Goal: Task Accomplishment & Management: Manage account settings

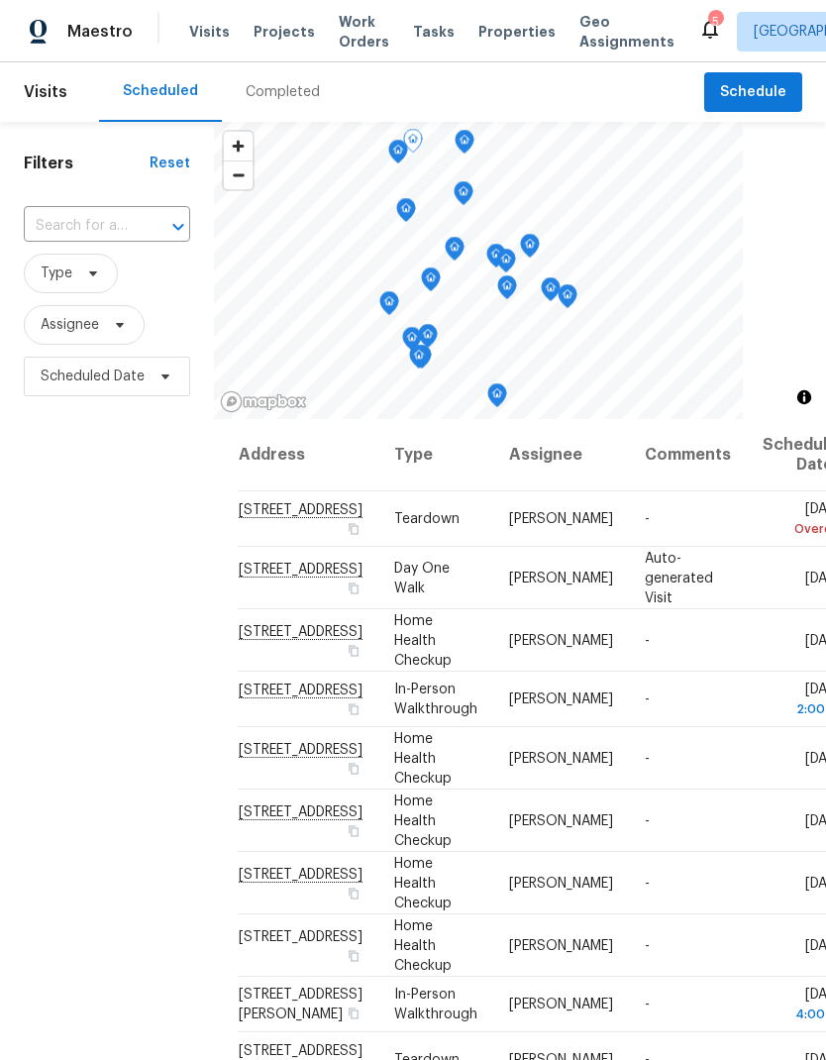
click at [0, 0] on div at bounding box center [0, 0] width 0 height 0
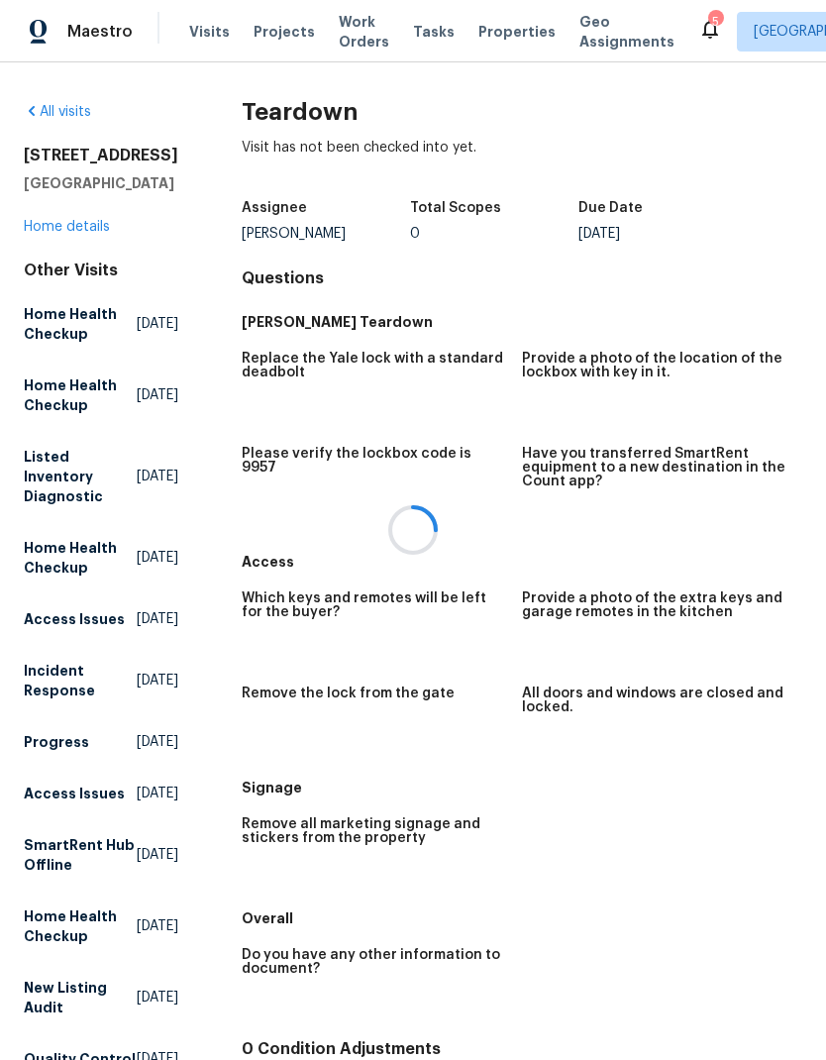
click at [200, 40] on span "Visits" at bounding box center [209, 32] width 41 height 20
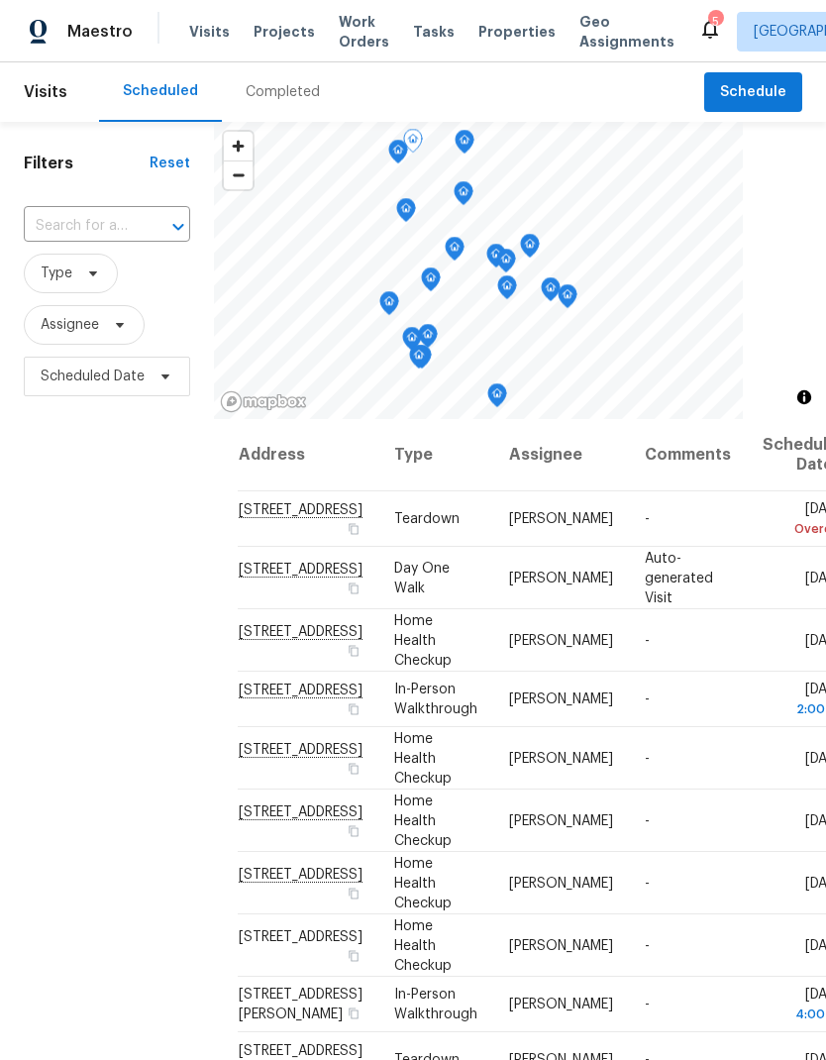
click at [760, 527] on td "[DATE] Overdue" at bounding box center [797, 518] width 101 height 55
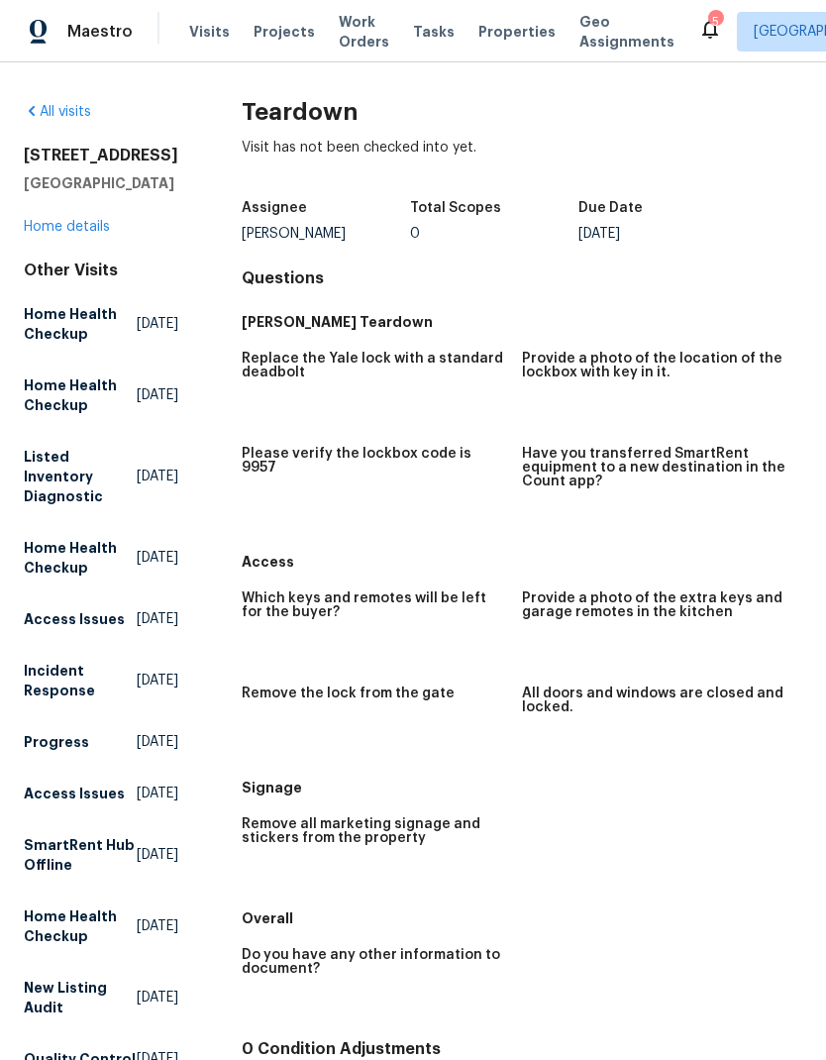
click at [208, 39] on span "Visits" at bounding box center [209, 32] width 41 height 20
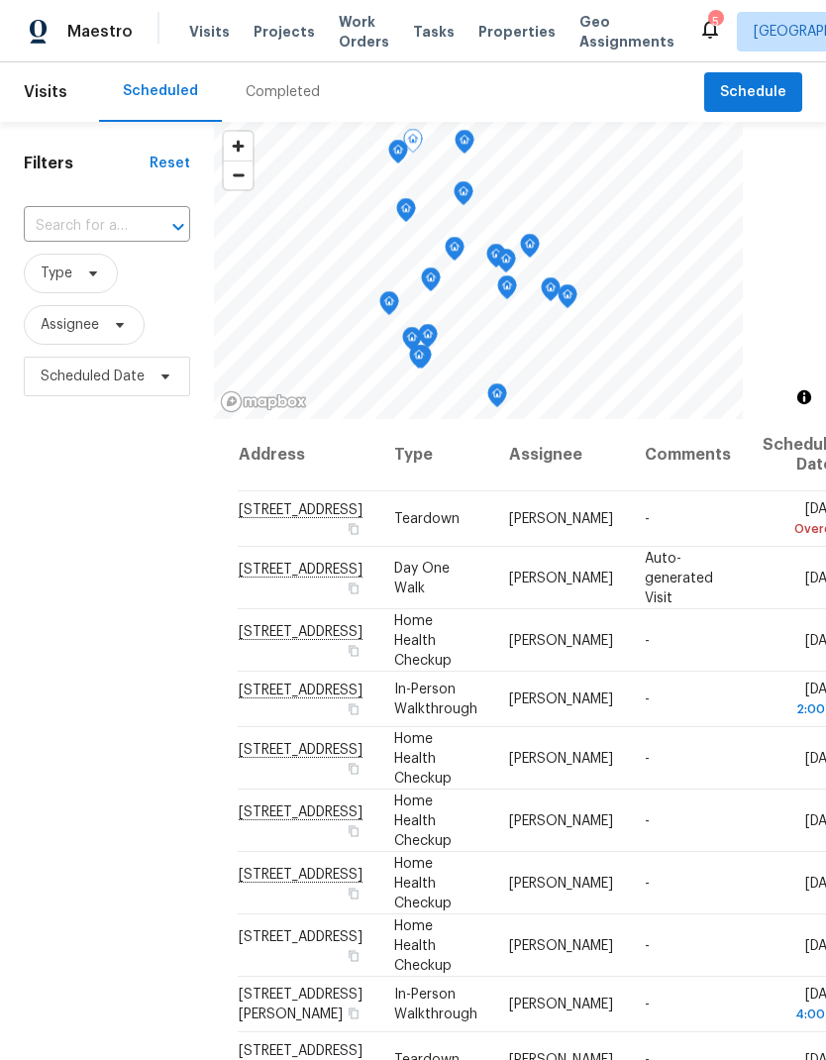
click at [747, 547] on td "[DATE] Overdue" at bounding box center [797, 518] width 101 height 55
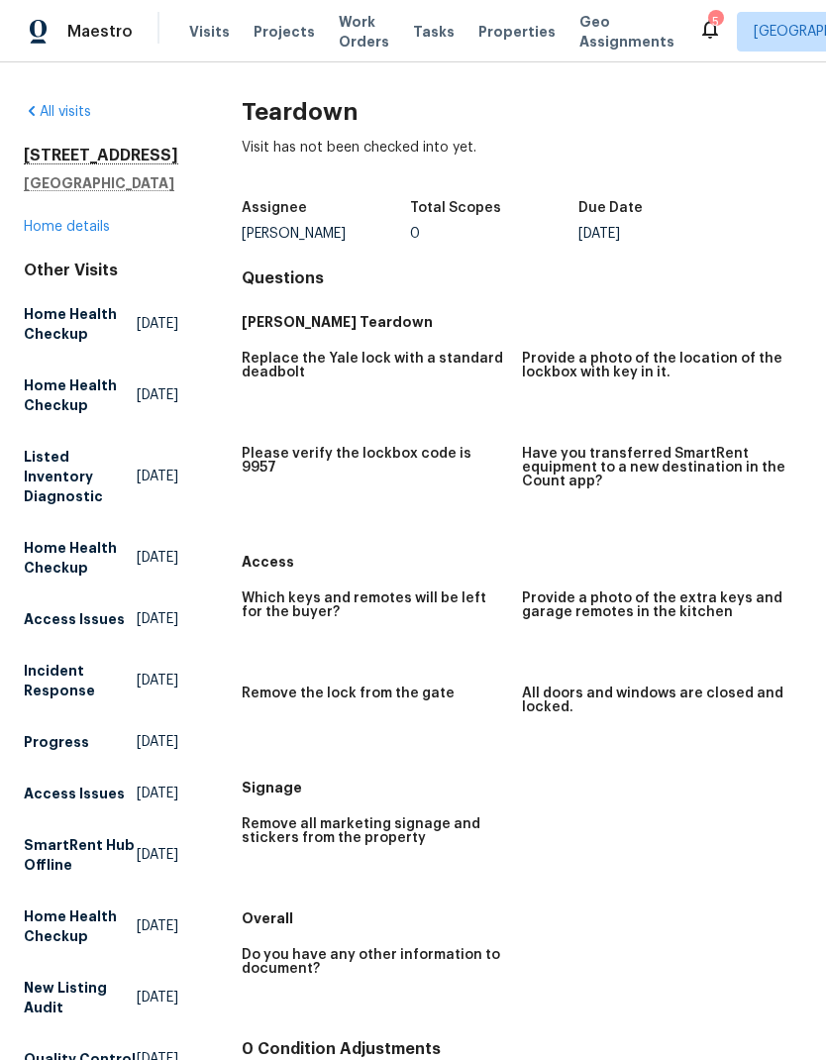
click at [206, 23] on span "Visits" at bounding box center [209, 32] width 41 height 20
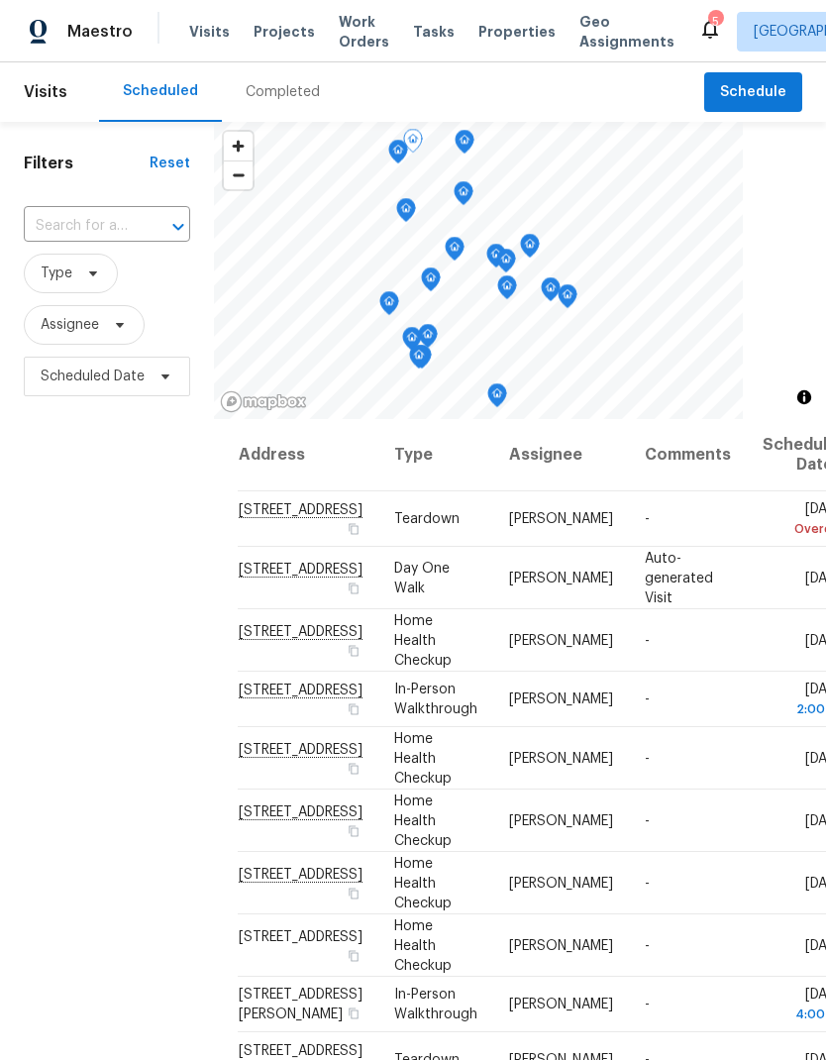
click at [0, 0] on icon at bounding box center [0, 0] width 0 height 0
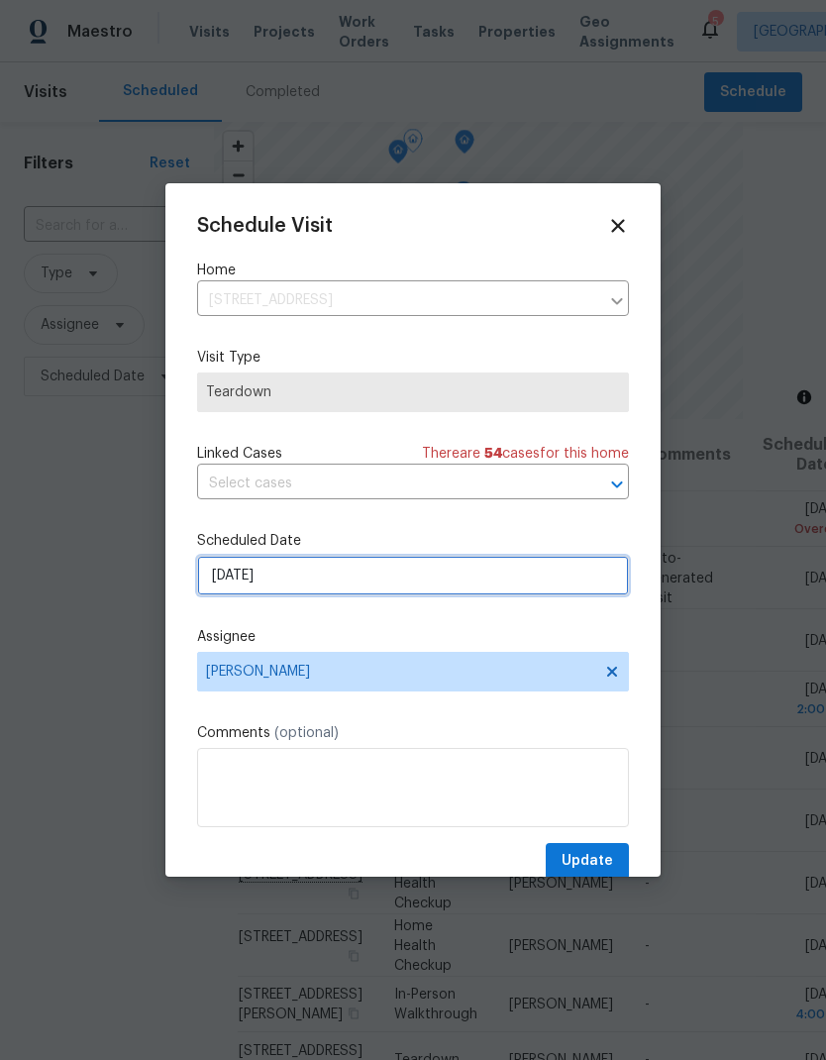
click at [295, 586] on input "[DATE]" at bounding box center [413, 576] width 432 height 40
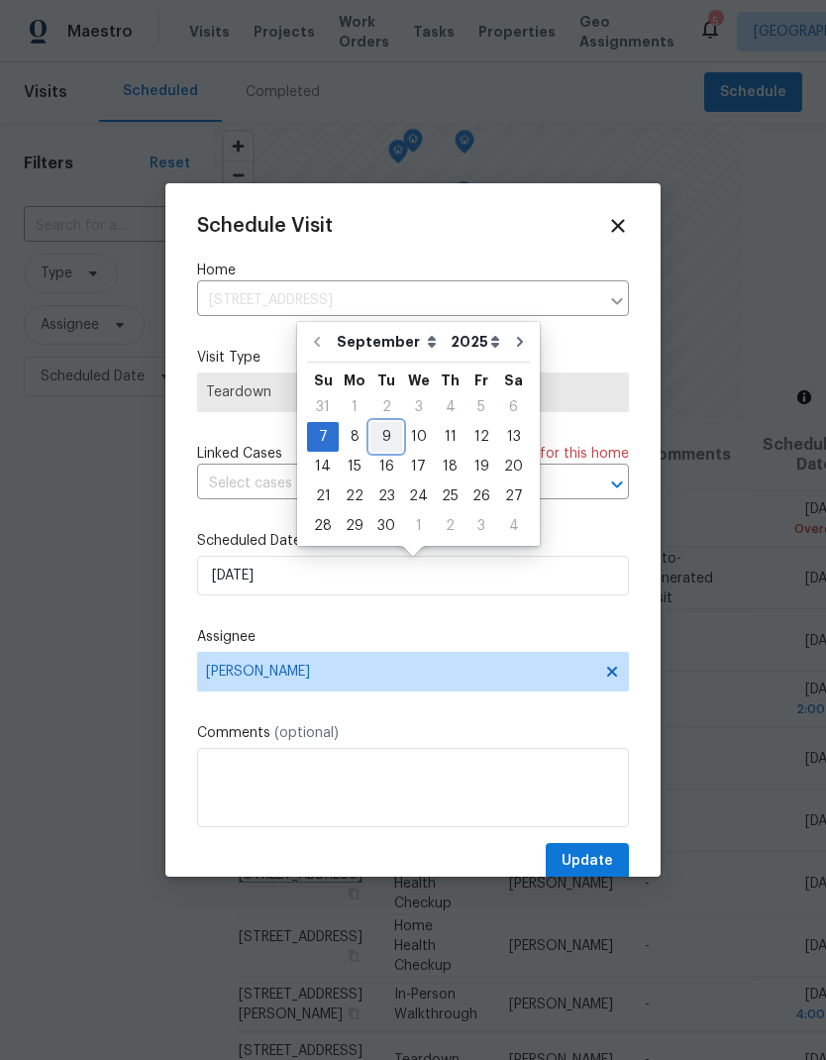
click at [375, 446] on div "9" at bounding box center [387, 437] width 32 height 28
type input "[DATE]"
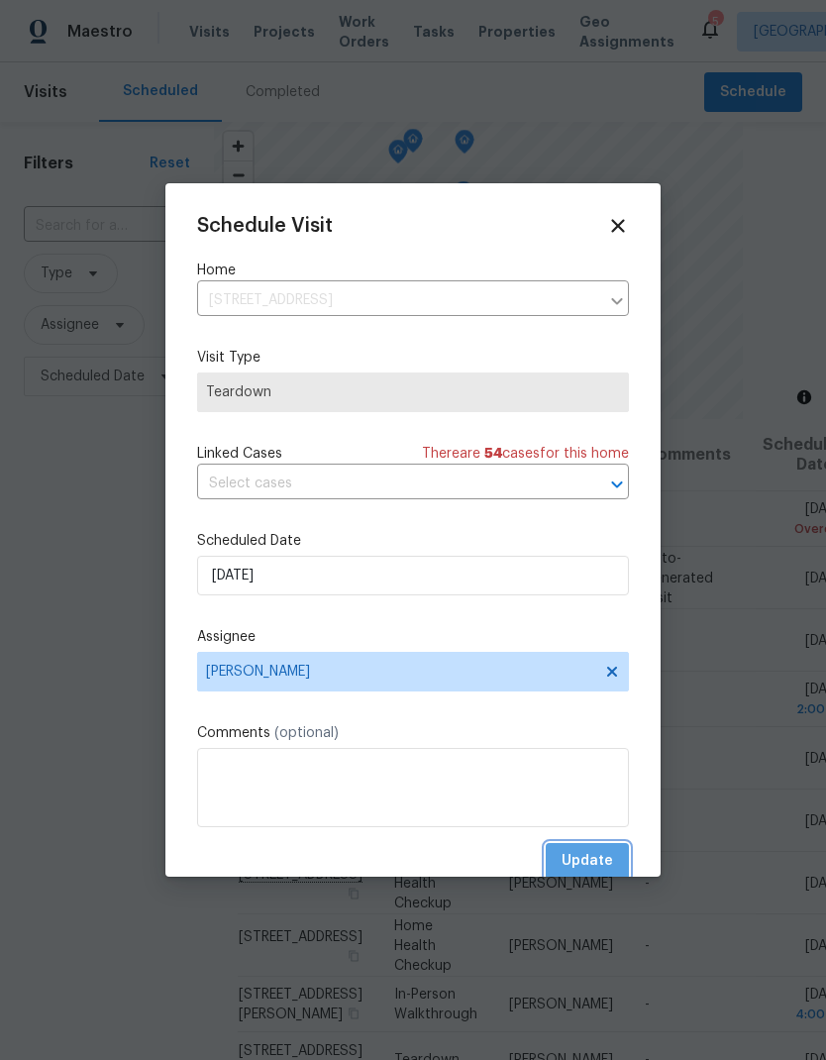
click at [593, 859] on span "Update" at bounding box center [588, 861] width 52 height 25
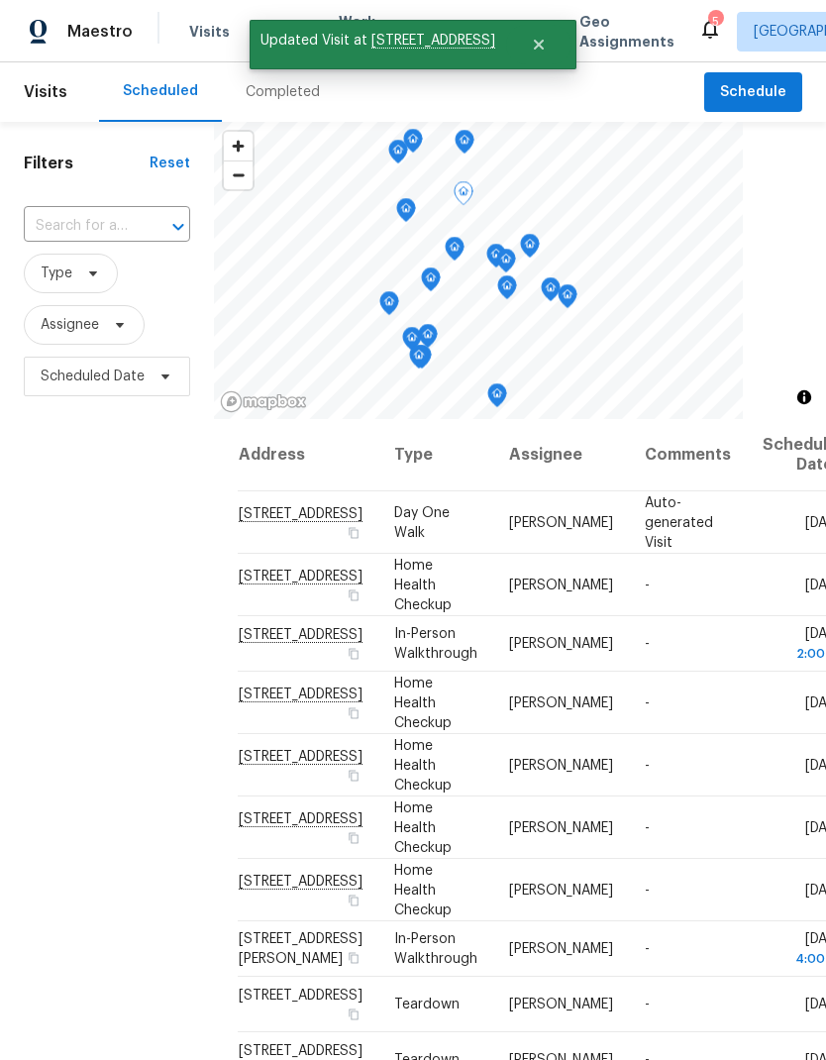
click at [0, 0] on icon at bounding box center [0, 0] width 0 height 0
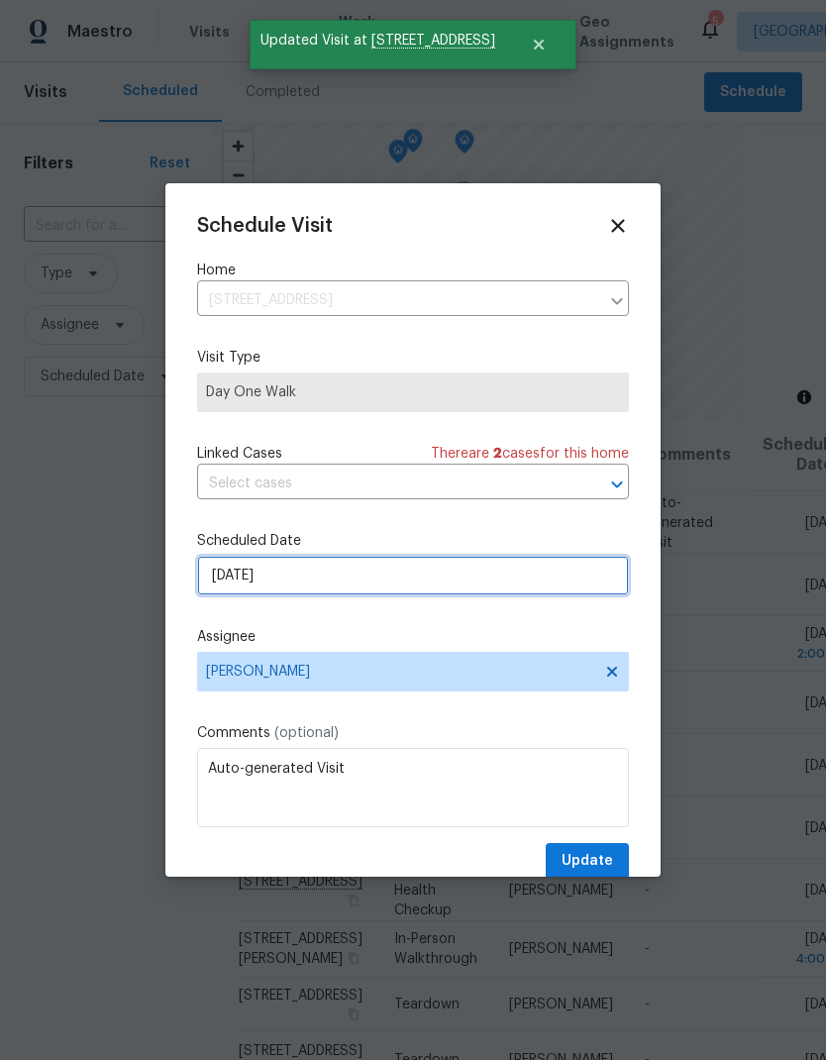
click at [277, 574] on input "[DATE]" at bounding box center [413, 576] width 432 height 40
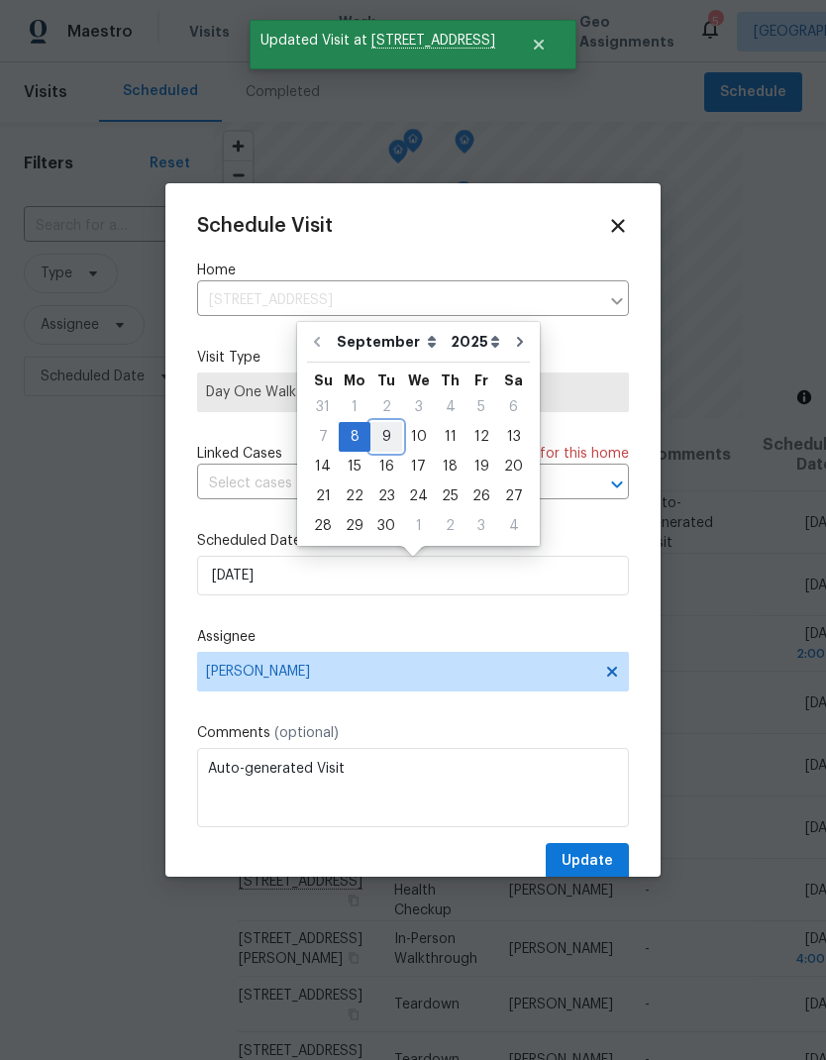
click at [385, 441] on div "9" at bounding box center [387, 437] width 32 height 28
type input "[DATE]"
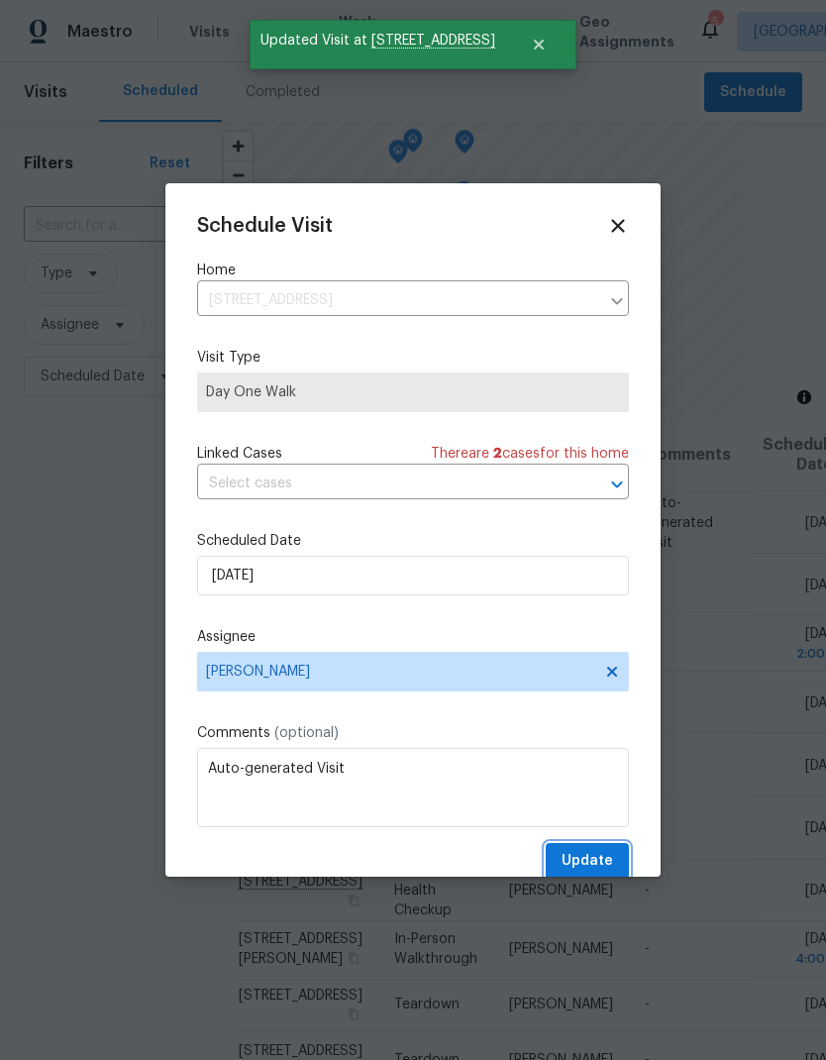
click at [595, 873] on span "Update" at bounding box center [588, 861] width 52 height 25
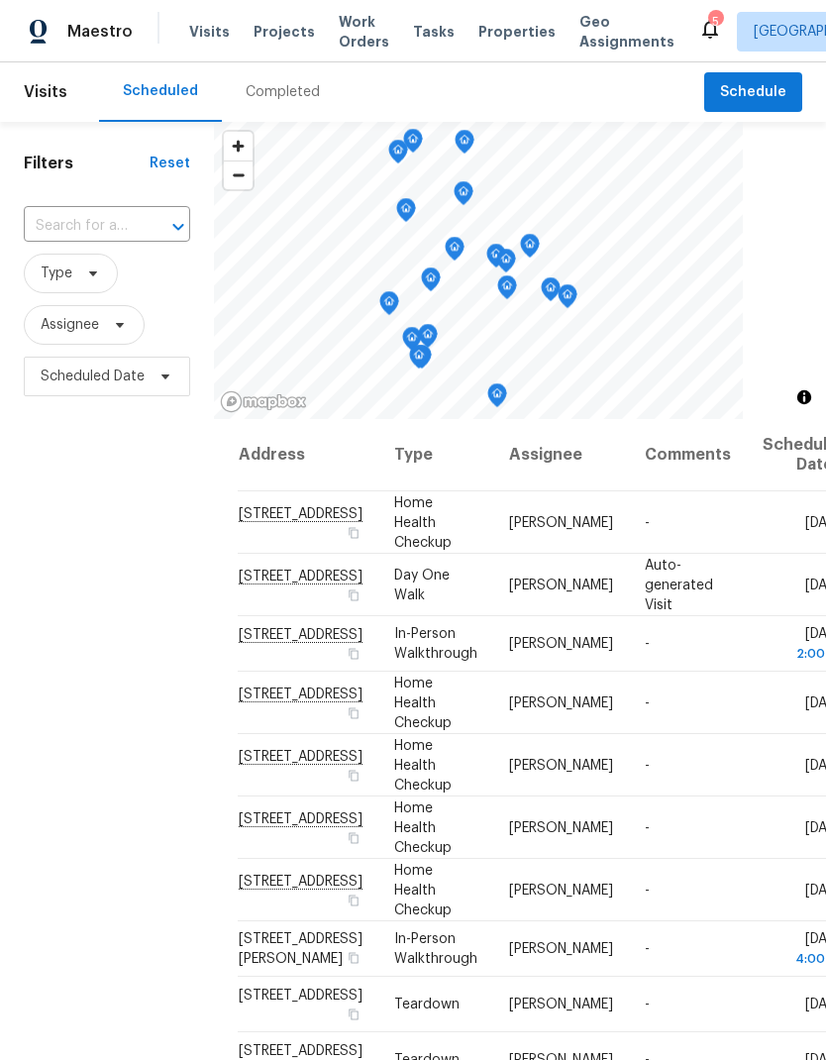
click at [348, 29] on span "Work Orders" at bounding box center [364, 32] width 51 height 40
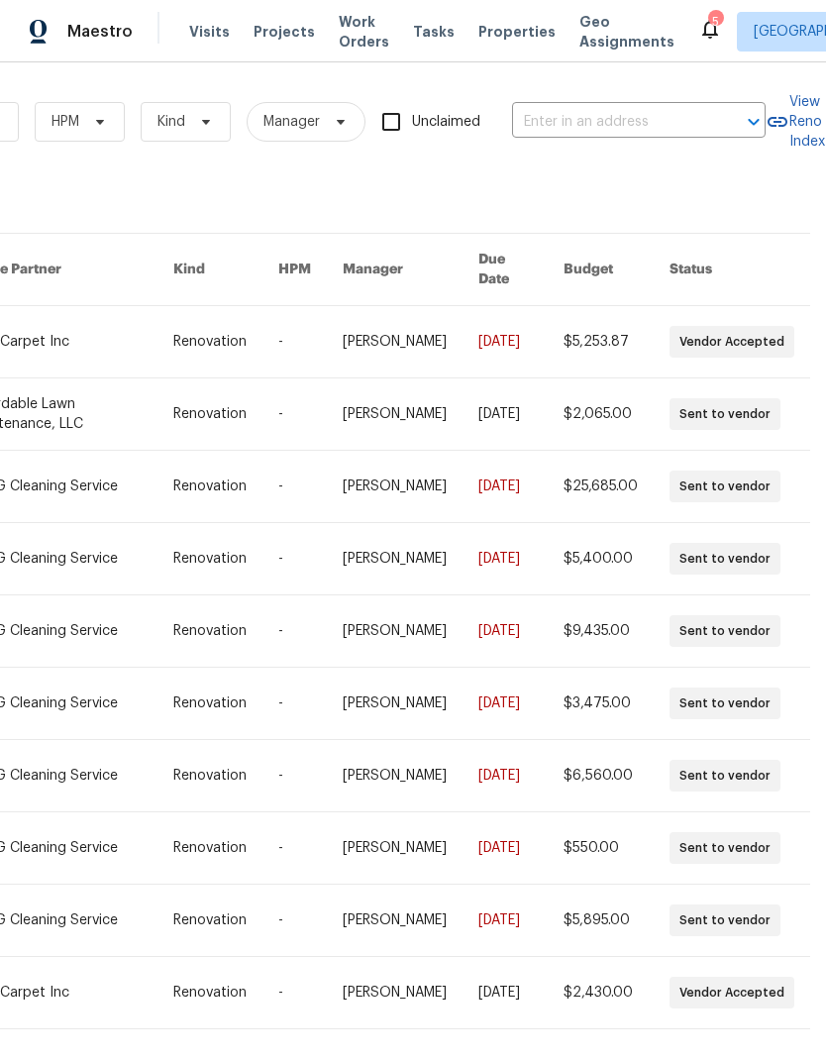
click at [627, 125] on input "text" at bounding box center [611, 122] width 198 height 31
type input "2005"
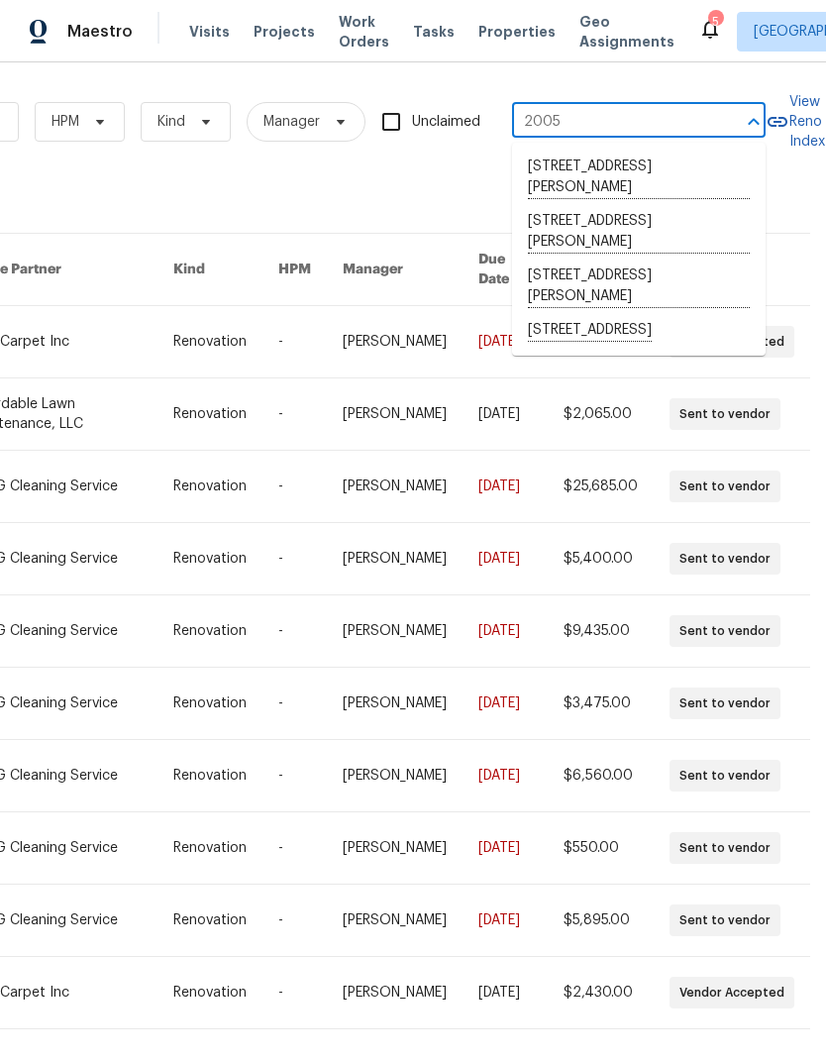
click at [685, 338] on li "[STREET_ADDRESS]" at bounding box center [639, 331] width 254 height 34
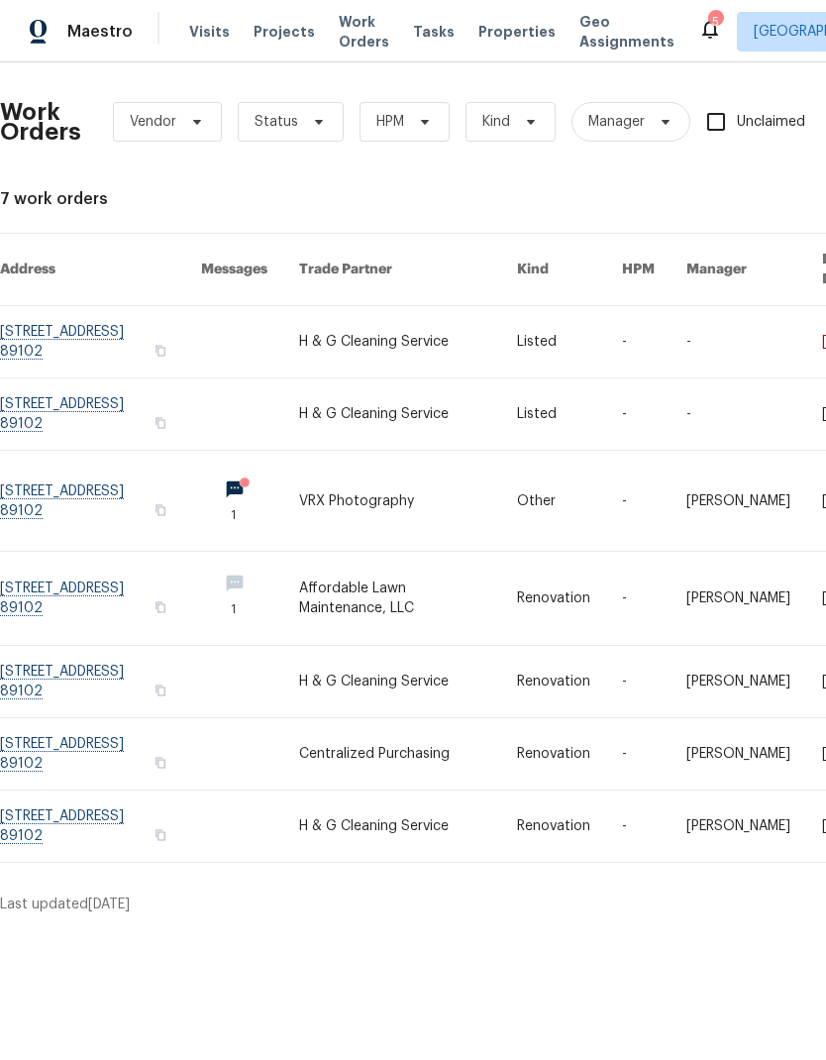
click at [55, 665] on link at bounding box center [100, 681] width 201 height 71
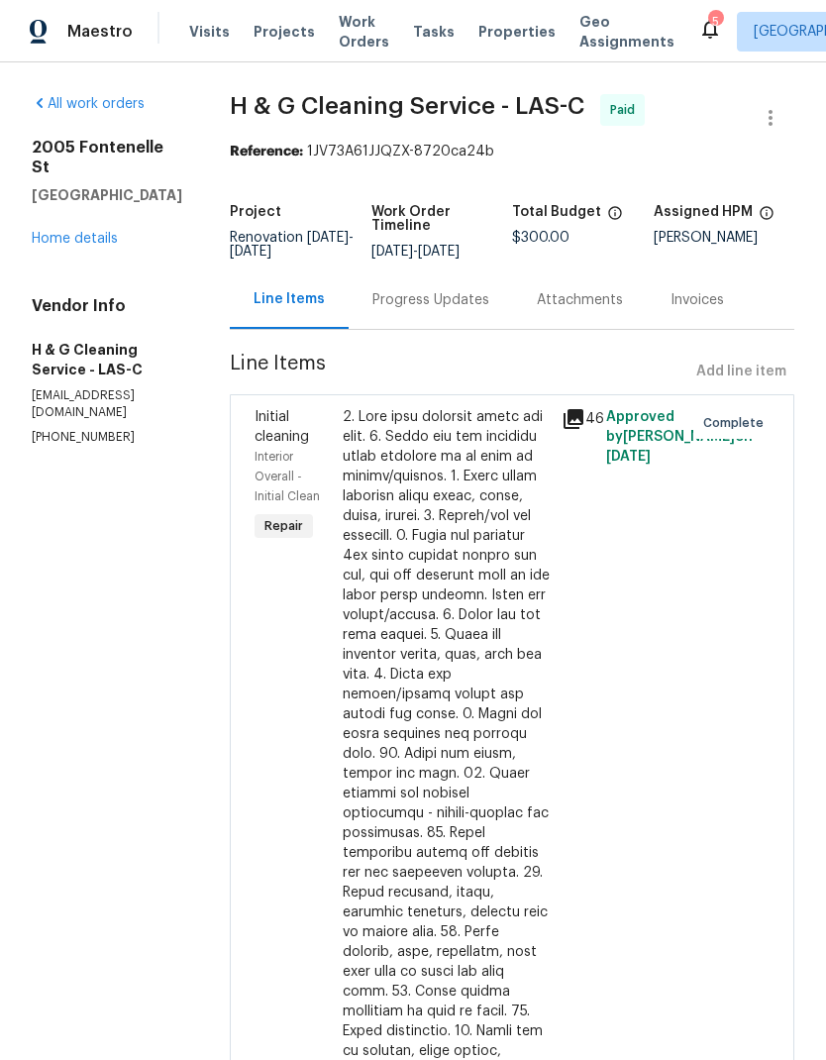
click at [49, 232] on link "Home details" at bounding box center [75, 239] width 86 height 14
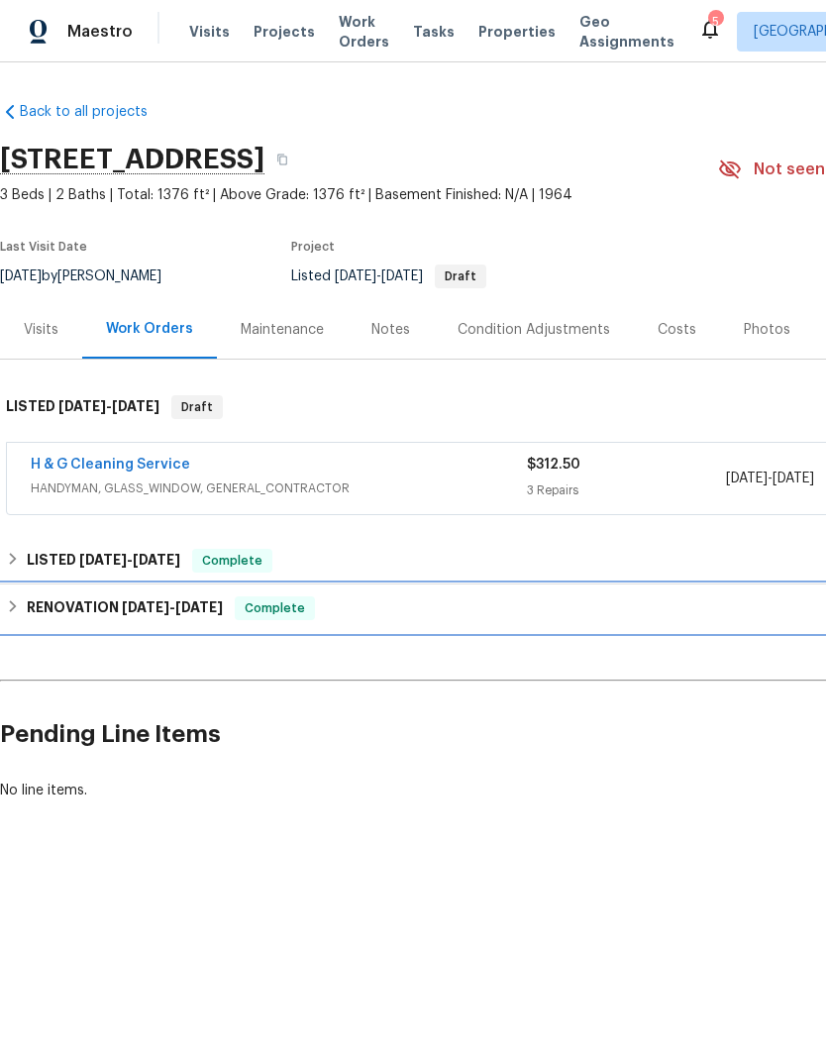
click at [27, 603] on h6 "RENOVATION [DATE] - [DATE]" at bounding box center [125, 609] width 196 height 24
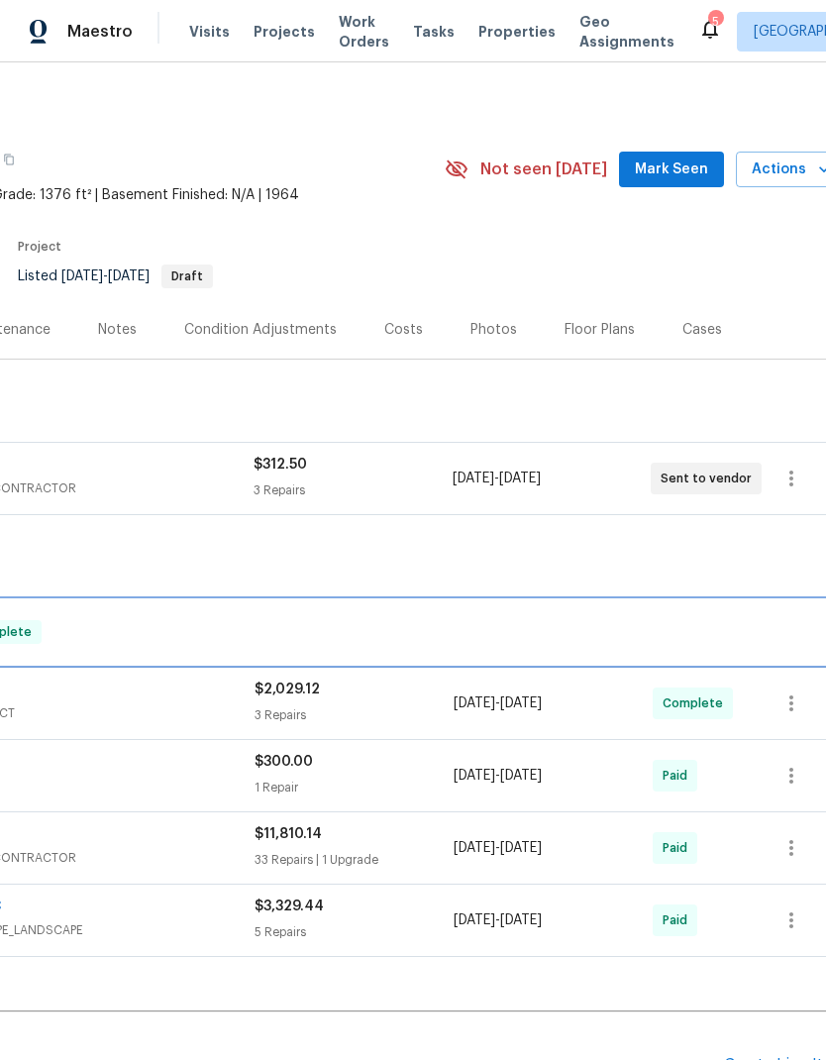
scroll to position [0, 273]
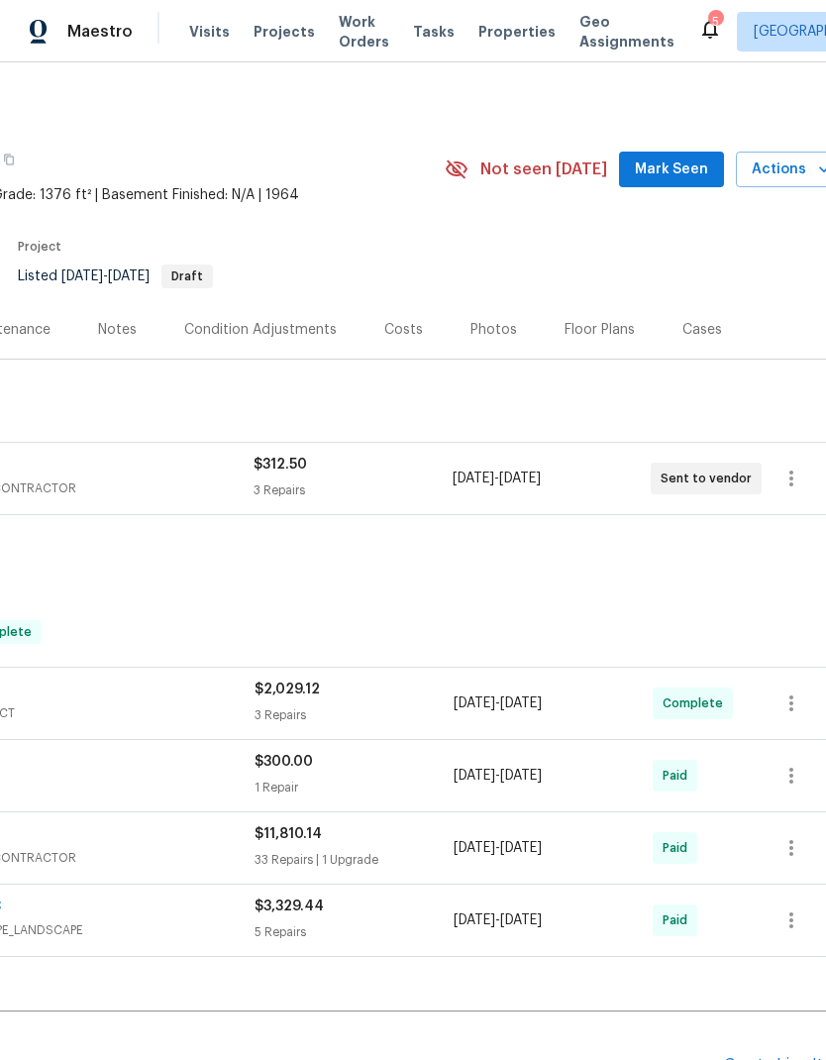
click at [138, 477] on div "H & G Cleaning Service" at bounding box center [5, 467] width 496 height 24
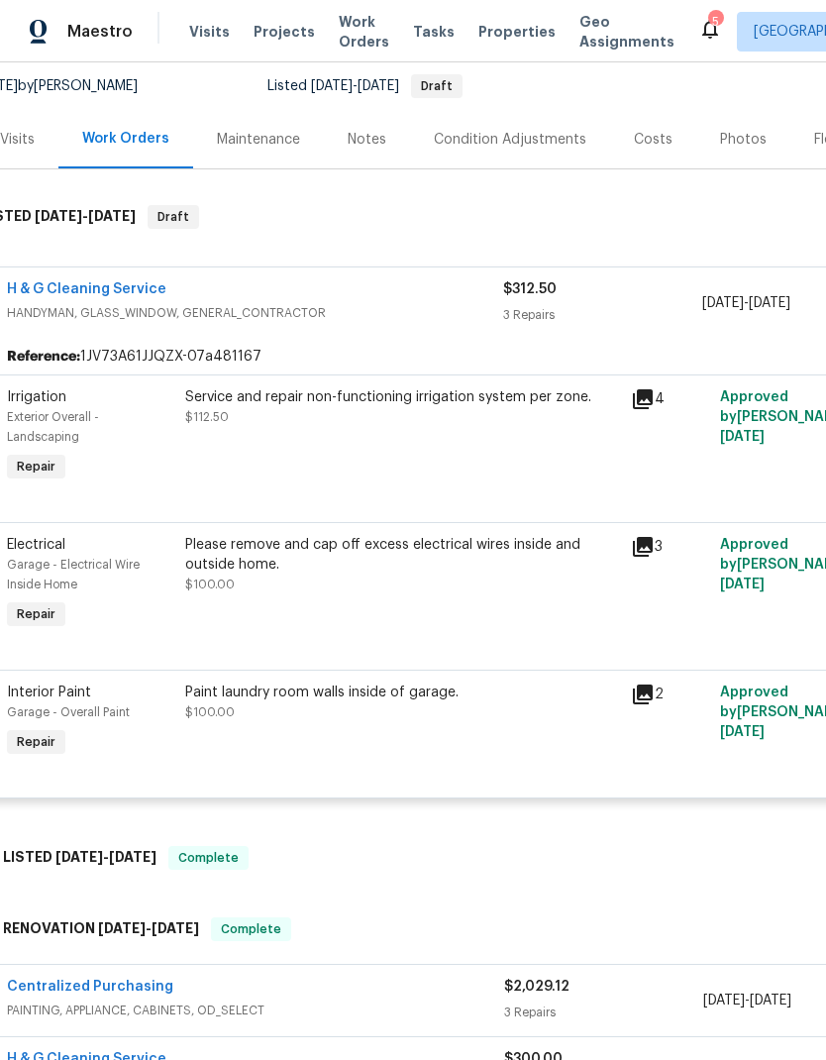
scroll to position [184, 38]
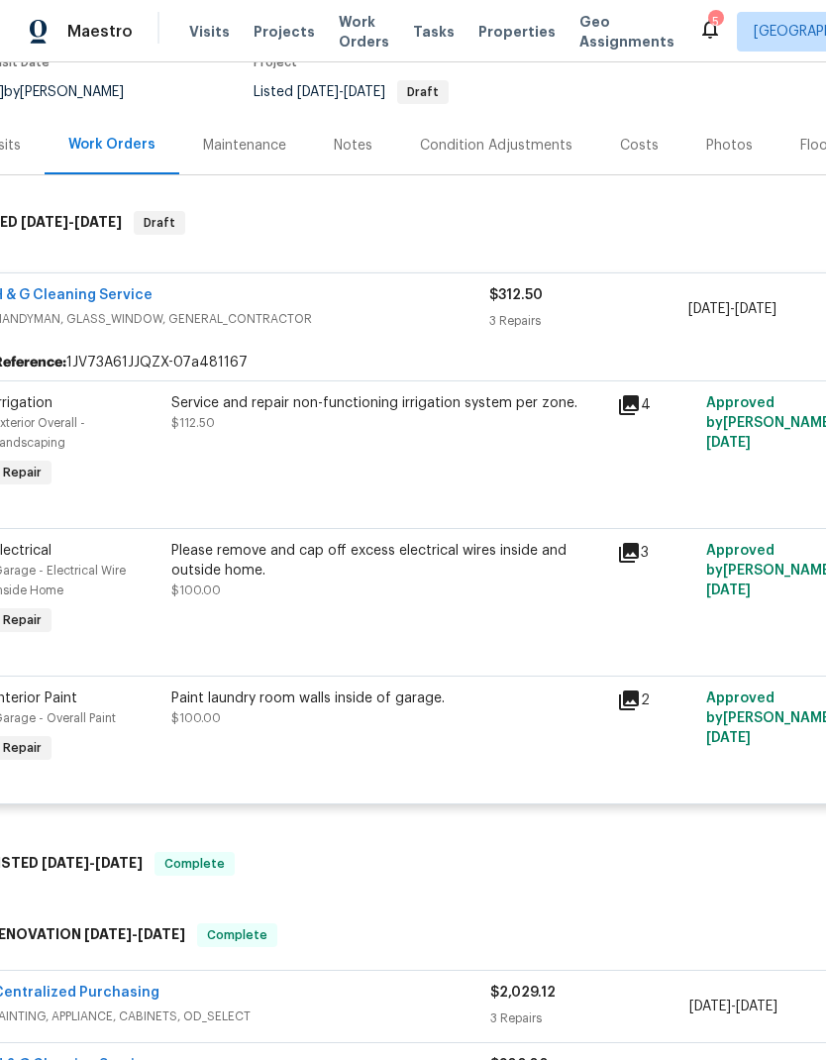
click at [633, 414] on icon at bounding box center [629, 405] width 20 height 20
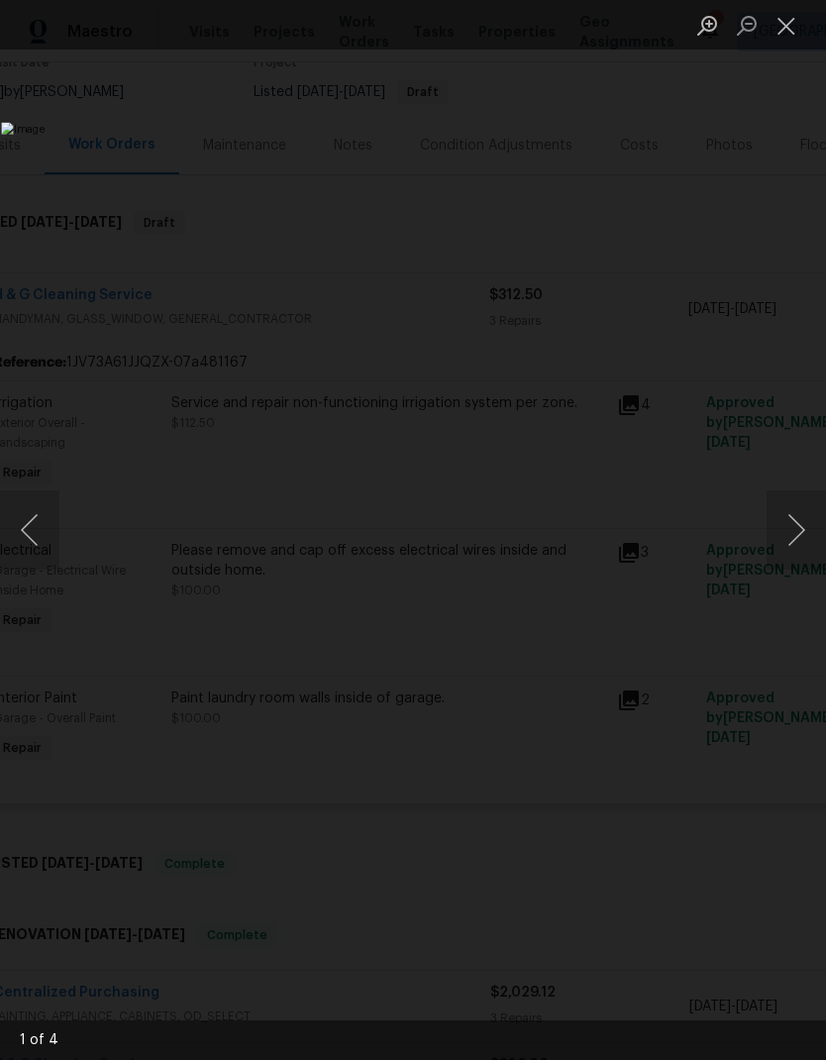
click at [801, 538] on button "Next image" at bounding box center [796, 530] width 59 height 79
click at [796, 545] on button "Next image" at bounding box center [796, 530] width 59 height 79
click at [801, 544] on button "Next image" at bounding box center [796, 530] width 59 height 79
click at [798, 544] on button "Next image" at bounding box center [796, 530] width 59 height 79
click at [797, 30] on button "Close lightbox" at bounding box center [787, 25] width 40 height 35
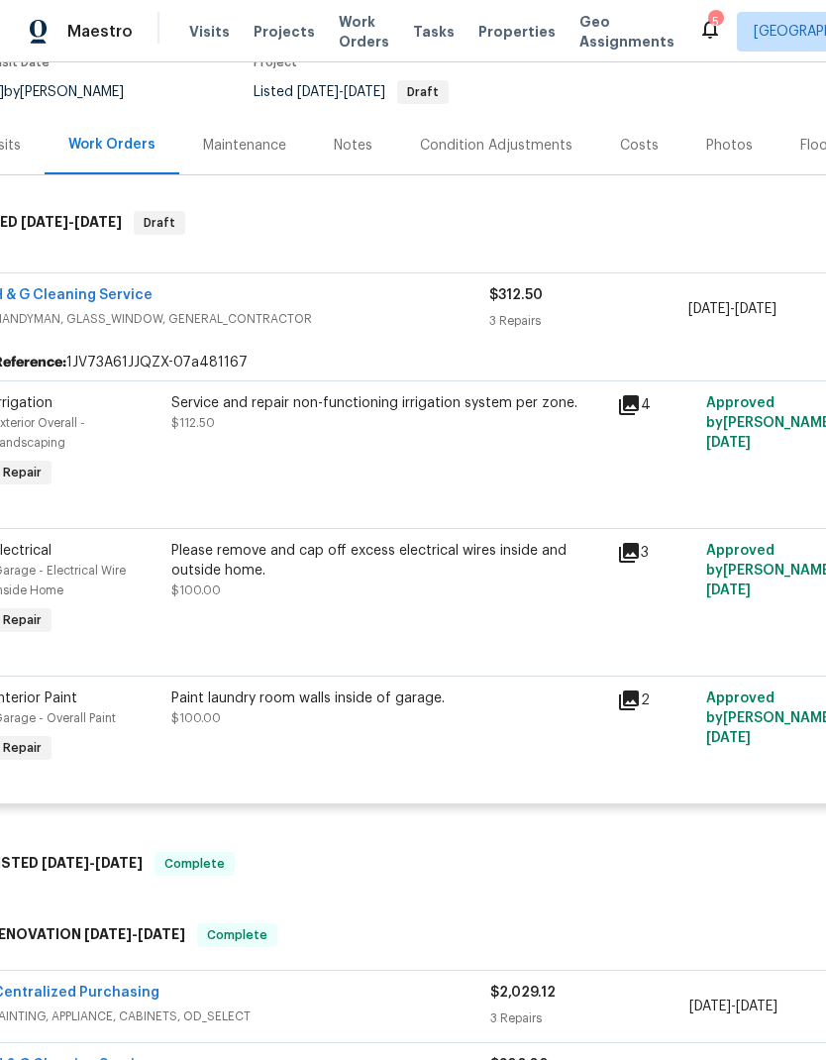
click at [640, 550] on icon at bounding box center [629, 553] width 24 height 24
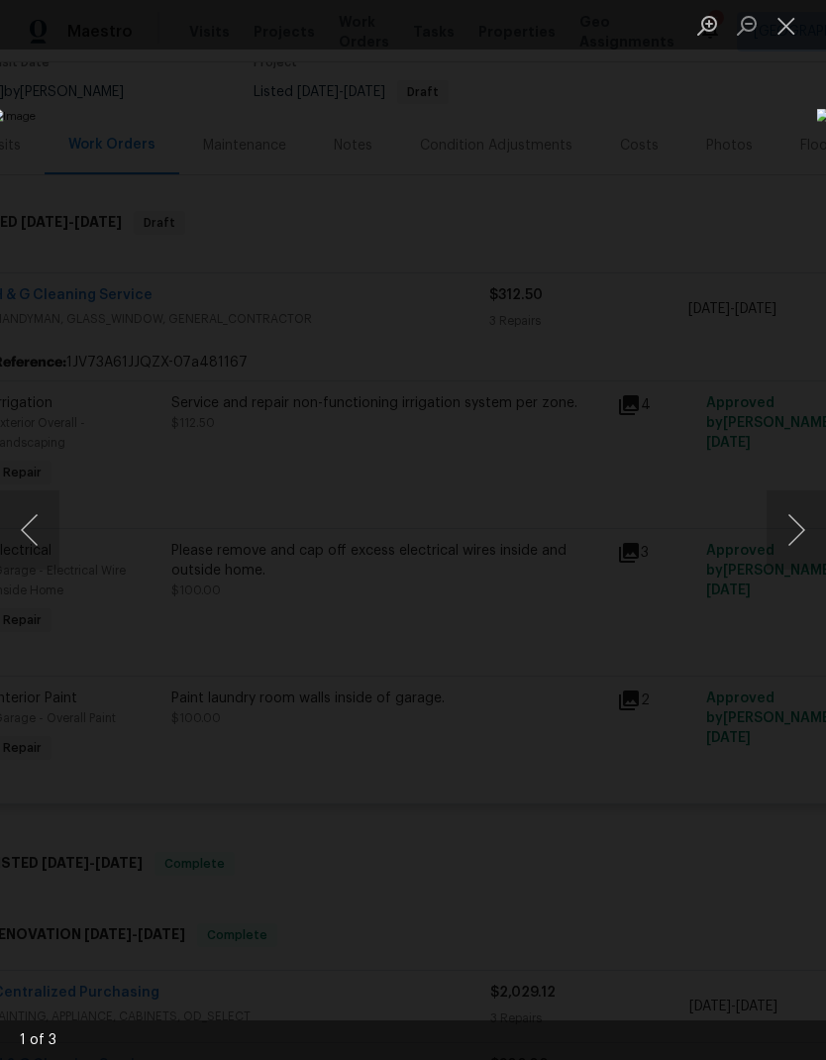
click at [802, 542] on button "Next image" at bounding box center [796, 530] width 59 height 79
click at [801, 546] on button "Next image" at bounding box center [796, 530] width 59 height 79
click at [801, 549] on button "Next image" at bounding box center [796, 530] width 59 height 79
click at [800, 554] on button "Next image" at bounding box center [796, 530] width 59 height 79
click at [800, 553] on button "Next image" at bounding box center [796, 530] width 59 height 79
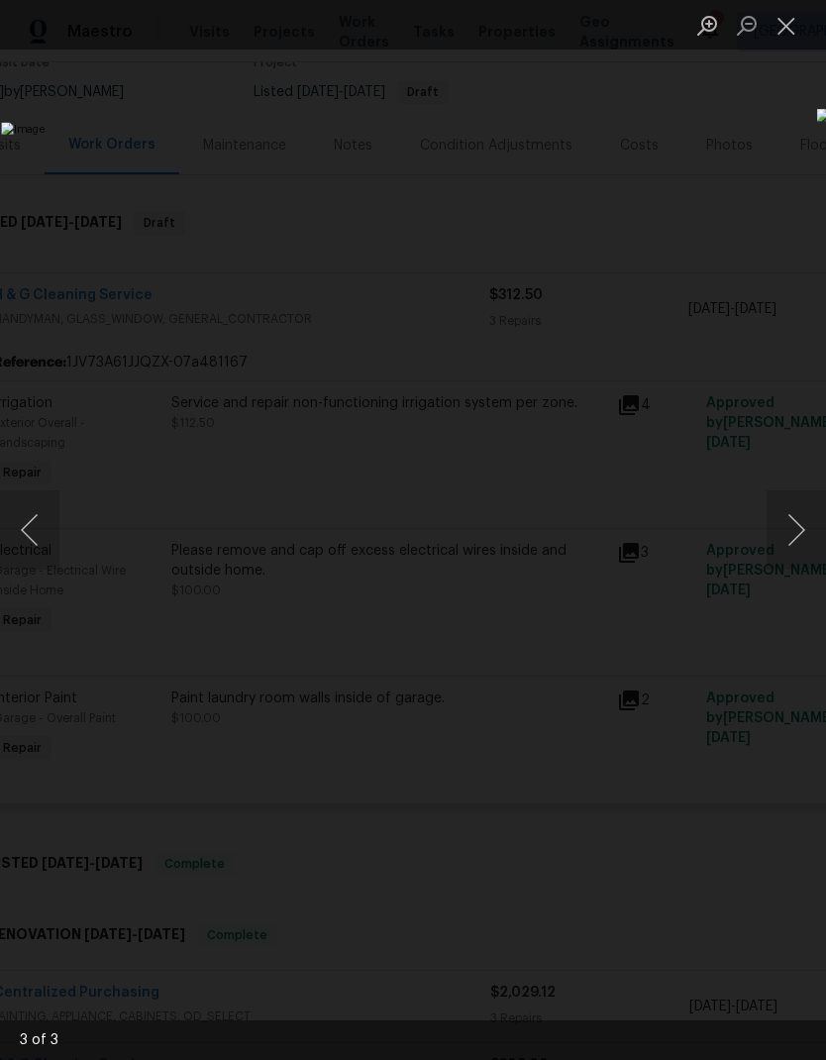
click at [801, 553] on button "Next image" at bounding box center [796, 530] width 59 height 79
click at [786, 38] on button "Close lightbox" at bounding box center [787, 25] width 40 height 35
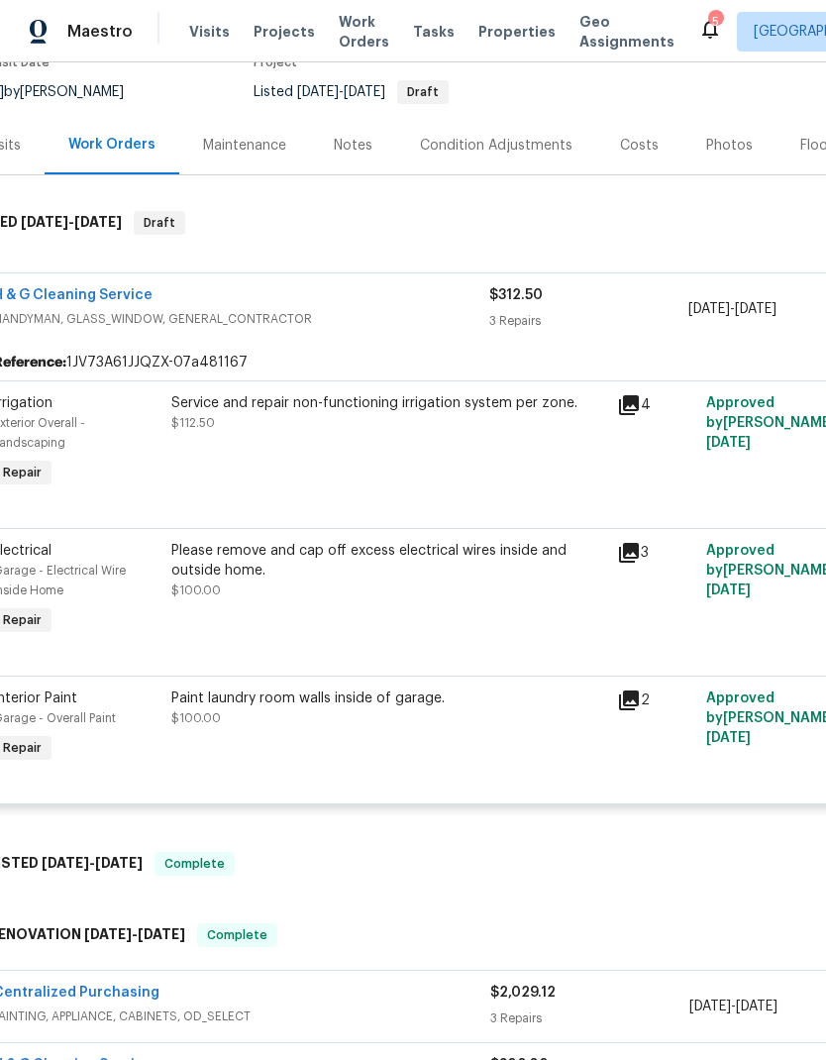
click at [639, 707] on icon at bounding box center [629, 701] width 20 height 20
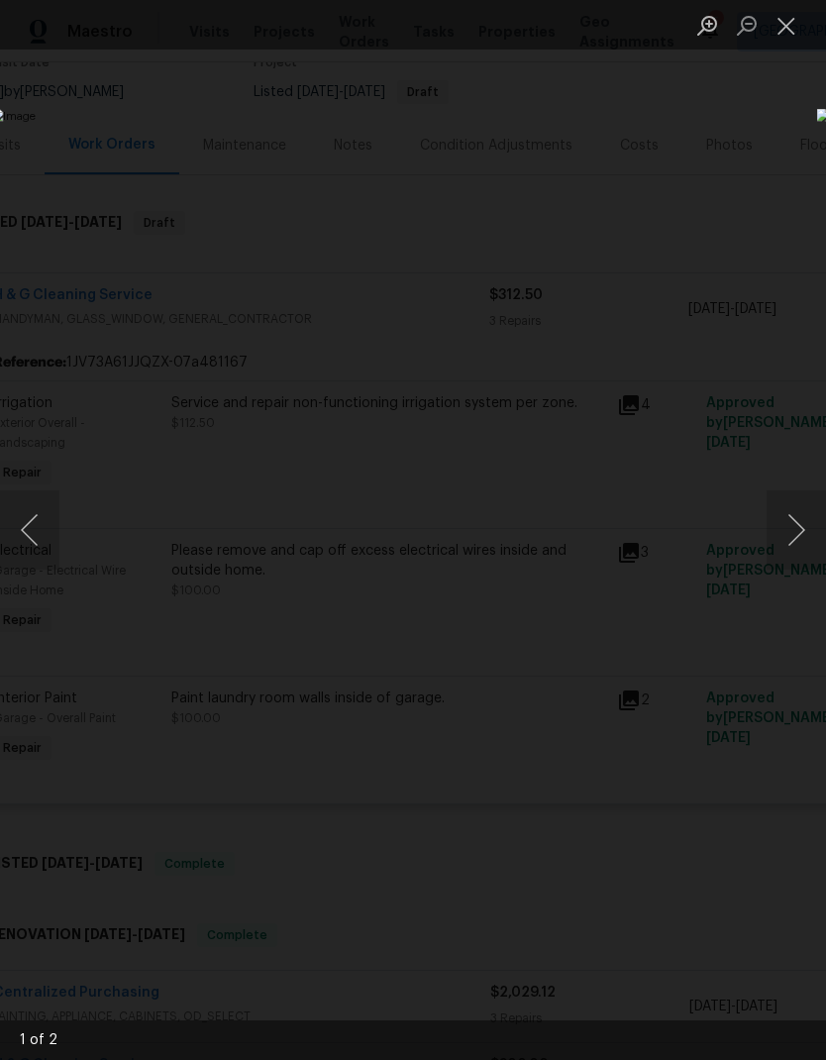
click at [802, 541] on button "Next image" at bounding box center [796, 530] width 59 height 79
click at [705, 856] on div "Lightbox" at bounding box center [413, 530] width 826 height 1060
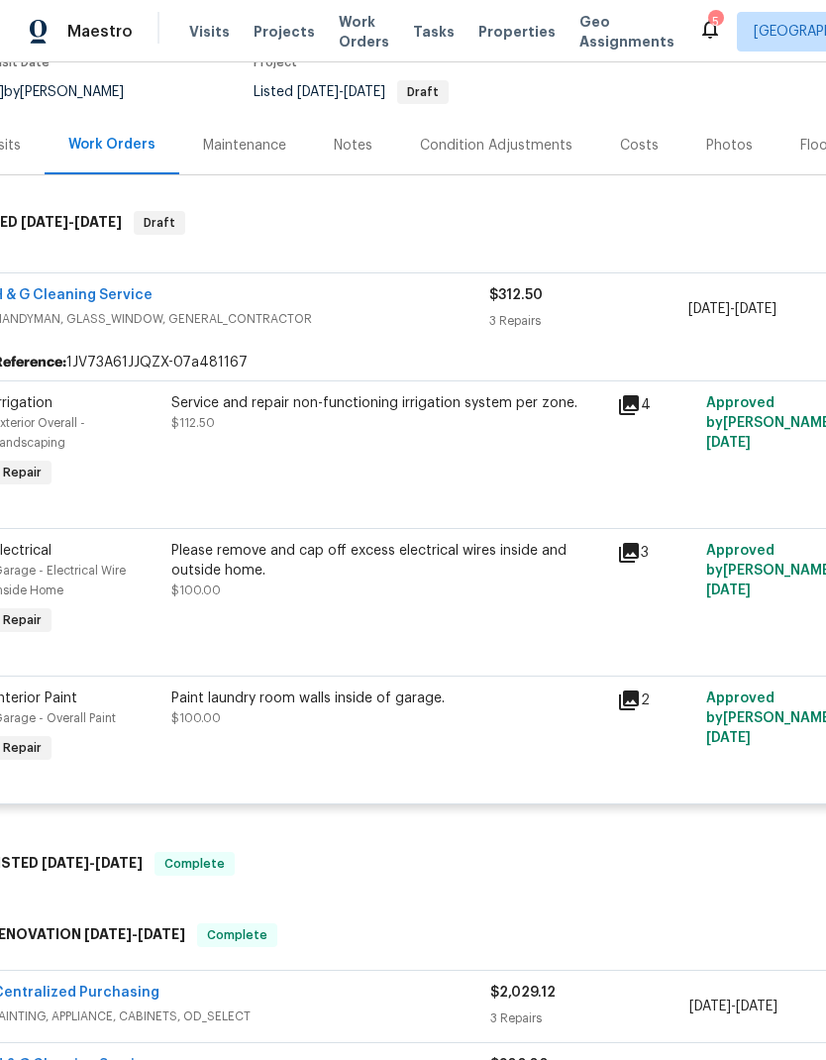
click at [57, 289] on link "H & G Cleaning Service" at bounding box center [73, 295] width 160 height 14
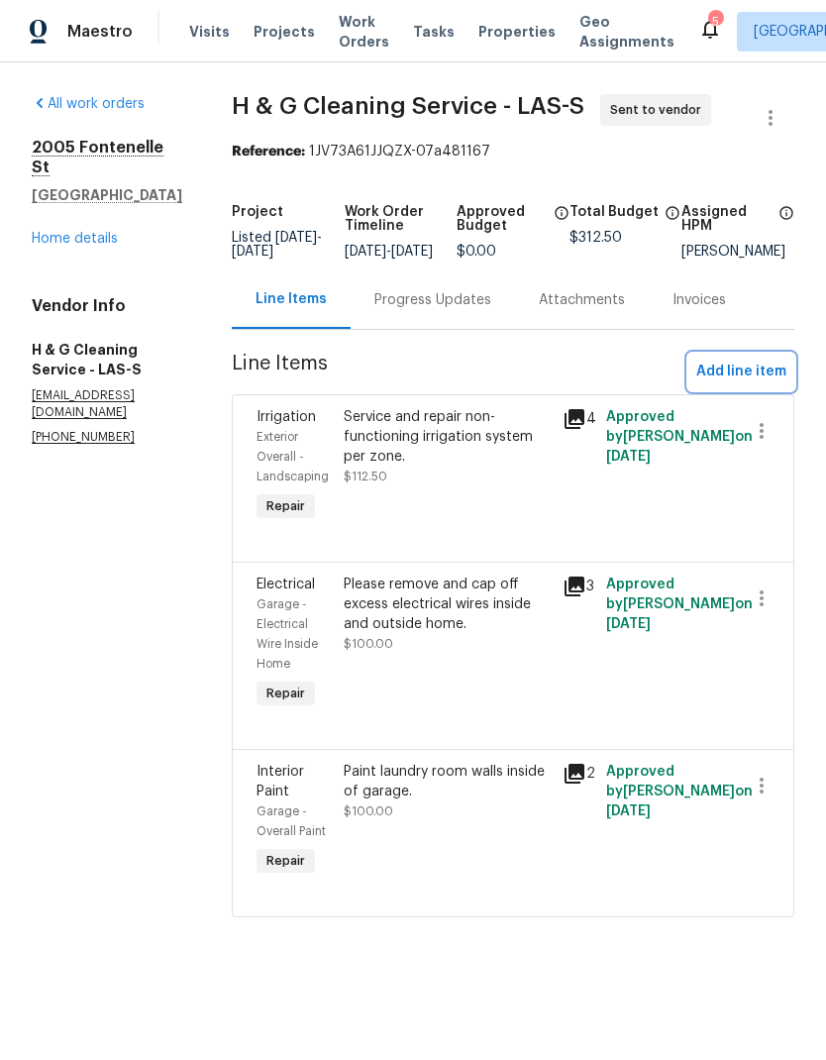
click at [759, 384] on span "Add line item" at bounding box center [742, 372] width 90 height 25
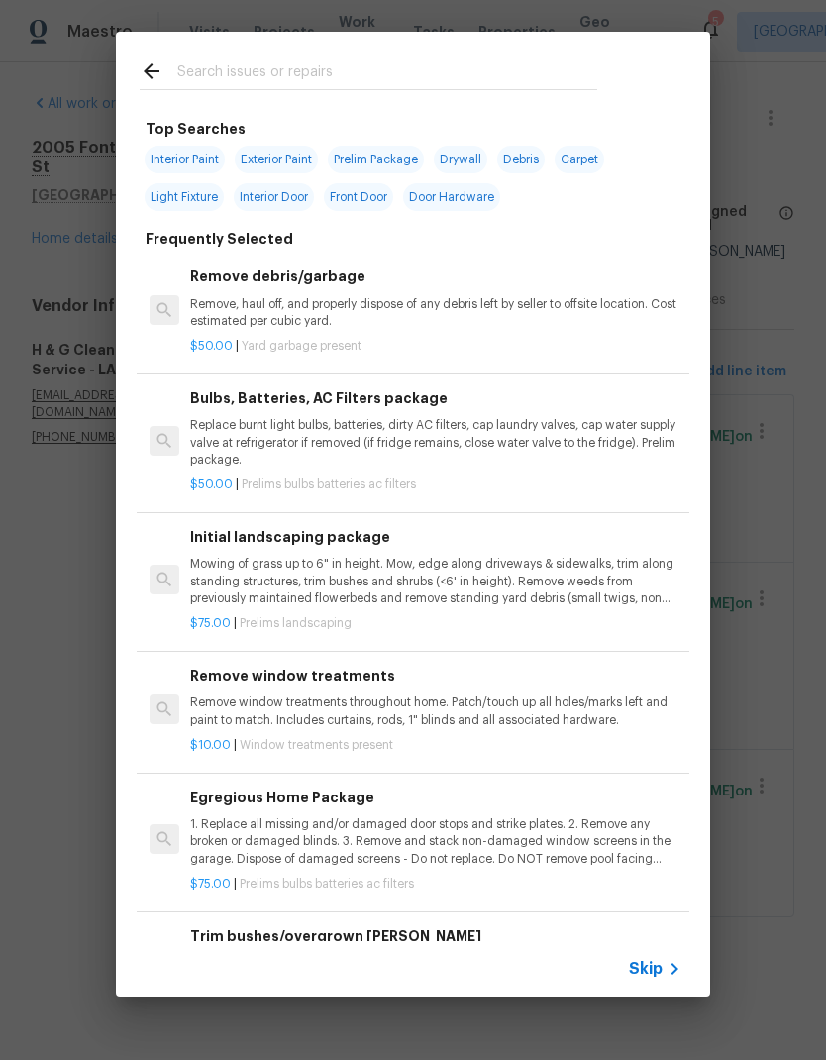
click at [203, 59] on input "text" at bounding box center [387, 74] width 420 height 30
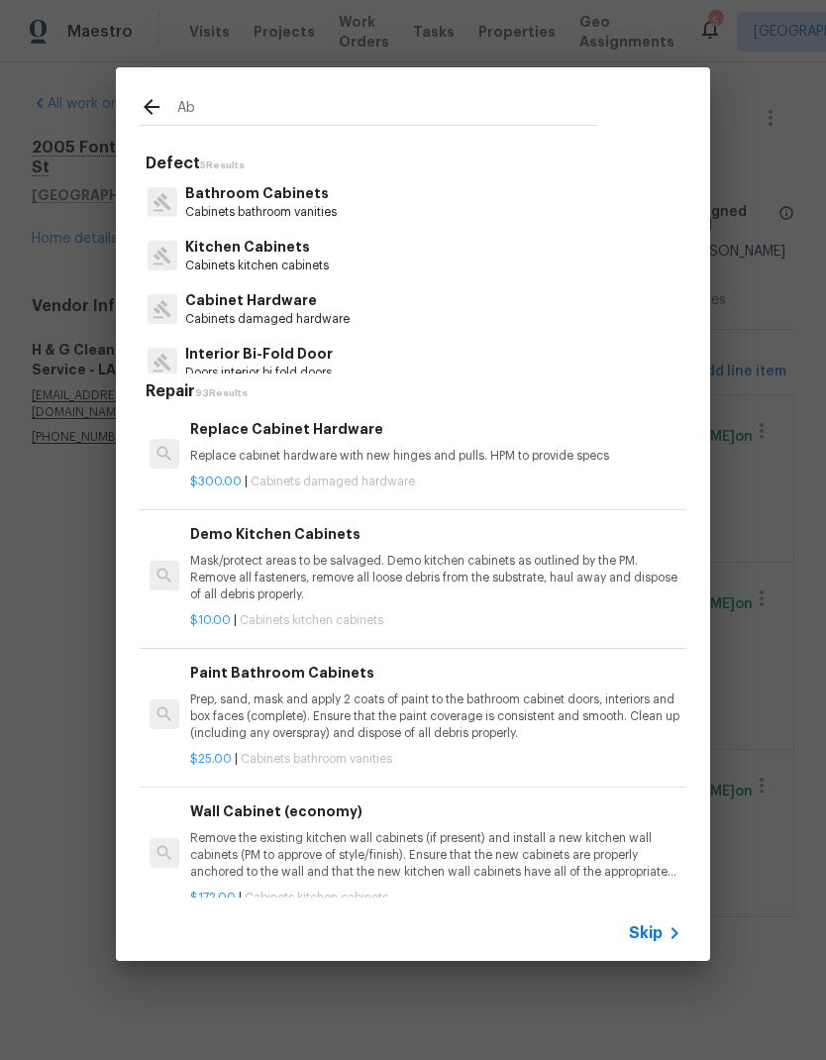
type input "A"
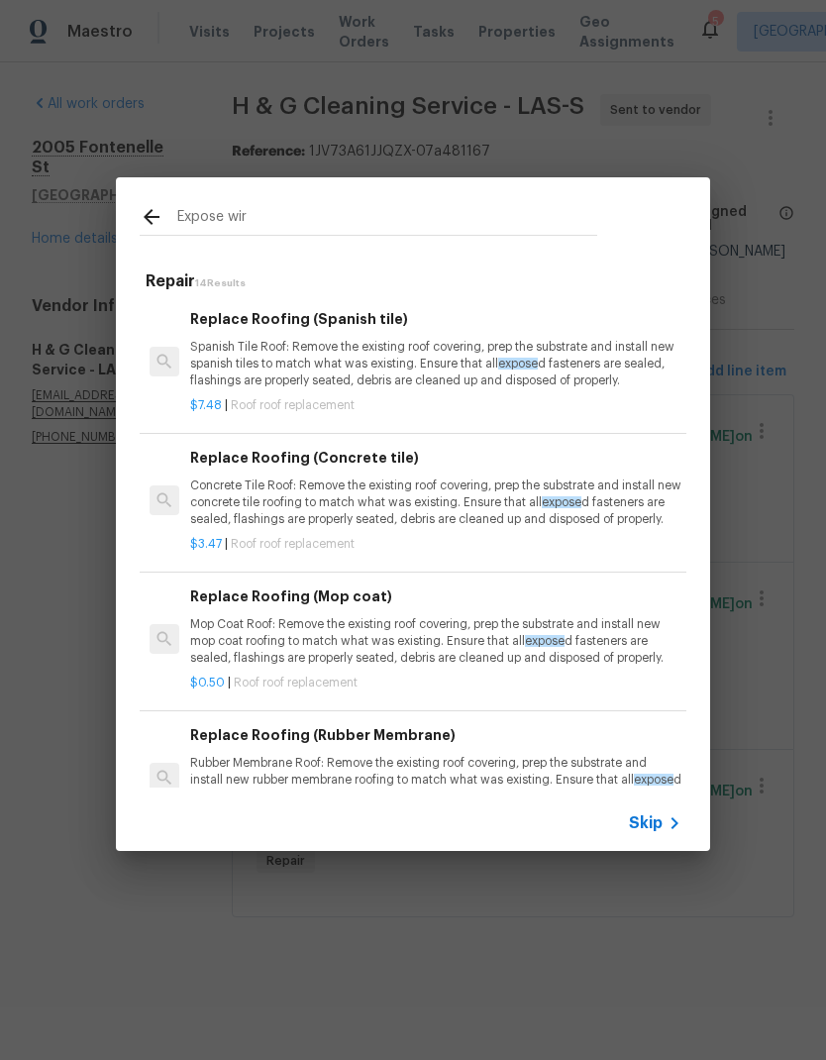
type input "Expose wire"
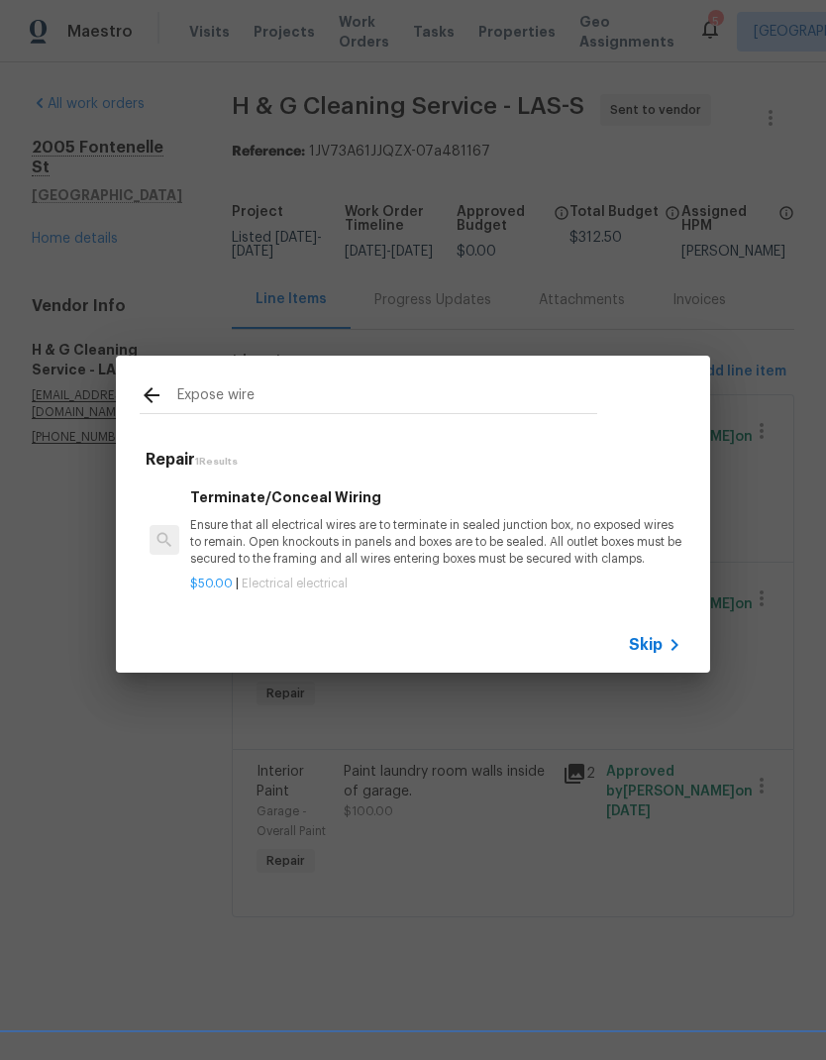
click at [222, 517] on p "Ensure that all electrical wires are to terminate in sealed junction box, no ex…" at bounding box center [435, 542] width 491 height 51
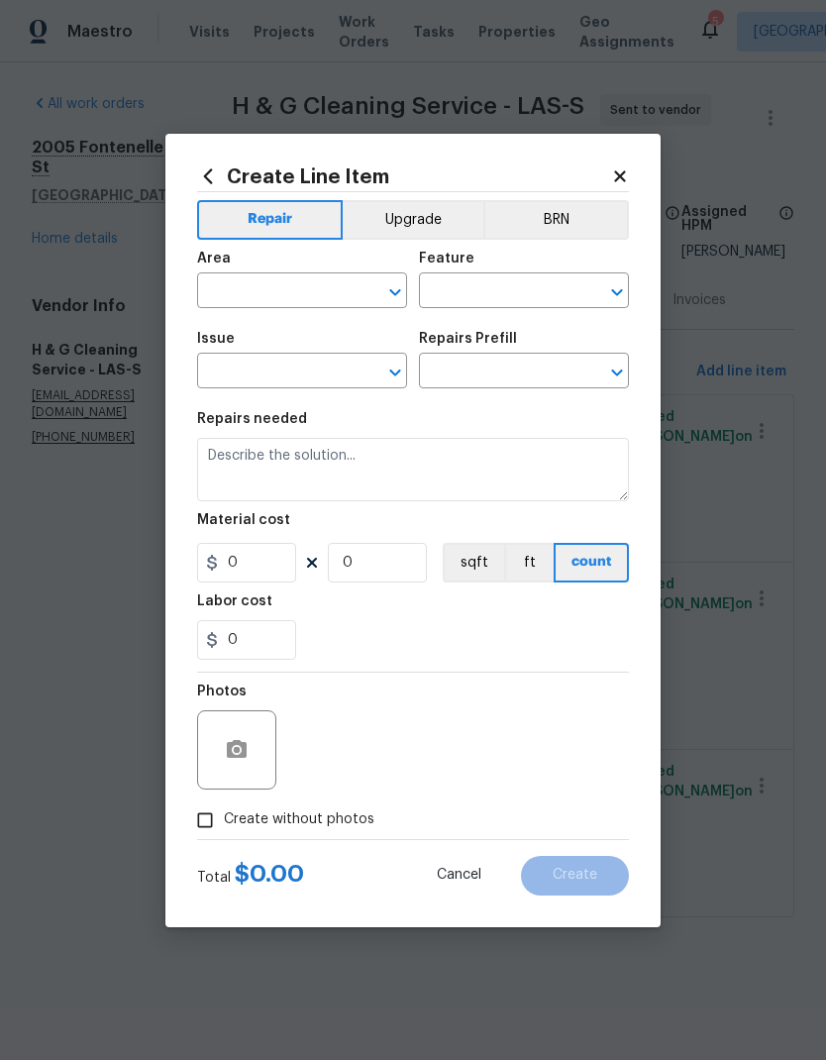
type input "Electrical"
type input "Terminate/Conceal Wiring $50.00"
type textarea "Ensure that all electrical wires are to terminate in sealed junction box, no ex…"
type input "50"
type input "1"
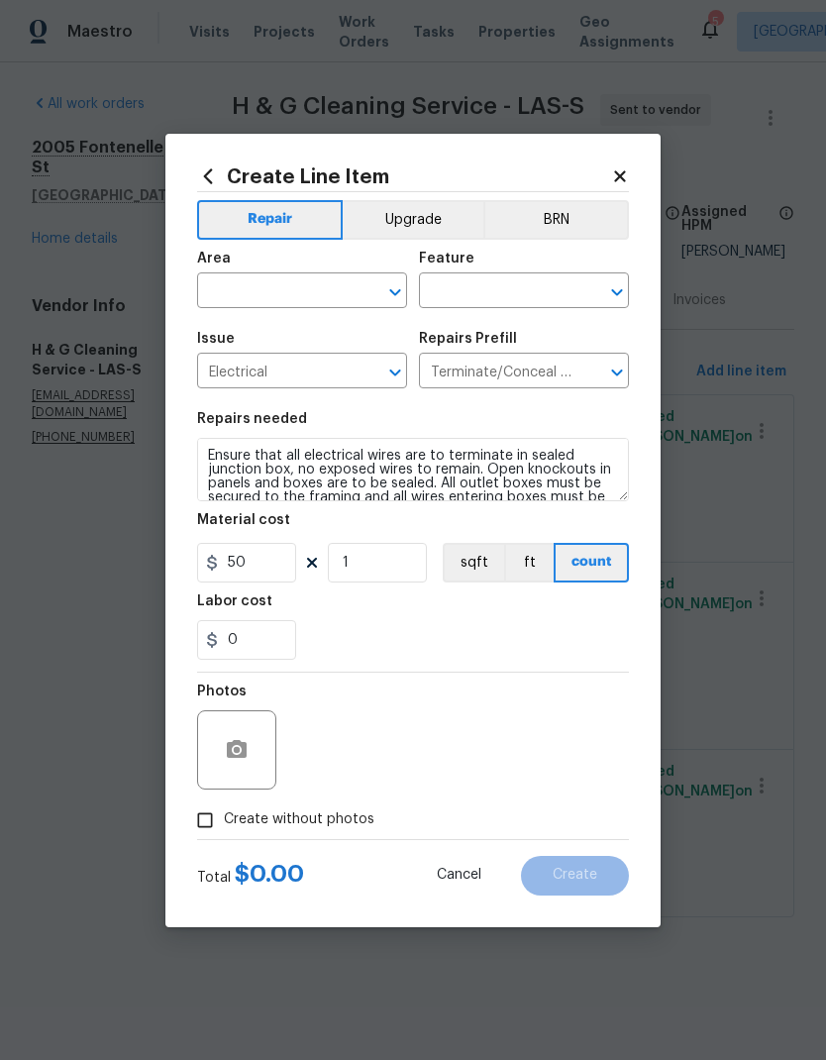
click at [222, 516] on h5 "Material cost" at bounding box center [243, 520] width 93 height 14
click at [235, 279] on input "text" at bounding box center [274, 292] width 155 height 31
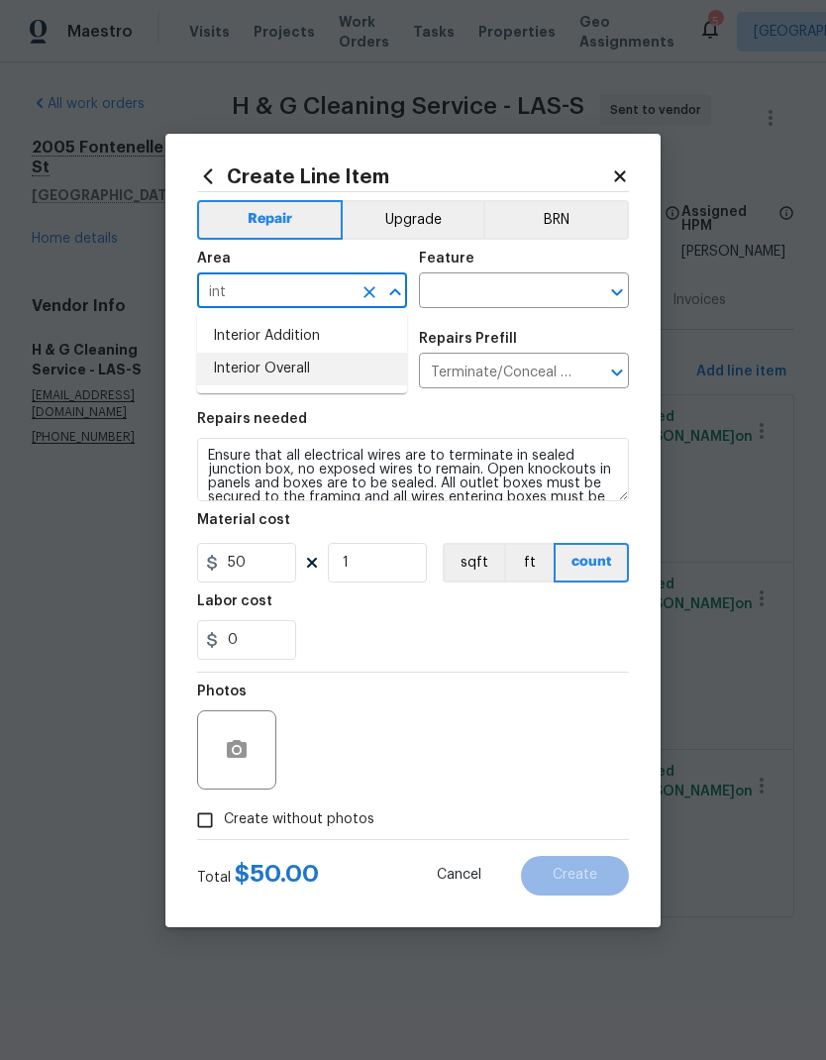
click at [222, 370] on li "Interior Overall" at bounding box center [302, 369] width 210 height 33
type input "Interior Overall"
click at [446, 298] on input "text" at bounding box center [496, 292] width 155 height 31
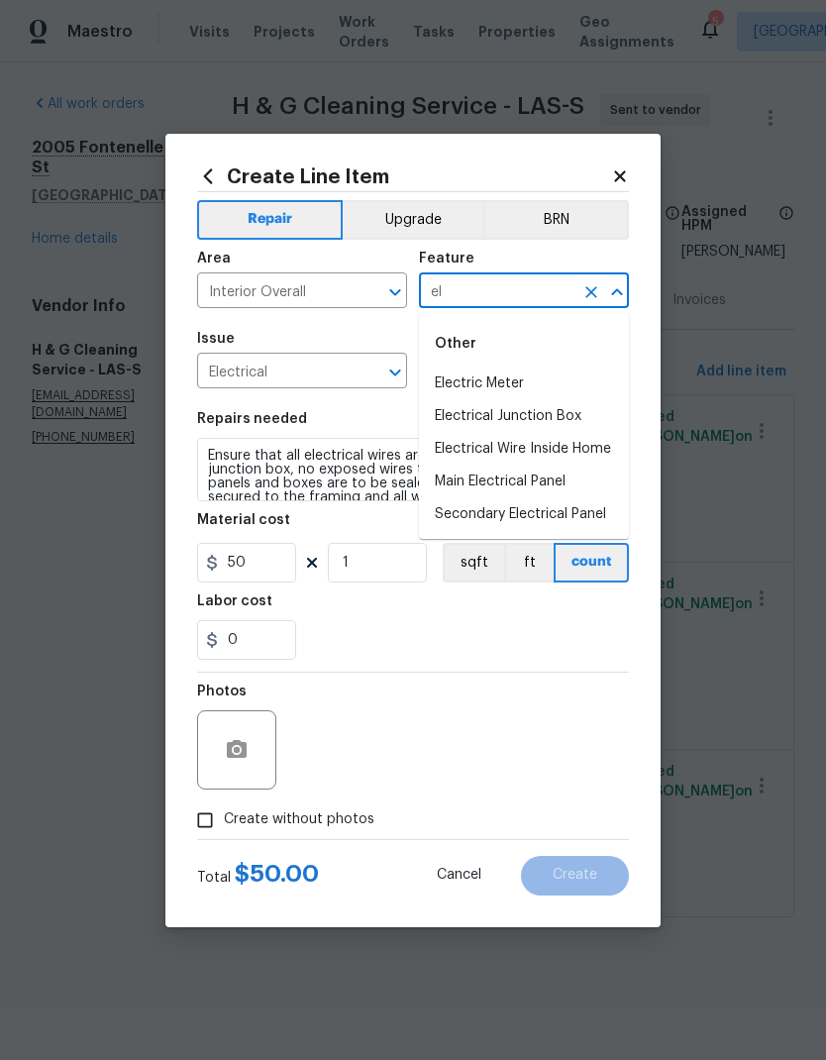
type input "e"
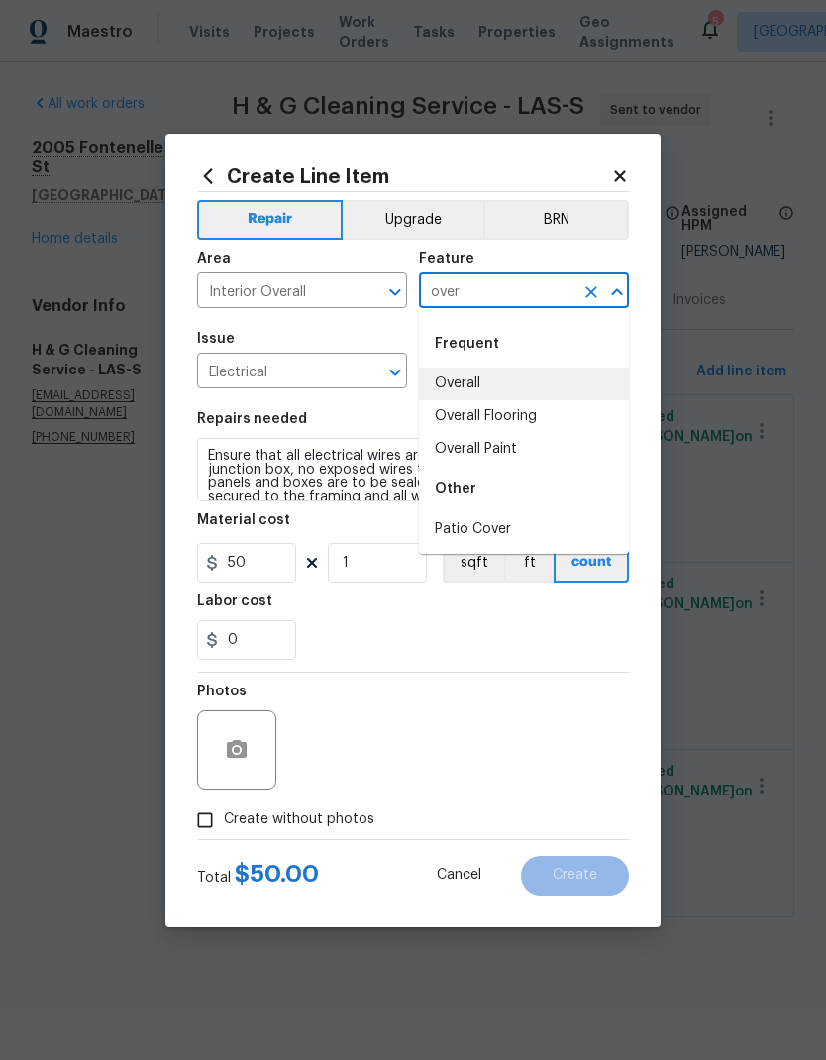
click at [452, 384] on li "Overall" at bounding box center [524, 384] width 210 height 33
type input "Overall"
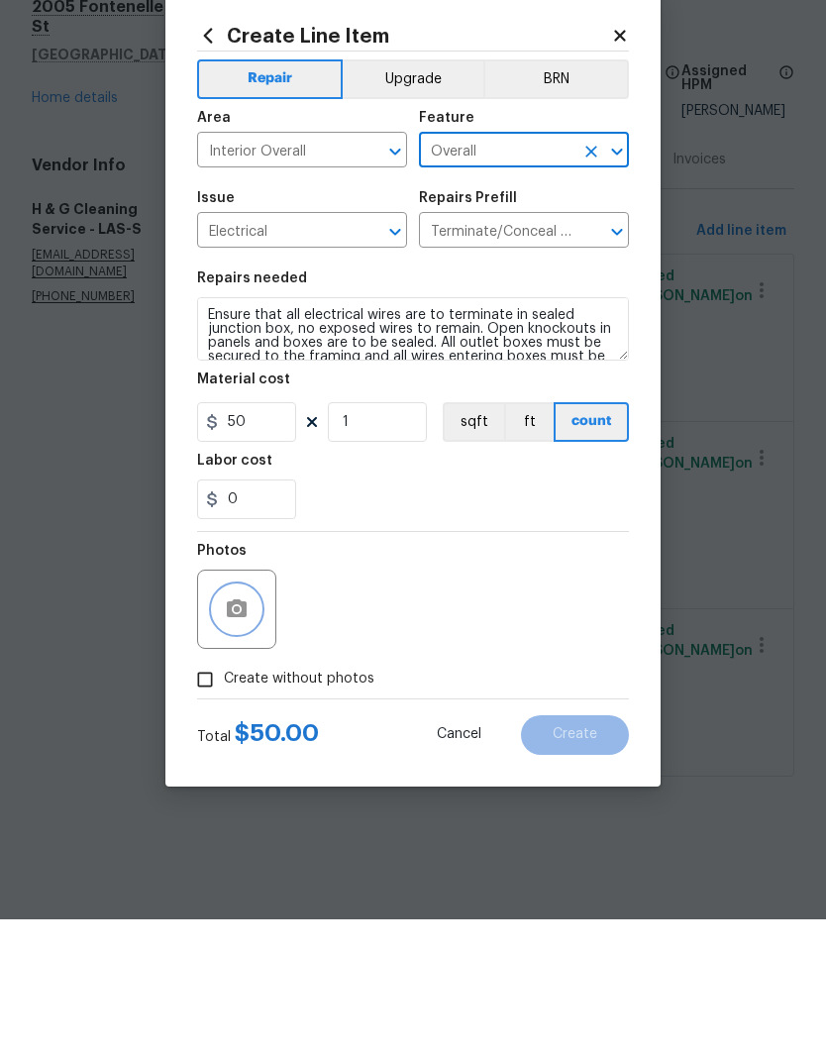
click at [226, 726] on button "button" at bounding box center [237, 750] width 48 height 48
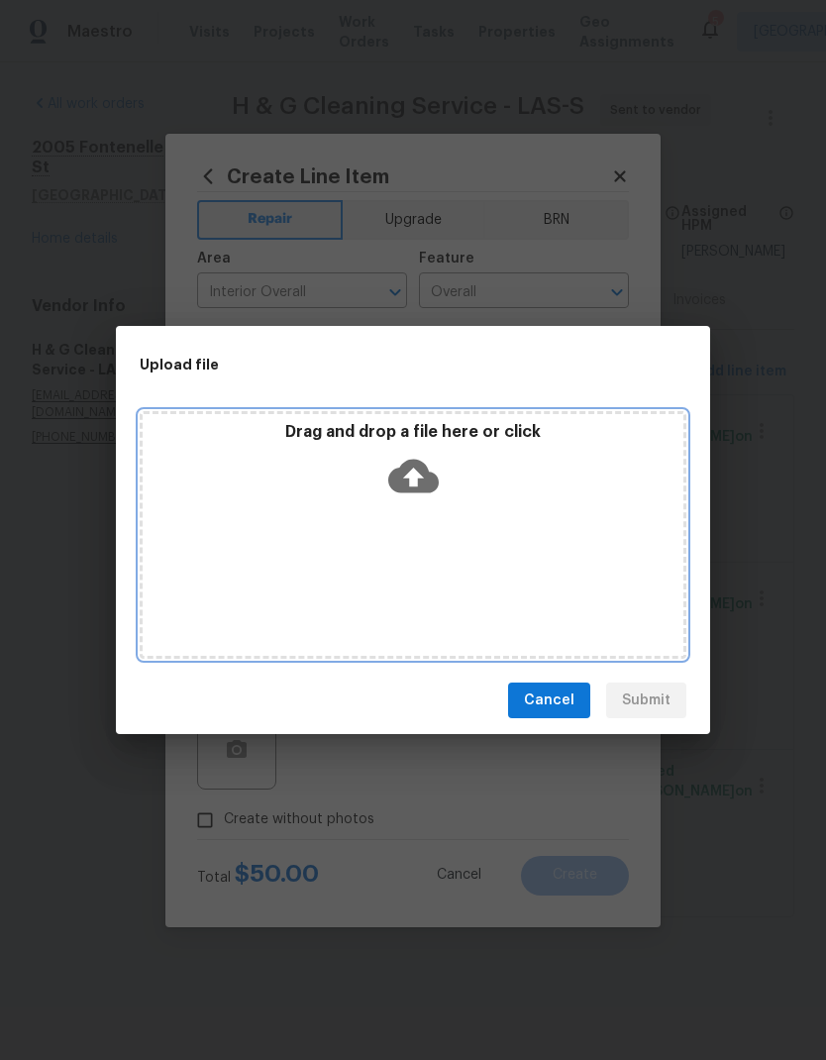
click at [414, 471] on icon at bounding box center [413, 476] width 51 height 51
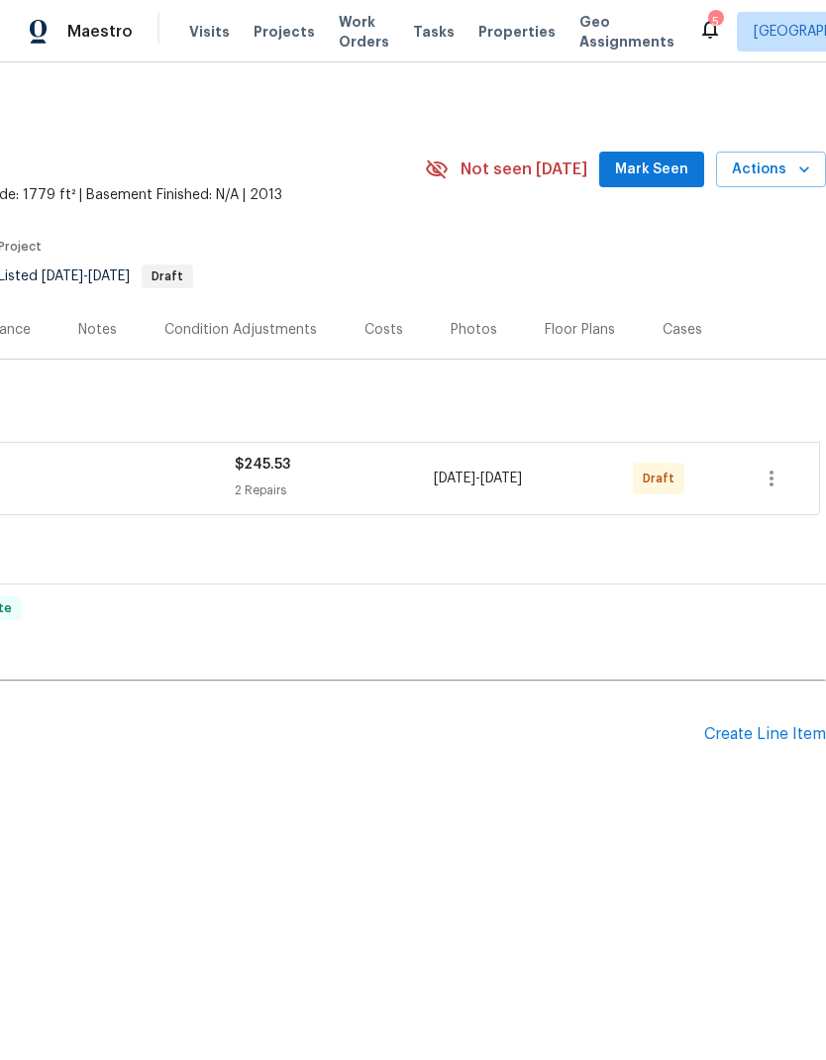
scroll to position [0, 293]
click at [779, 476] on icon "button" at bounding box center [772, 479] width 24 height 24
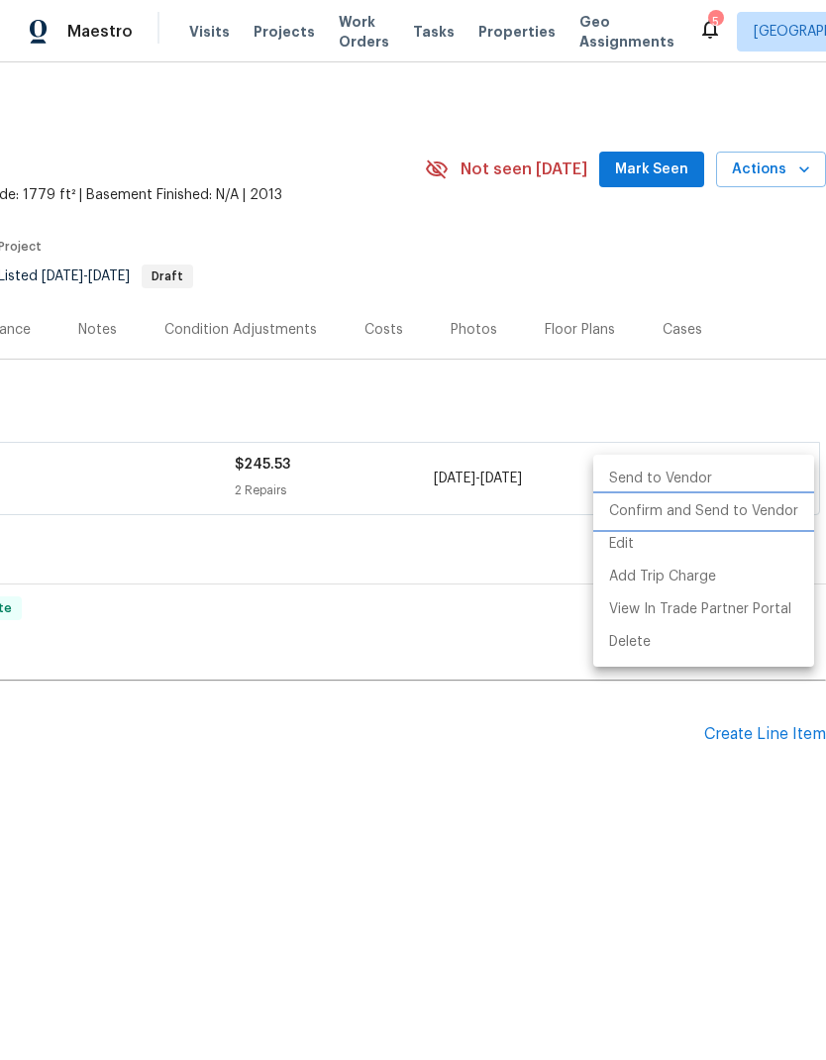
click at [743, 513] on li "Confirm and Send to Vendor" at bounding box center [704, 511] width 221 height 33
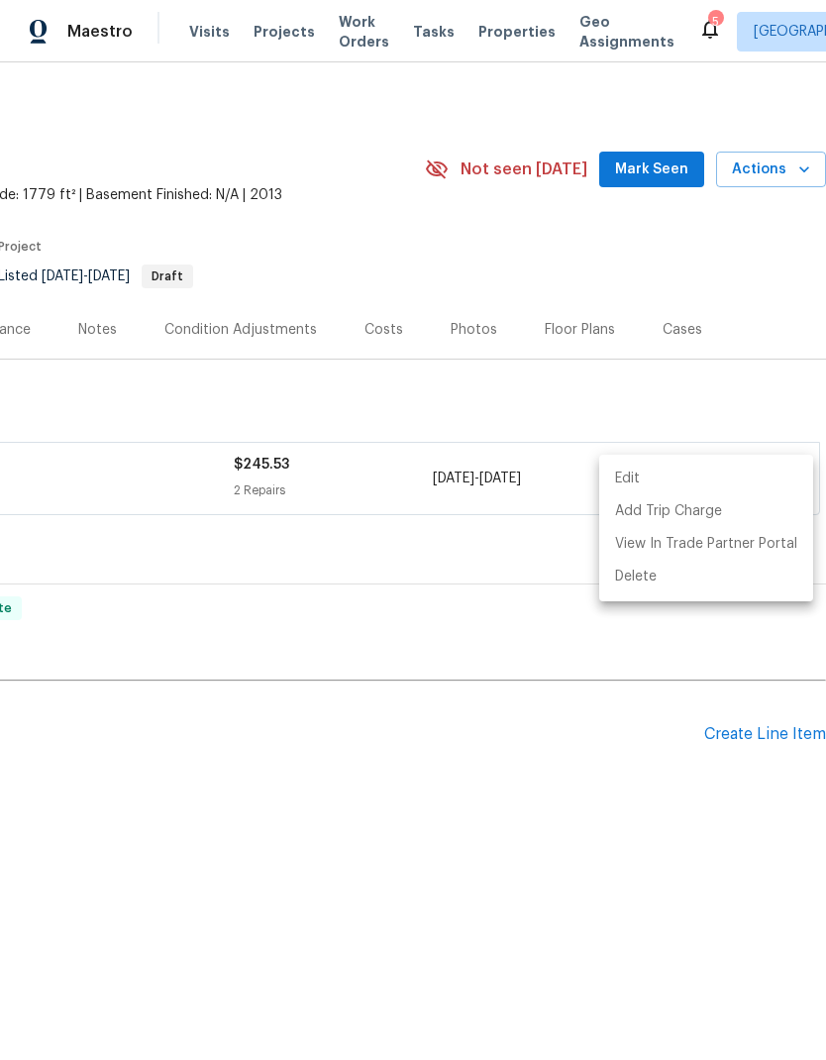
click at [119, 499] on div at bounding box center [413, 530] width 826 height 1060
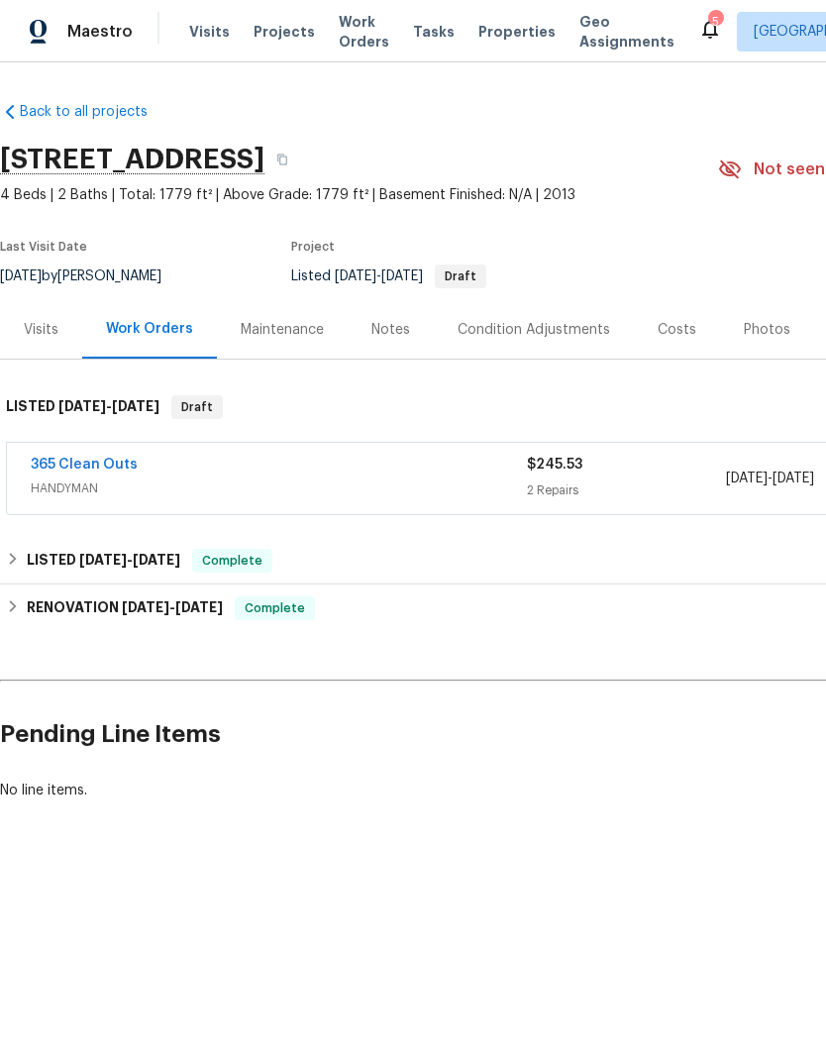
scroll to position [0, 0]
click at [70, 463] on link "365 Clean Outs" at bounding box center [84, 465] width 107 height 14
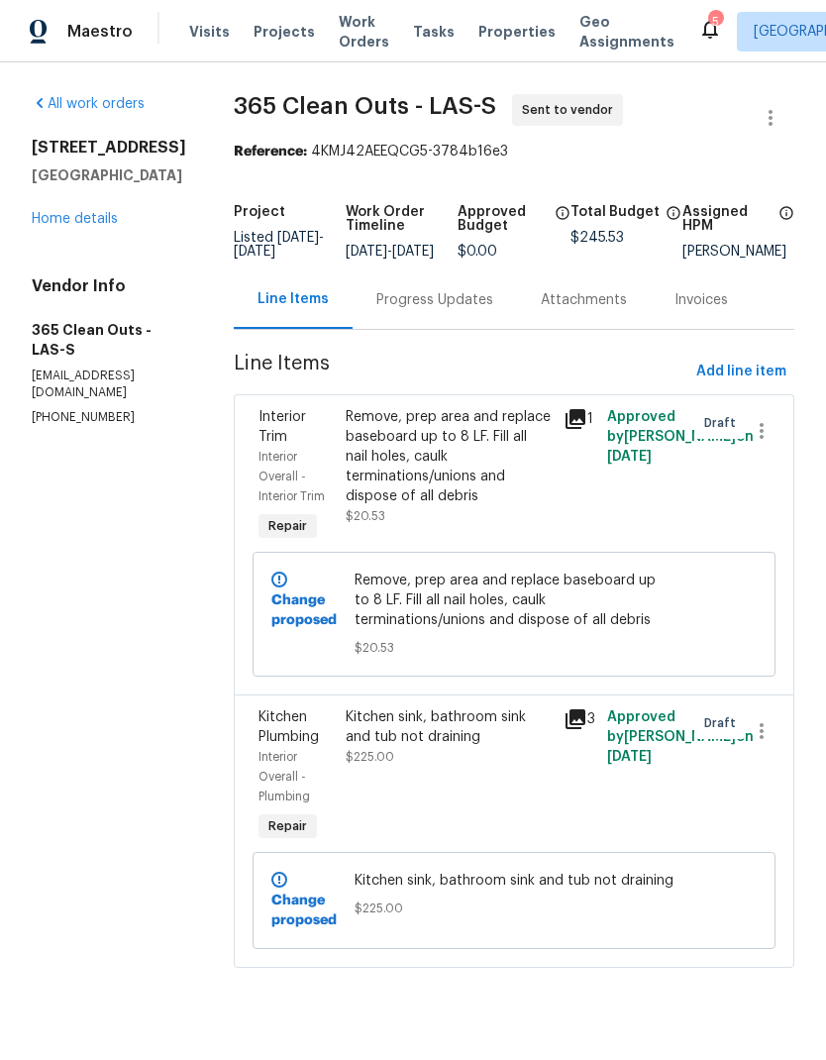
click at [499, 321] on div "Progress Updates" at bounding box center [435, 300] width 164 height 58
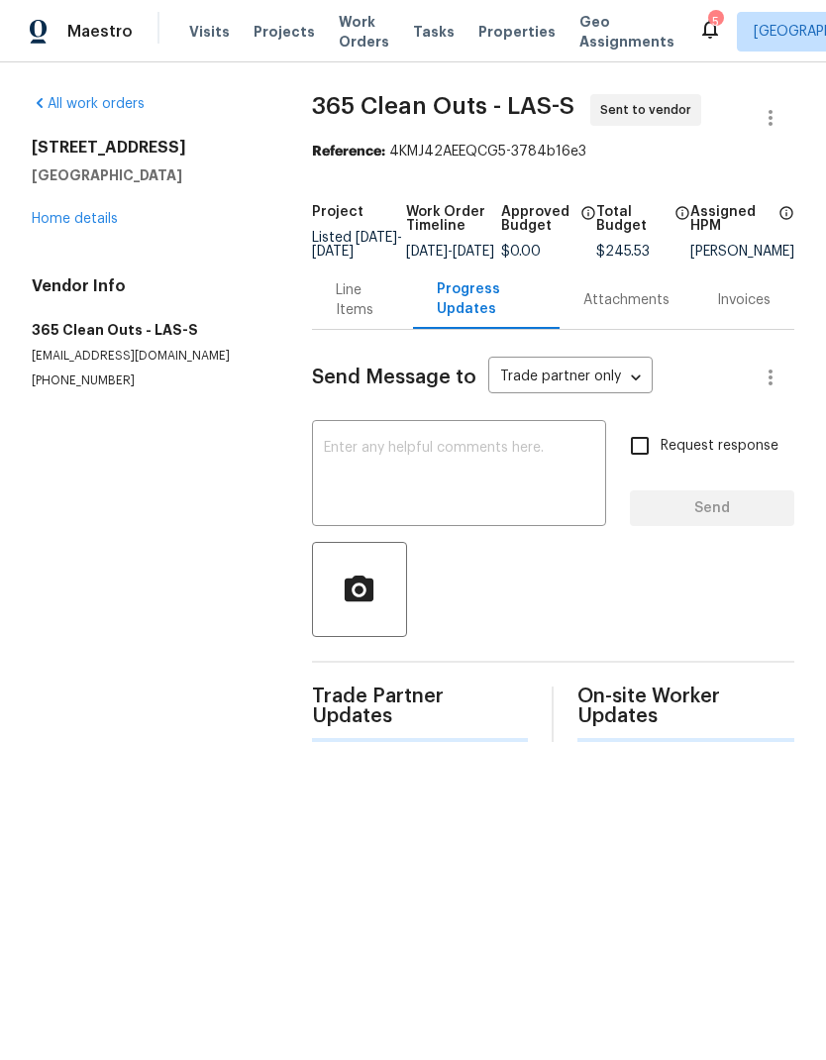
click at [427, 487] on textarea at bounding box center [459, 475] width 271 height 69
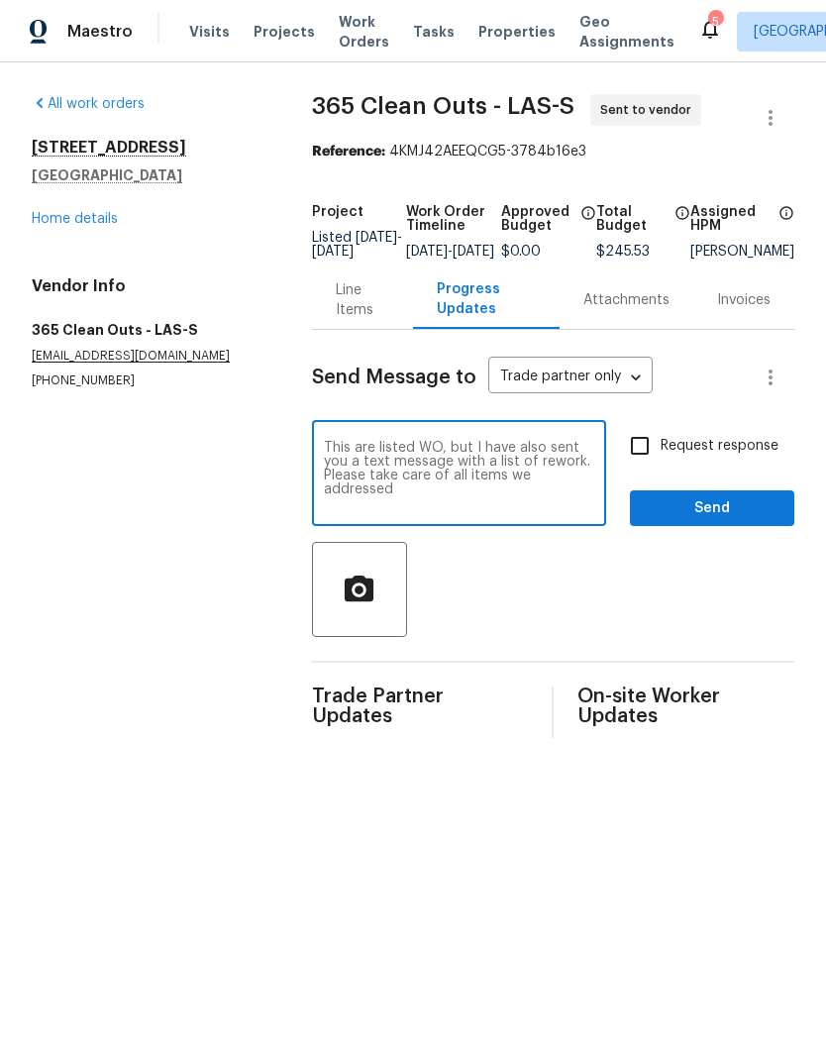
type textarea "This are listed WO, but I have also sent you a text message with a list of rewo…"
click at [635, 467] on input "Request response" at bounding box center [640, 446] width 42 height 42
checkbox input "true"
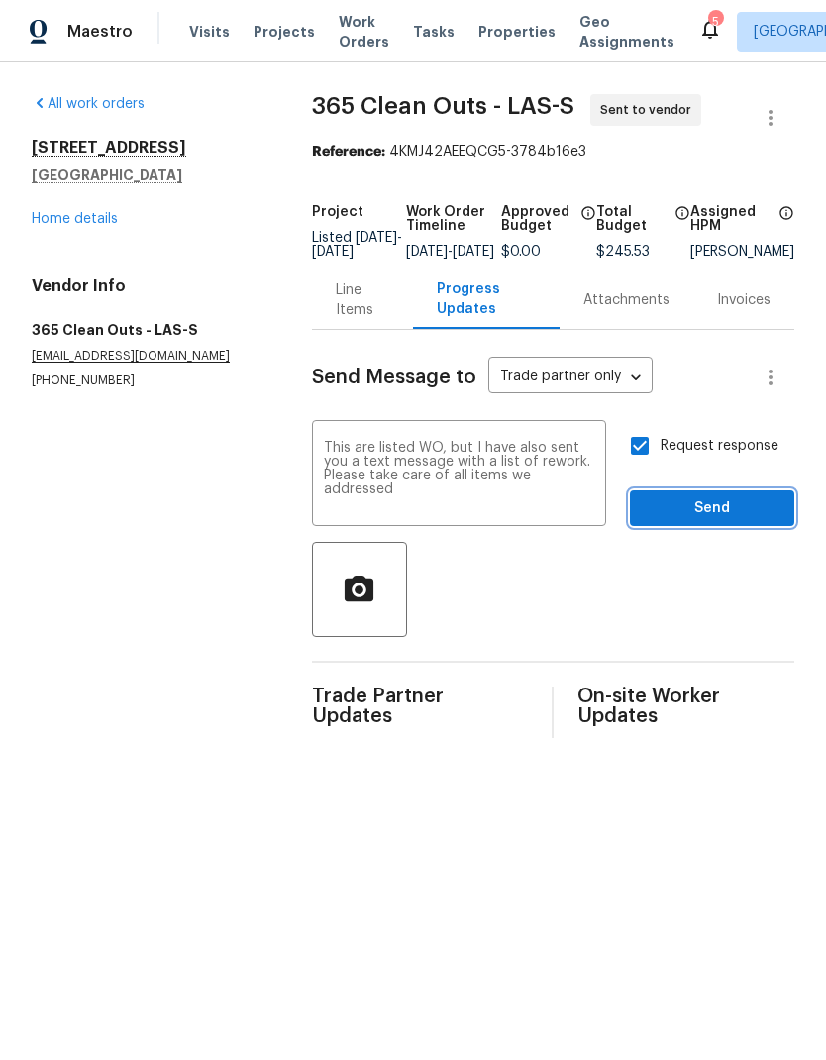
click at [737, 521] on span "Send" at bounding box center [712, 508] width 133 height 25
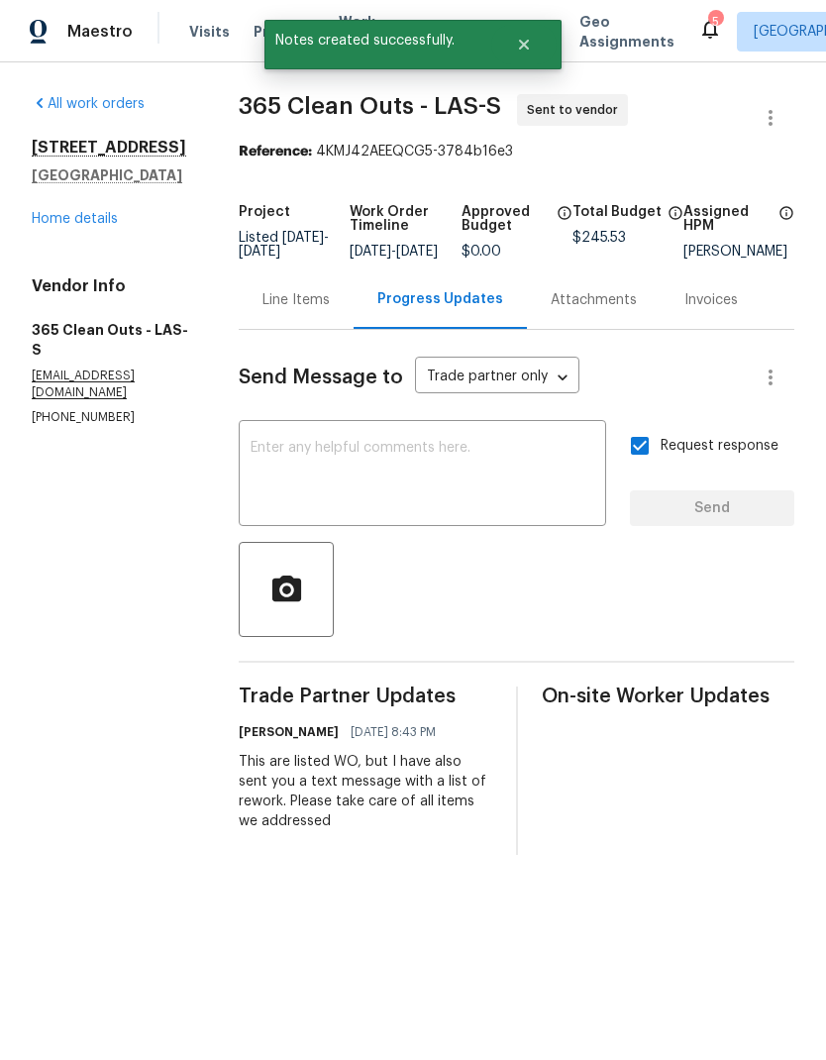
click at [46, 226] on link "Home details" at bounding box center [75, 219] width 86 height 14
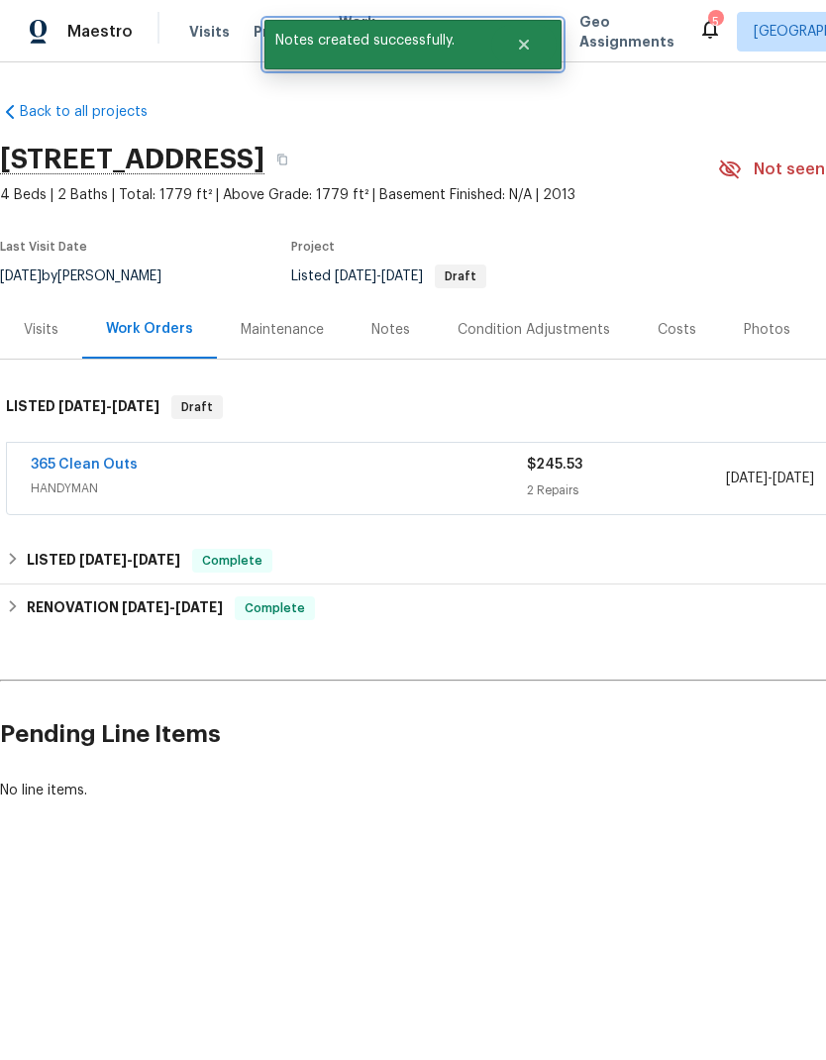
click at [521, 44] on icon "Close" at bounding box center [524, 45] width 10 height 10
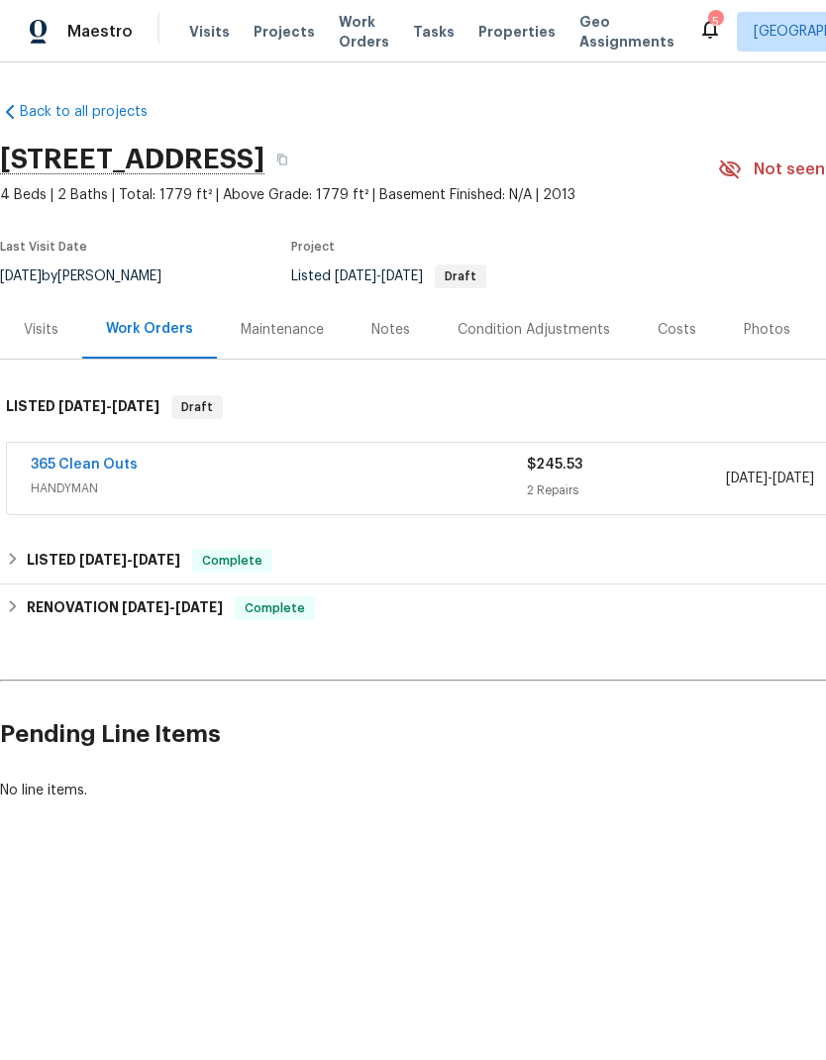
click at [353, 23] on span "Work Orders" at bounding box center [364, 32] width 51 height 40
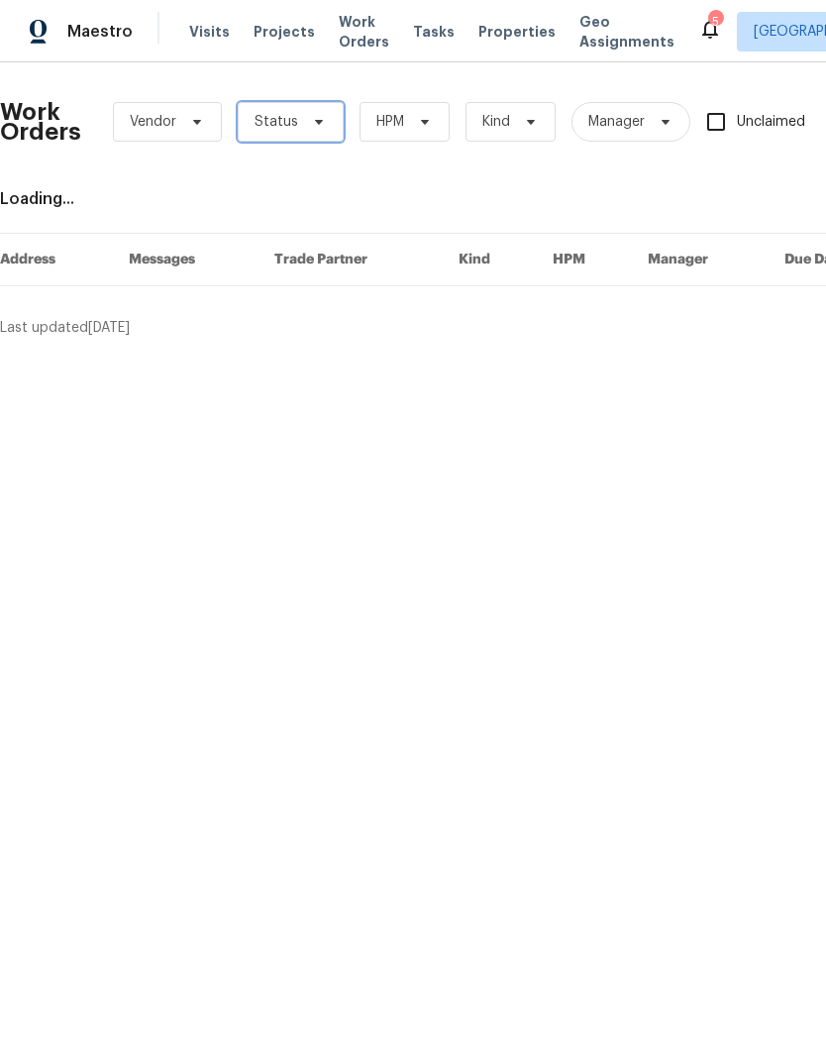
click at [277, 122] on span "Status" at bounding box center [277, 122] width 44 height 20
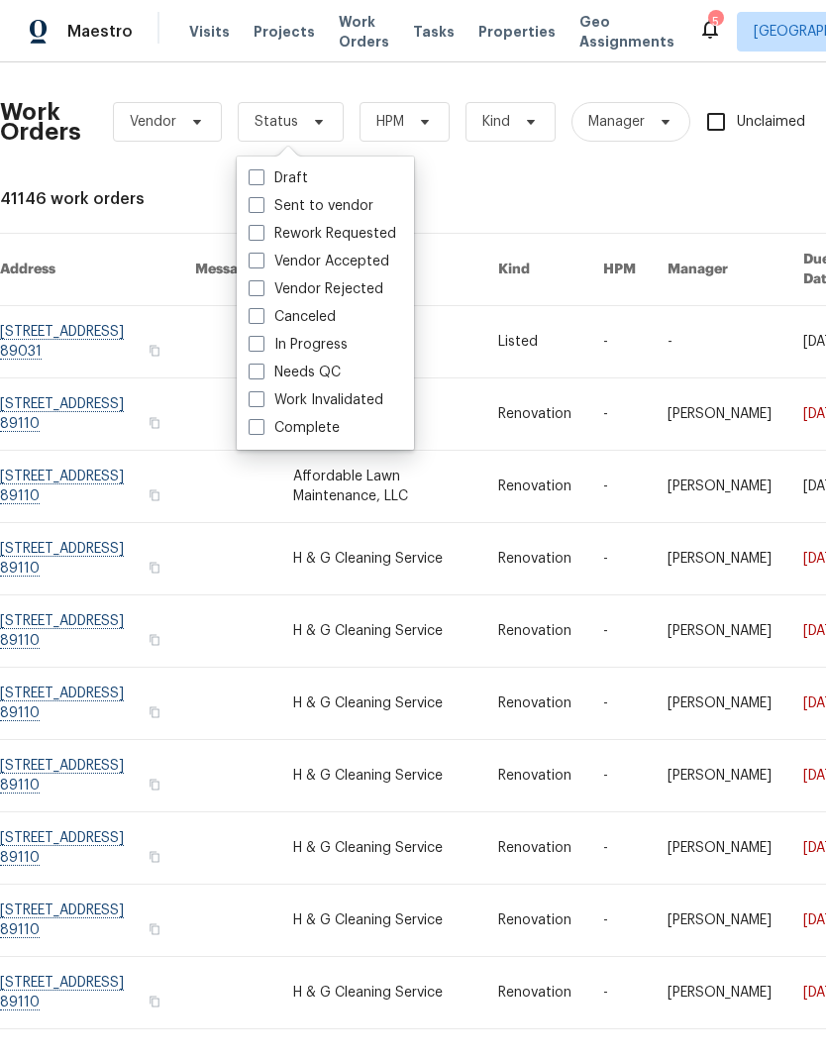
scroll to position [17, 0]
click at [271, 196] on label "Sent to vendor" at bounding box center [311, 206] width 125 height 20
click at [262, 196] on input "Sent to vendor" at bounding box center [255, 202] width 13 height 13
checkbox input "true"
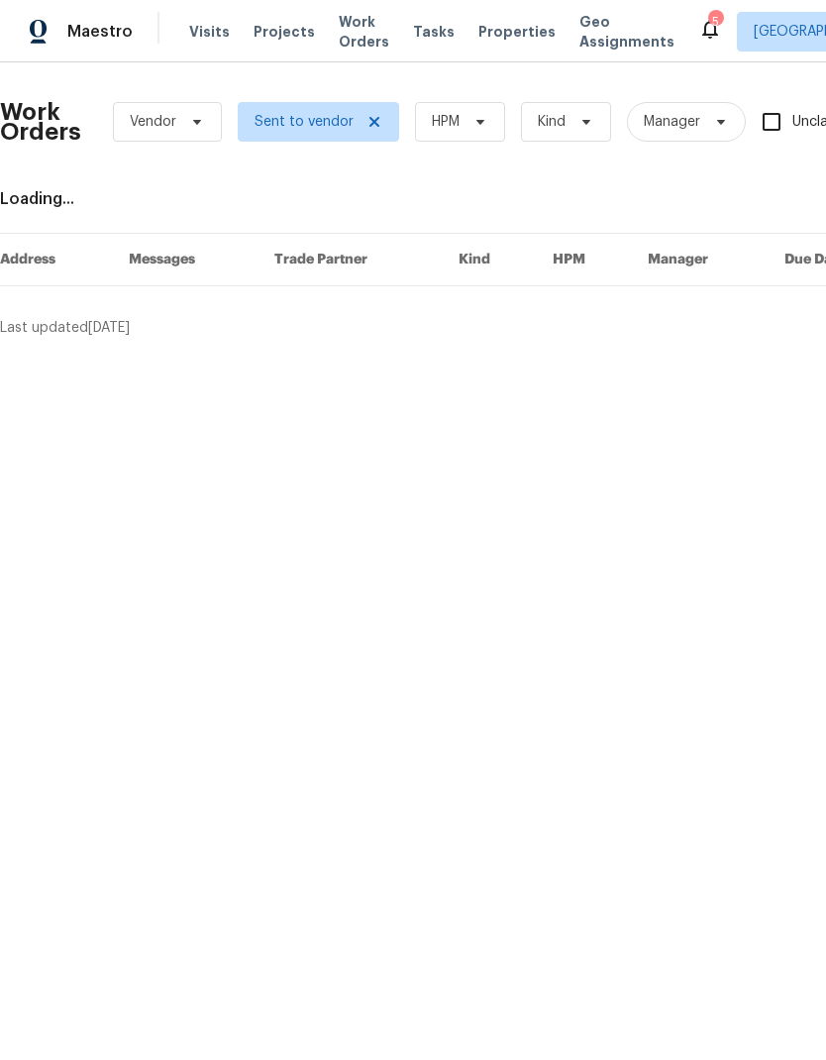
click at [349, 35] on span "Work Orders" at bounding box center [364, 32] width 51 height 40
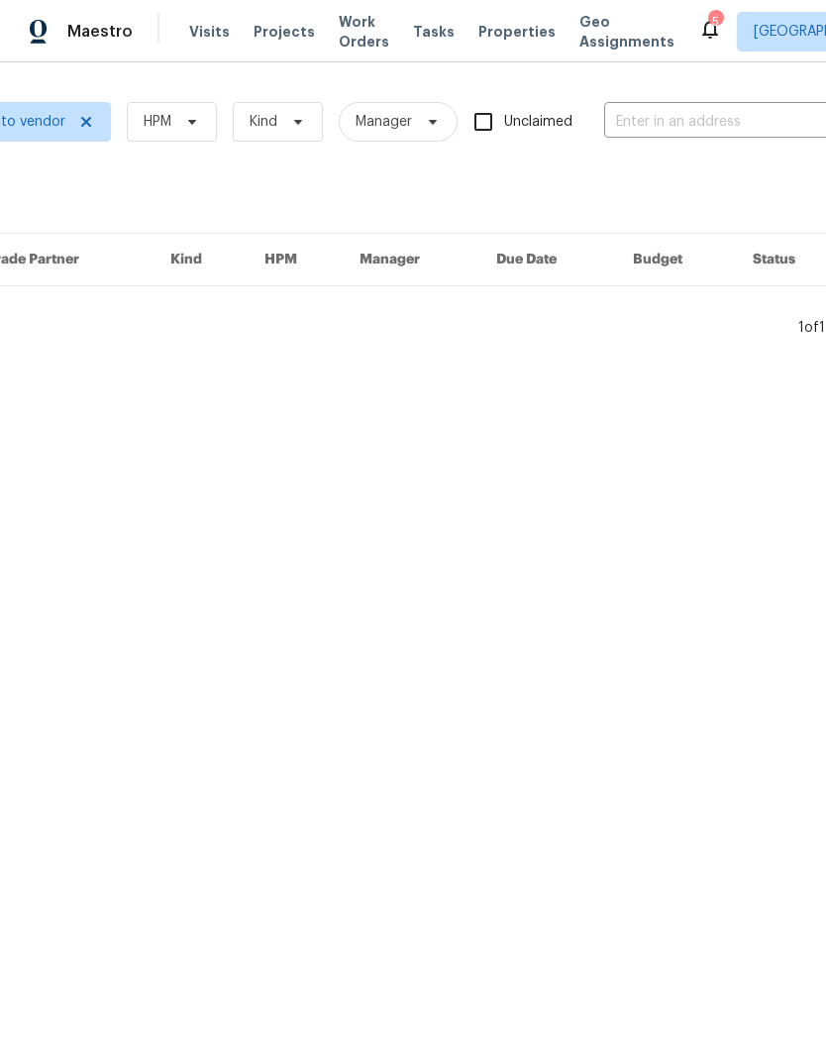
scroll to position [0, 346]
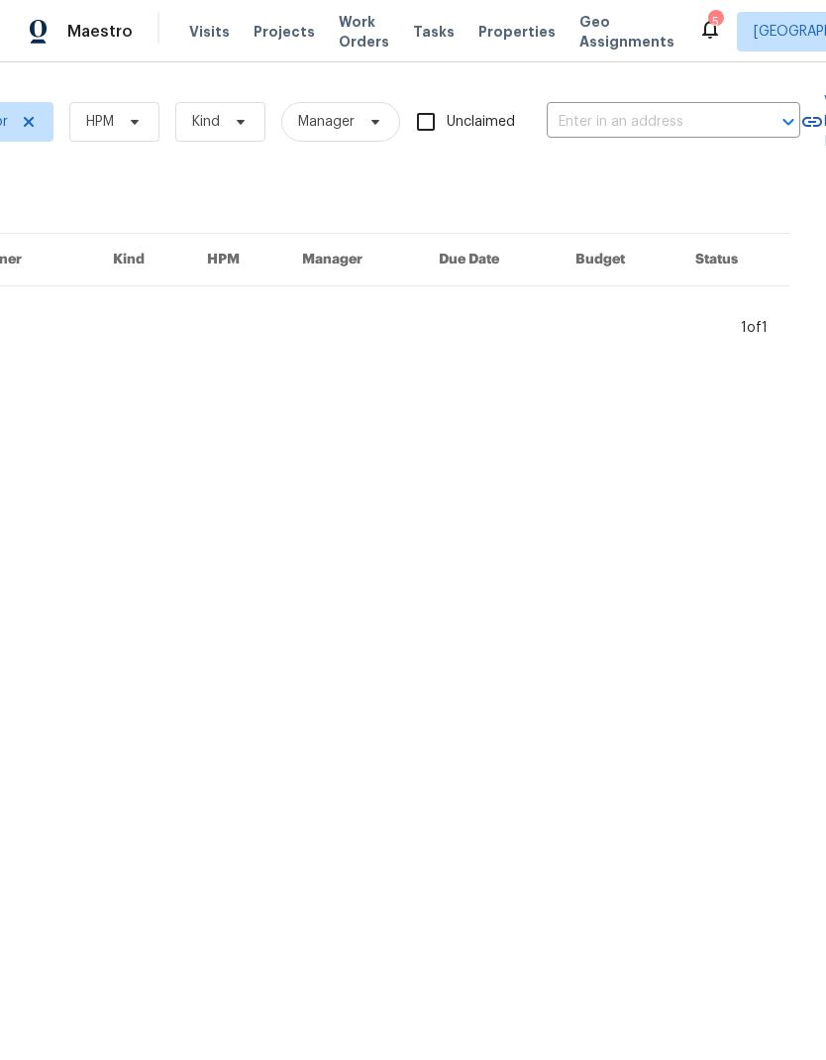
click at [708, 114] on input "text" at bounding box center [646, 122] width 198 height 31
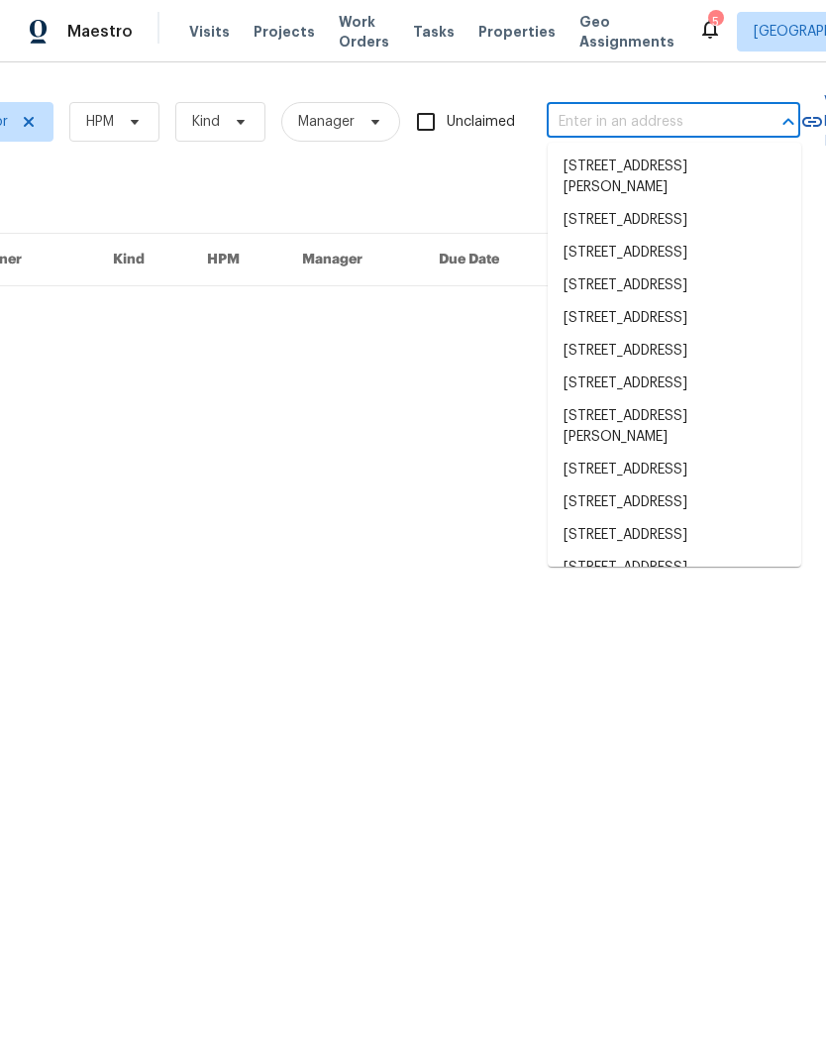
click at [707, 113] on input "text" at bounding box center [646, 122] width 198 height 31
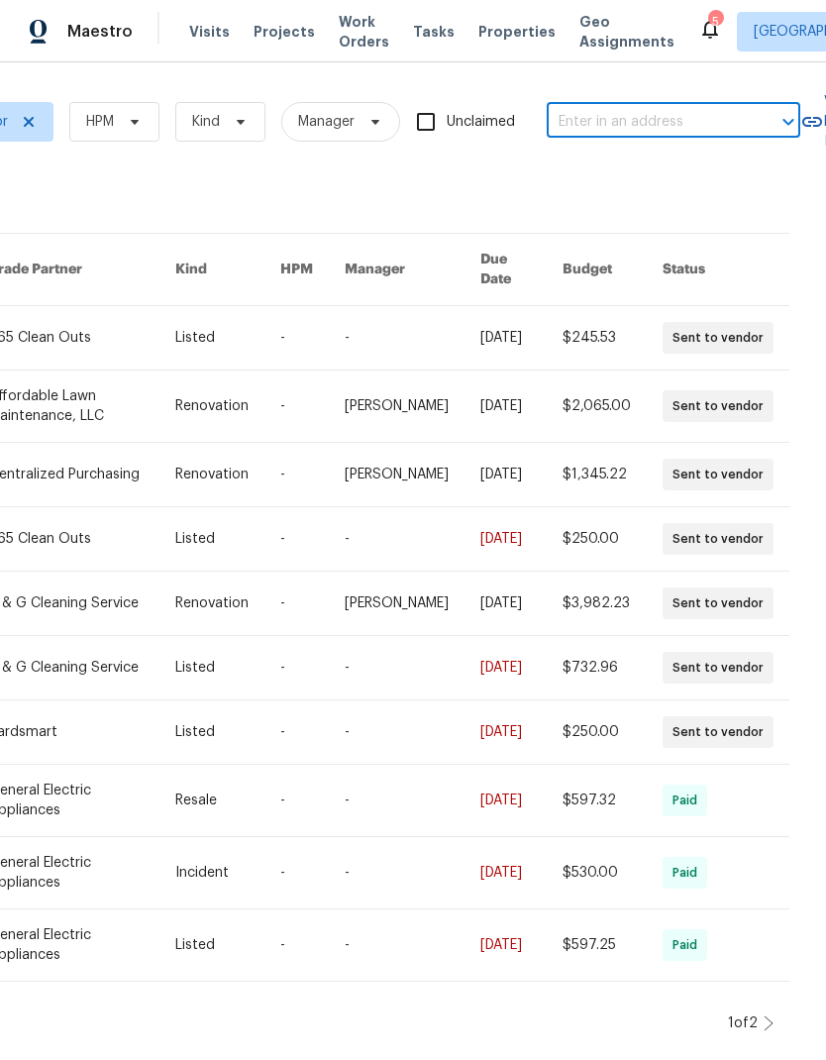
click at [654, 120] on input "text" at bounding box center [646, 122] width 198 height 31
type input "2005"
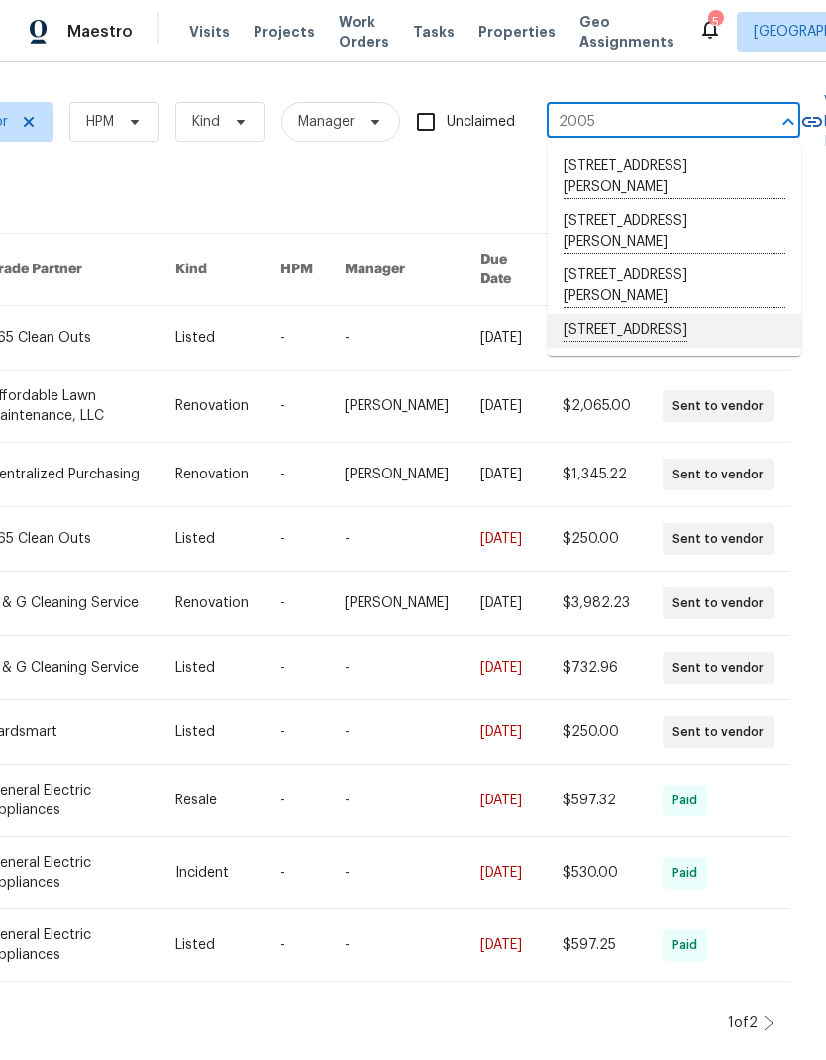
click at [710, 339] on li "[STREET_ADDRESS]" at bounding box center [675, 331] width 254 height 34
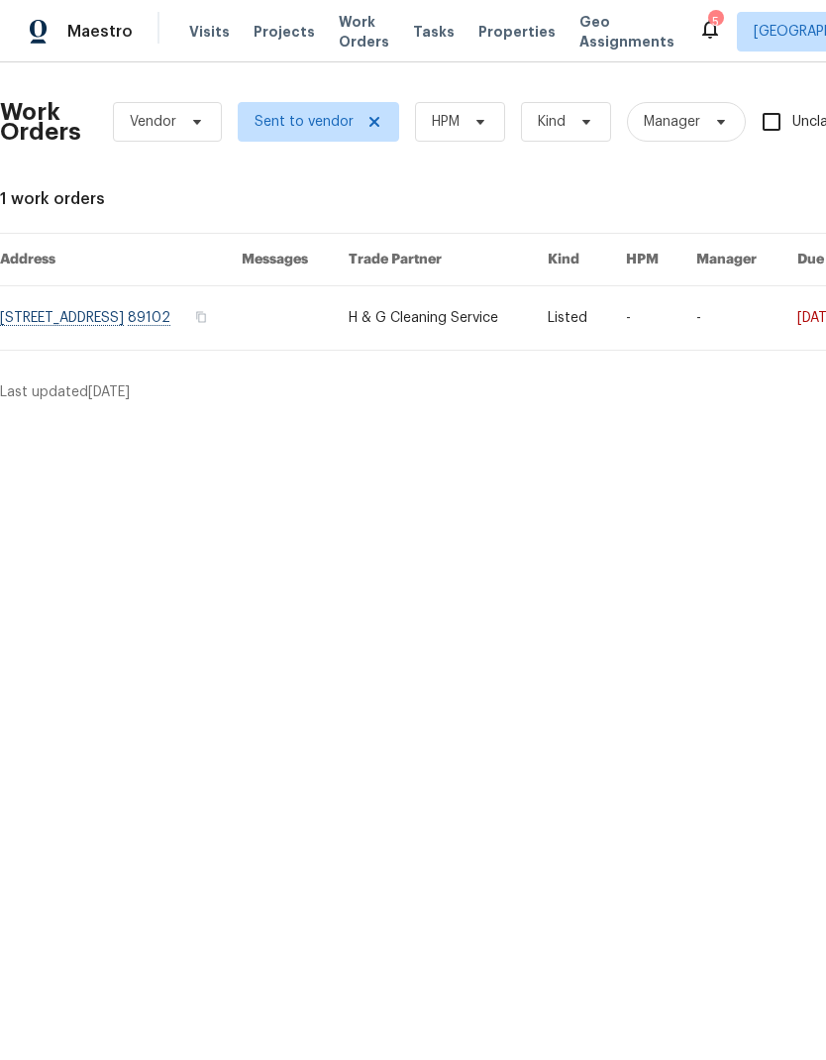
click at [84, 322] on link at bounding box center [121, 317] width 242 height 63
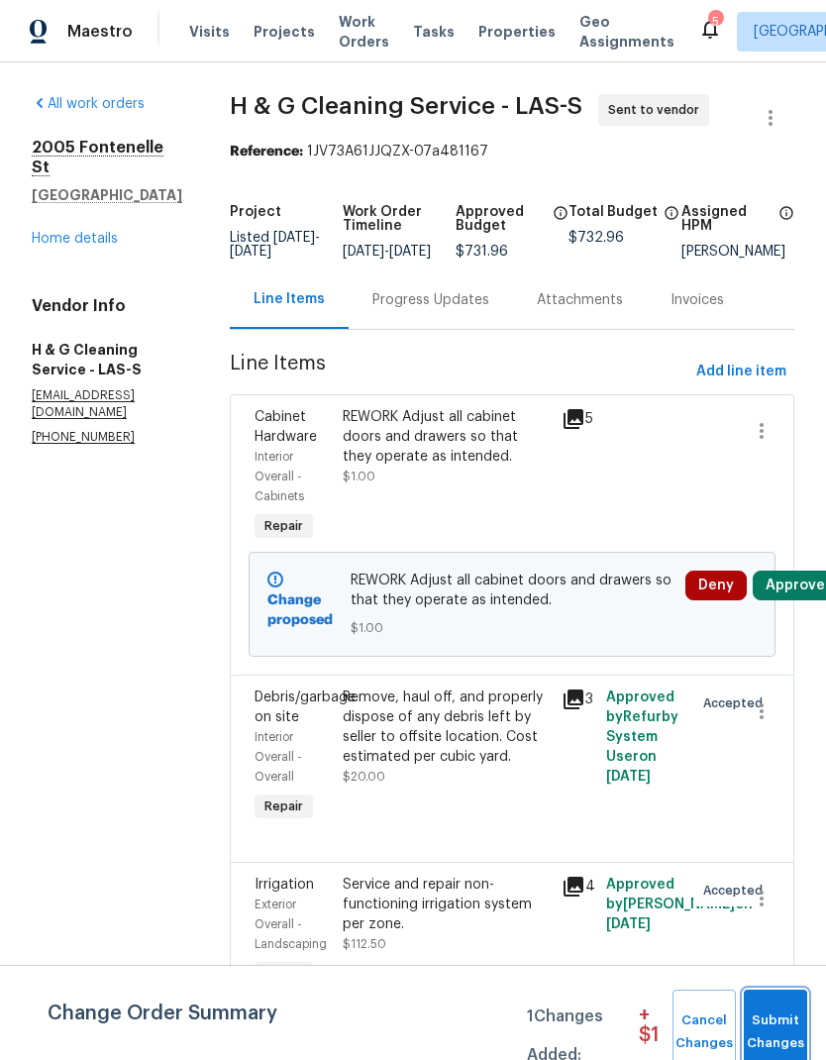
click at [783, 997] on button "Submit Changes" at bounding box center [775, 1032] width 63 height 85
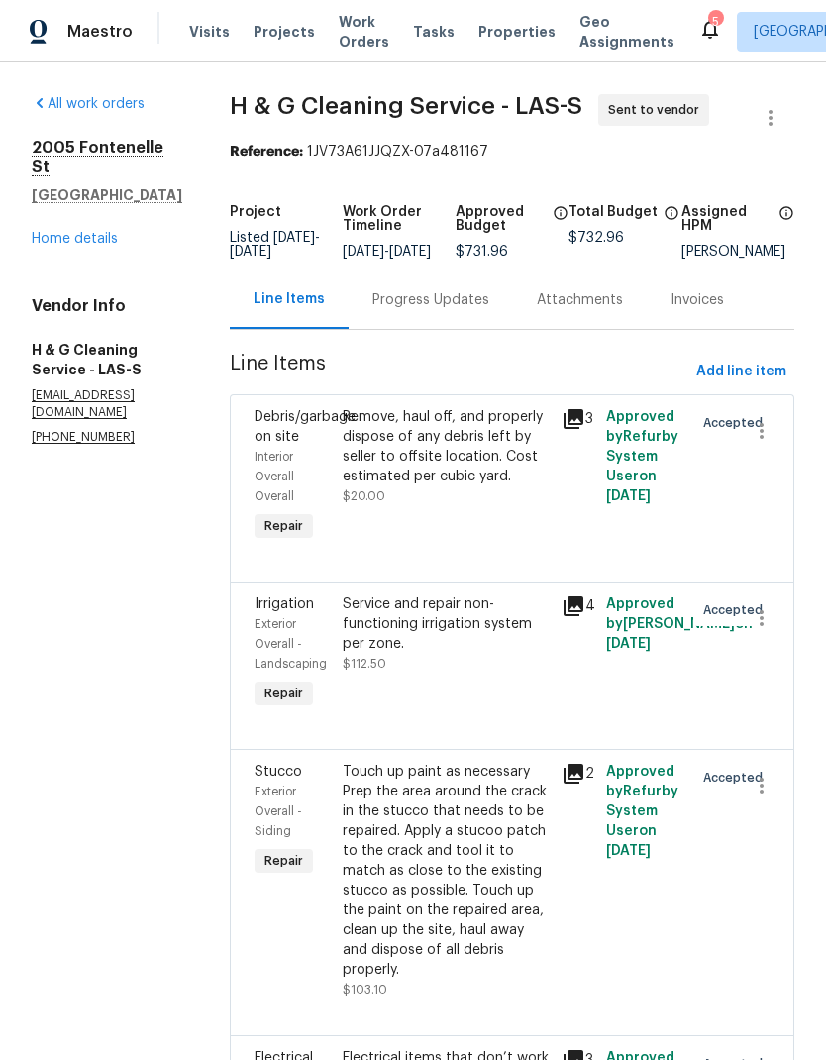
click at [52, 232] on link "Home details" at bounding box center [75, 239] width 86 height 14
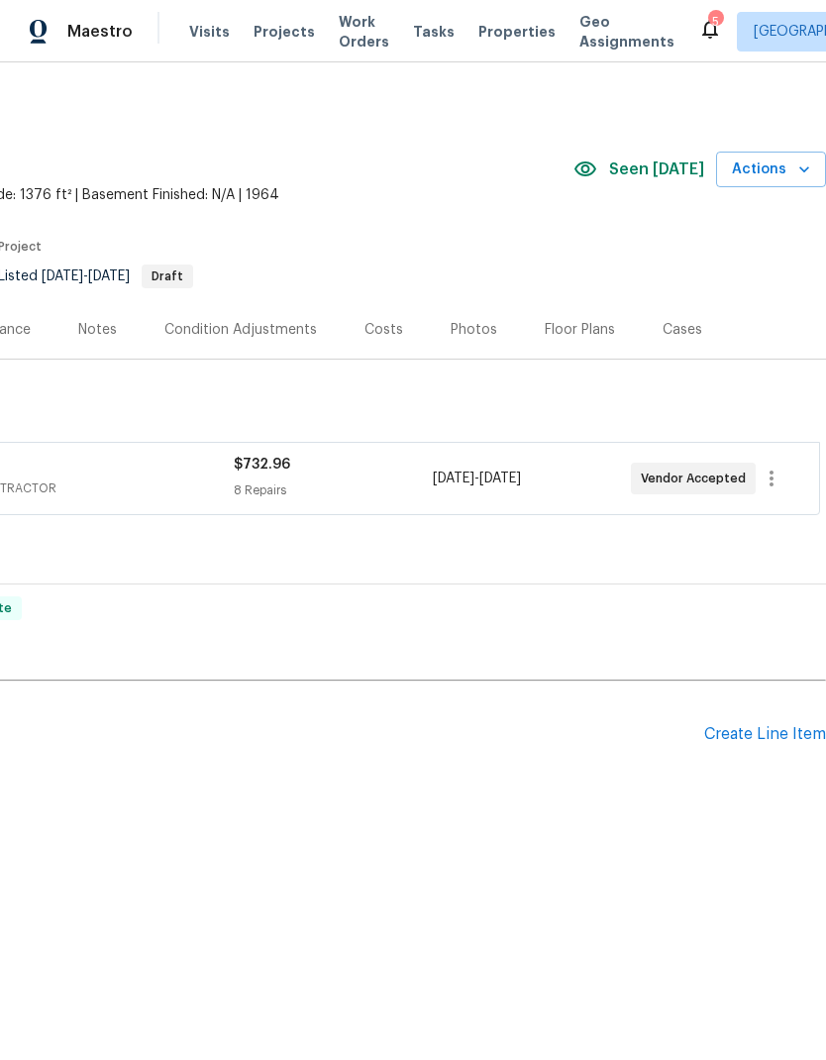
scroll to position [0, 293]
click at [791, 173] on span "Actions" at bounding box center [771, 170] width 78 height 25
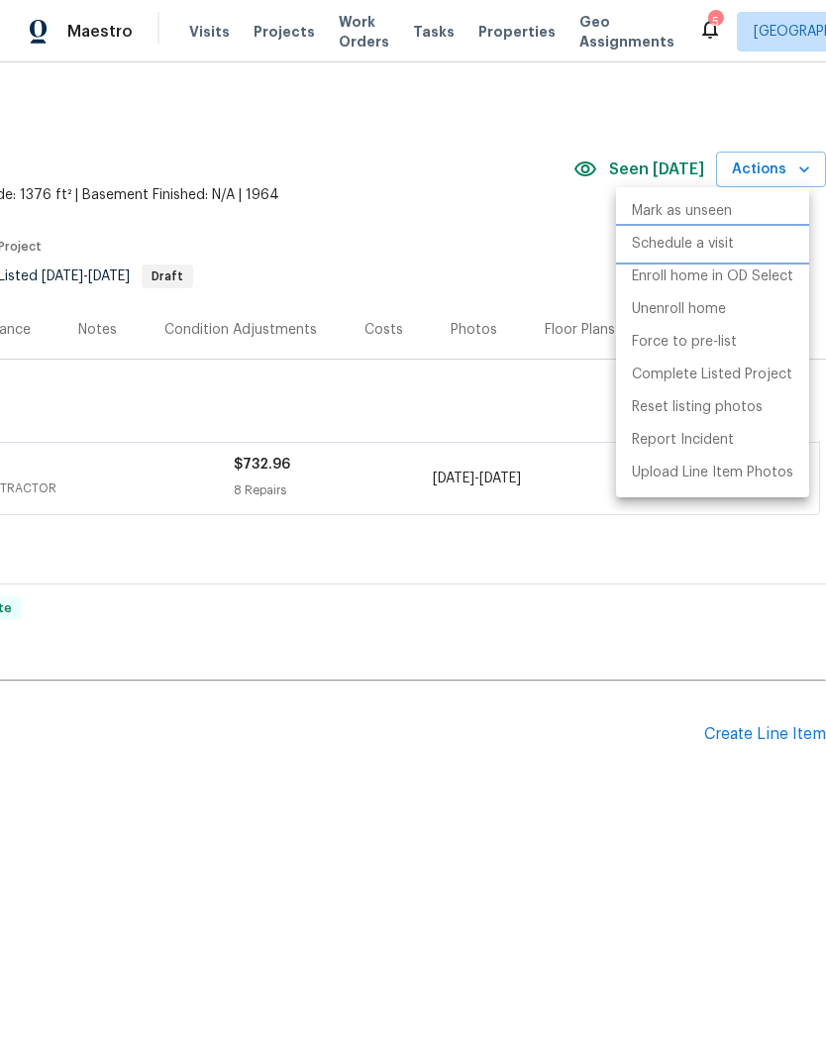
click at [721, 251] on p "Schedule a visit" at bounding box center [683, 244] width 102 height 21
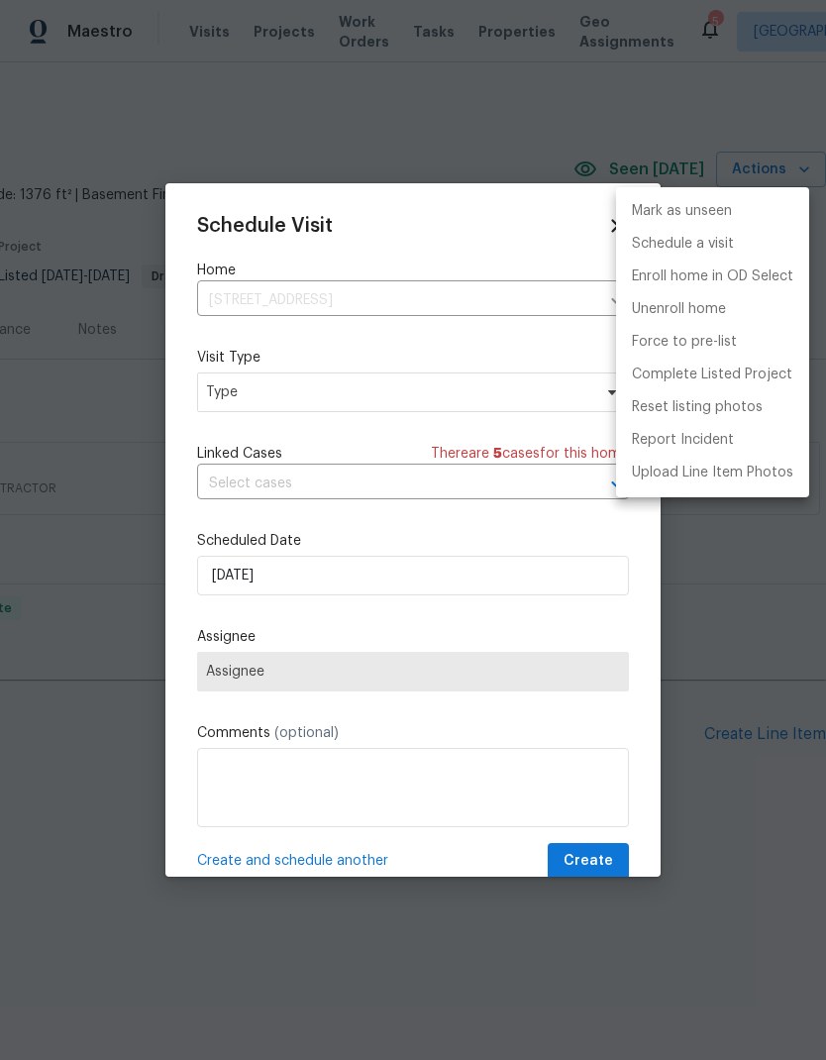
click at [237, 399] on div at bounding box center [413, 530] width 826 height 1060
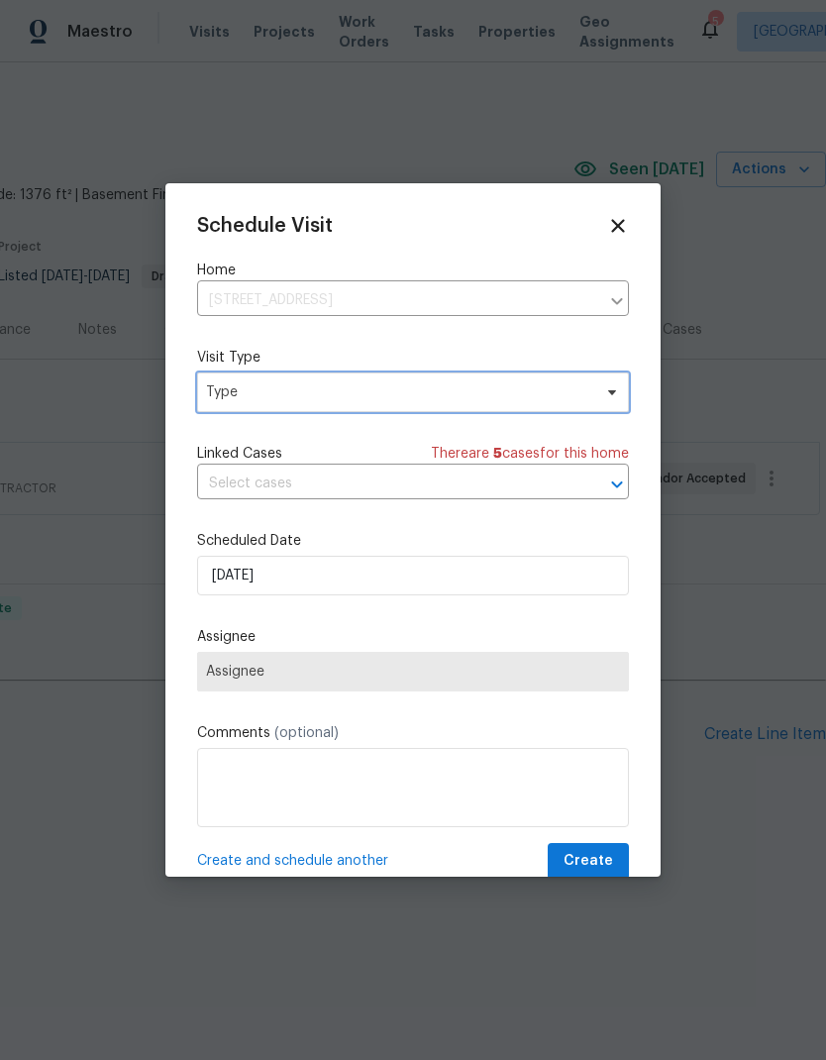
click at [247, 404] on span "Type" at bounding box center [413, 393] width 432 height 40
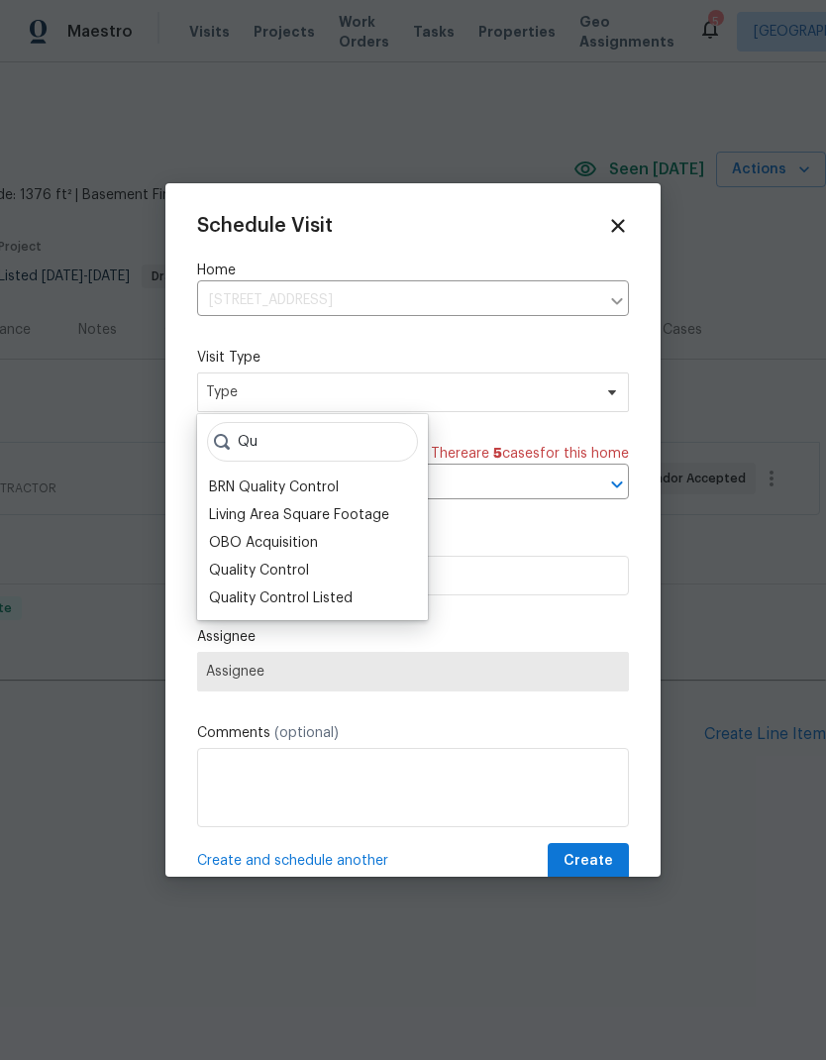
type input "Qu"
click at [227, 571] on div "Quality Control" at bounding box center [259, 571] width 100 height 20
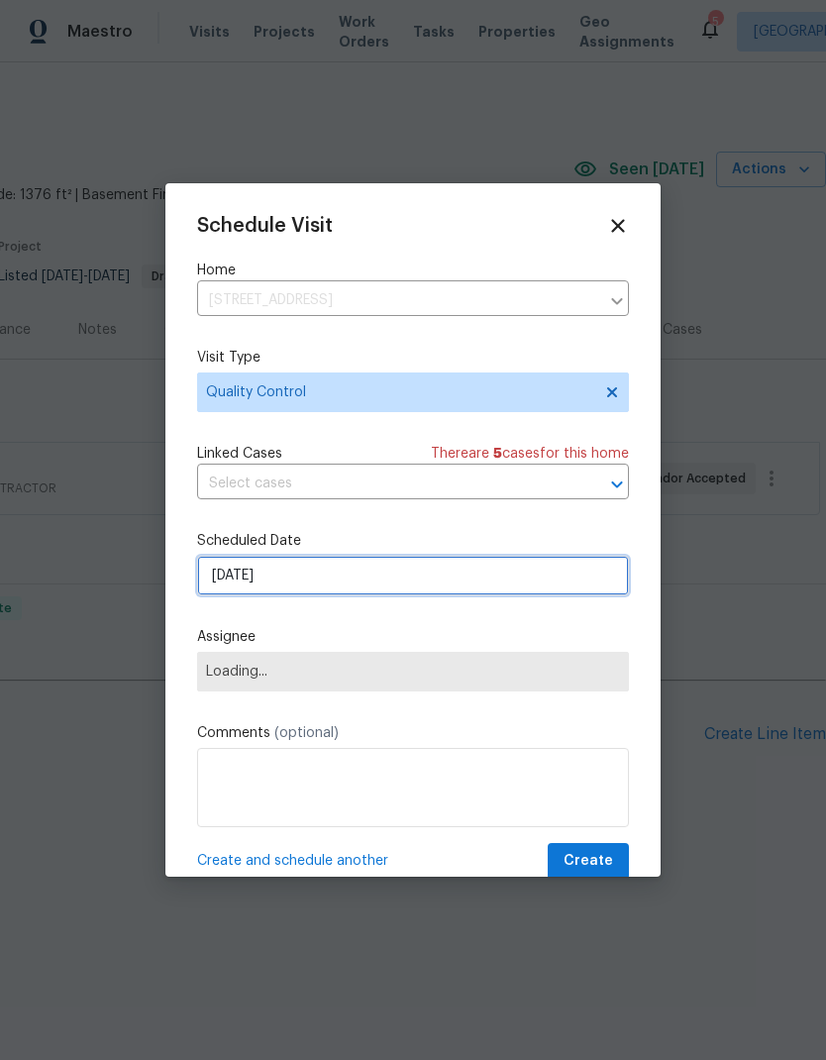
click at [233, 592] on input "[DATE]" at bounding box center [413, 576] width 432 height 40
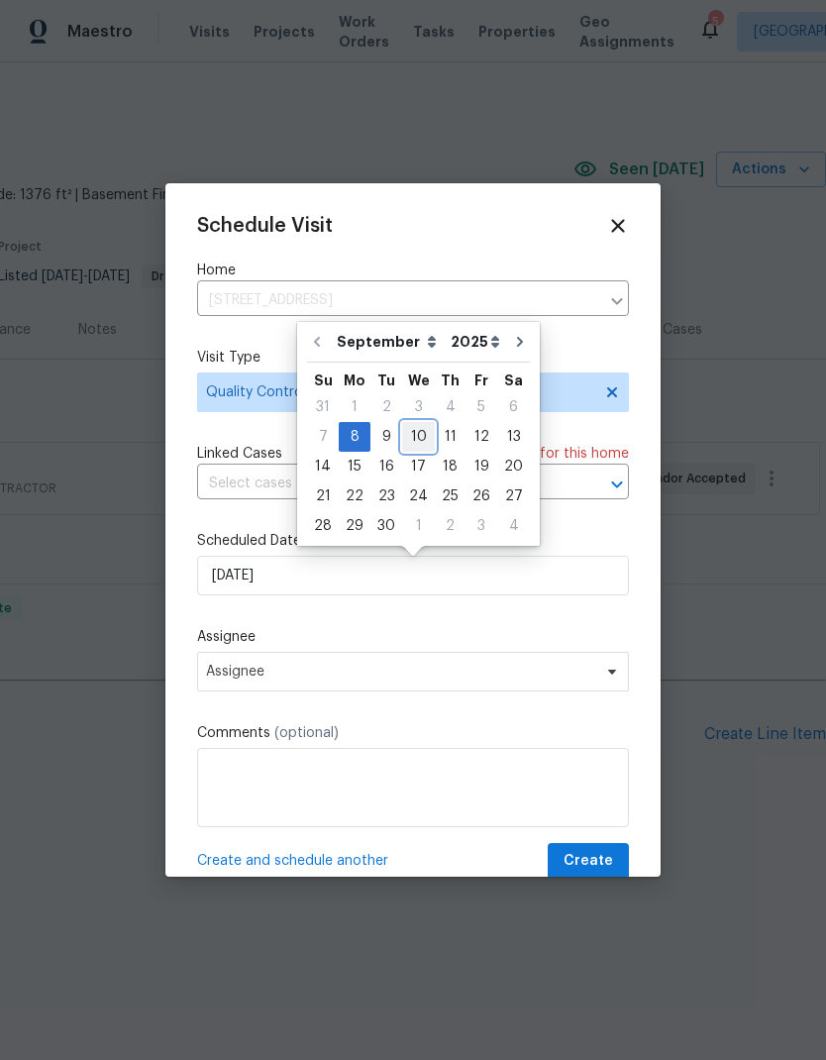
click at [427, 434] on div "10" at bounding box center [418, 437] width 33 height 28
type input "9/10/2025"
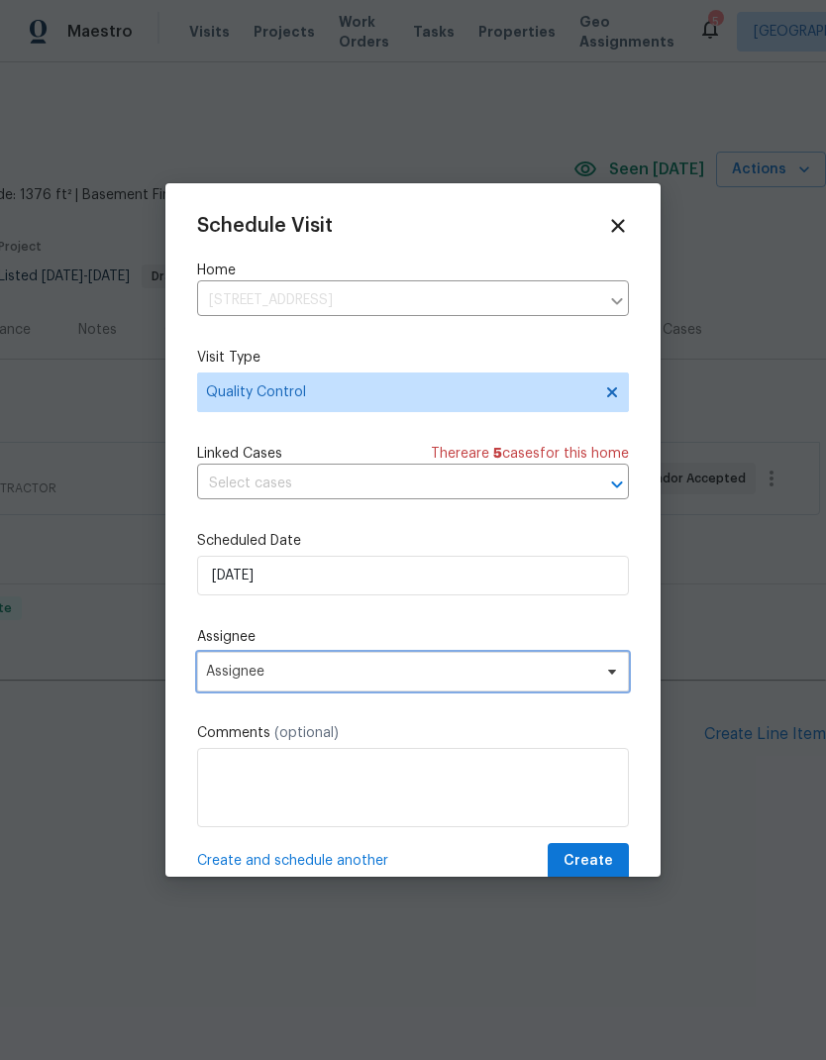
click at [477, 674] on span "Assignee" at bounding box center [400, 672] width 388 height 16
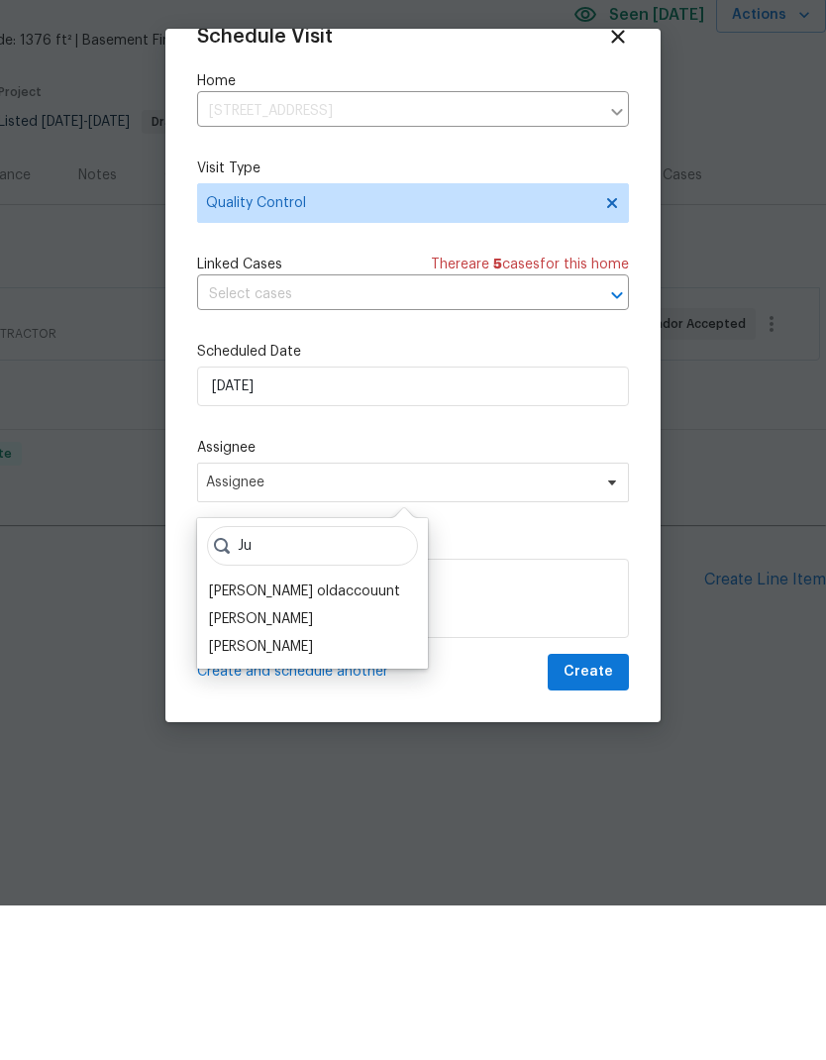
scroll to position [39, 0]
type input "Ju"
click at [222, 792] on div "[PERSON_NAME]" at bounding box center [261, 802] width 104 height 20
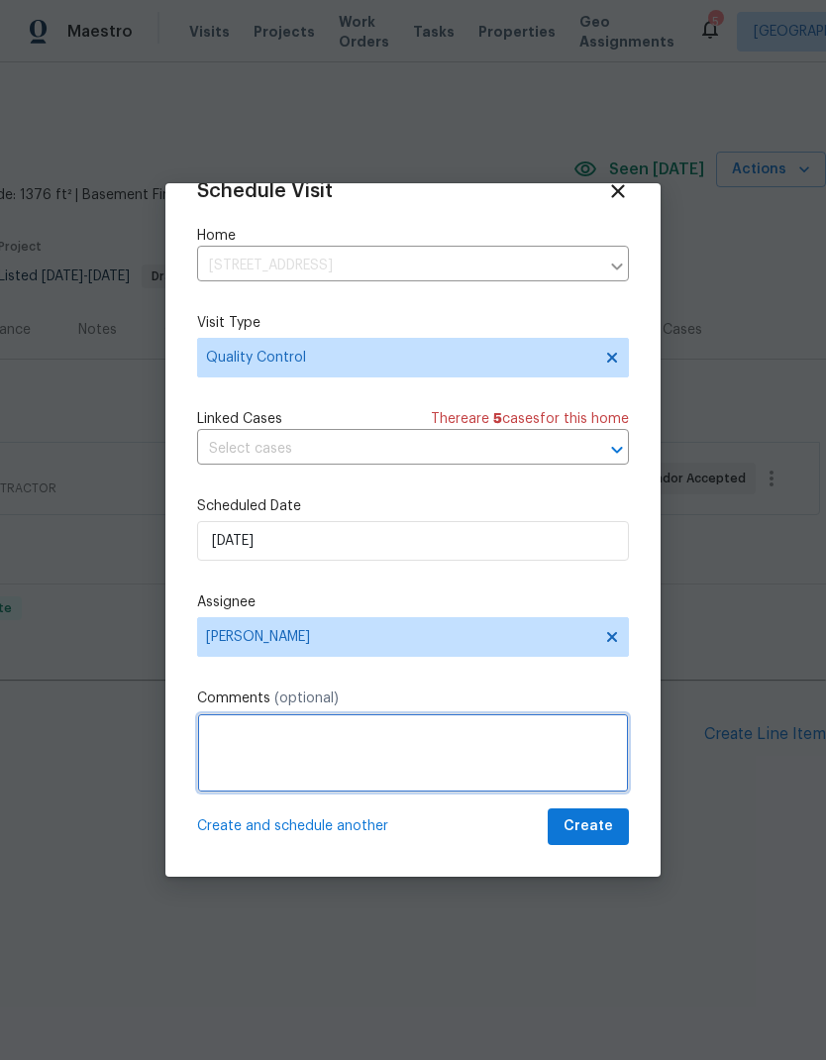
click at [244, 748] on textarea at bounding box center [413, 752] width 432 height 79
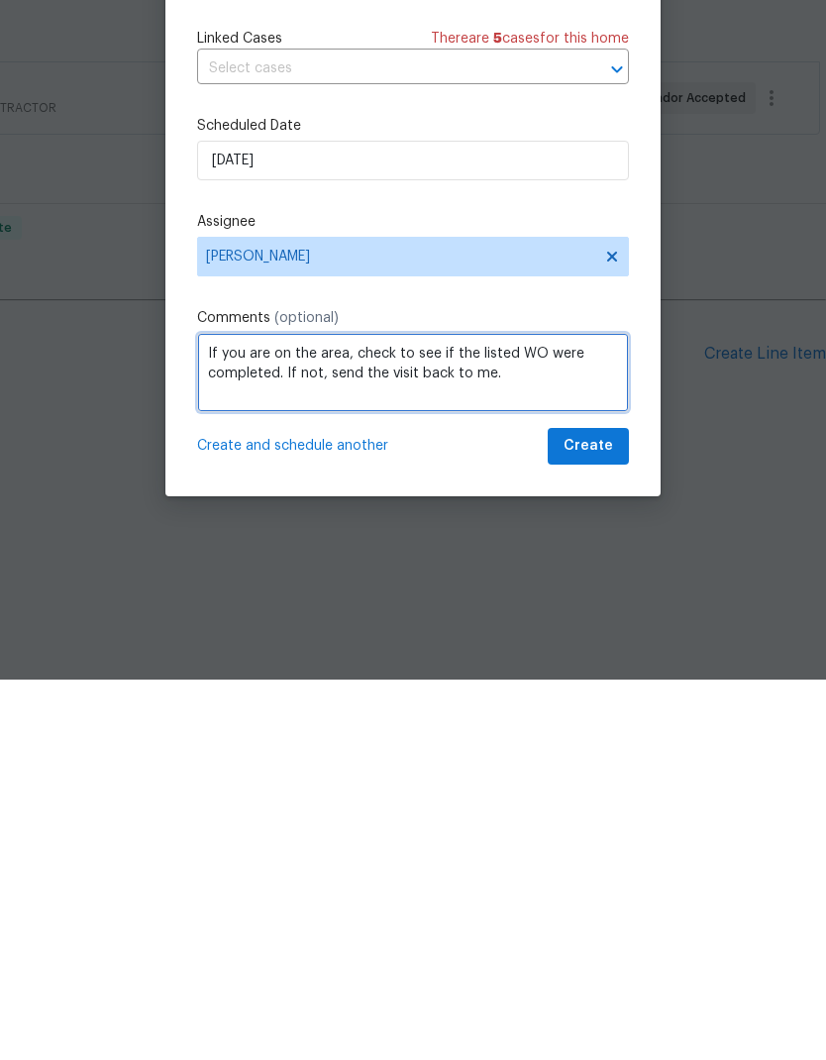
type textarea "If you are on the area, check to see if the listed WO were completed. If not, s…"
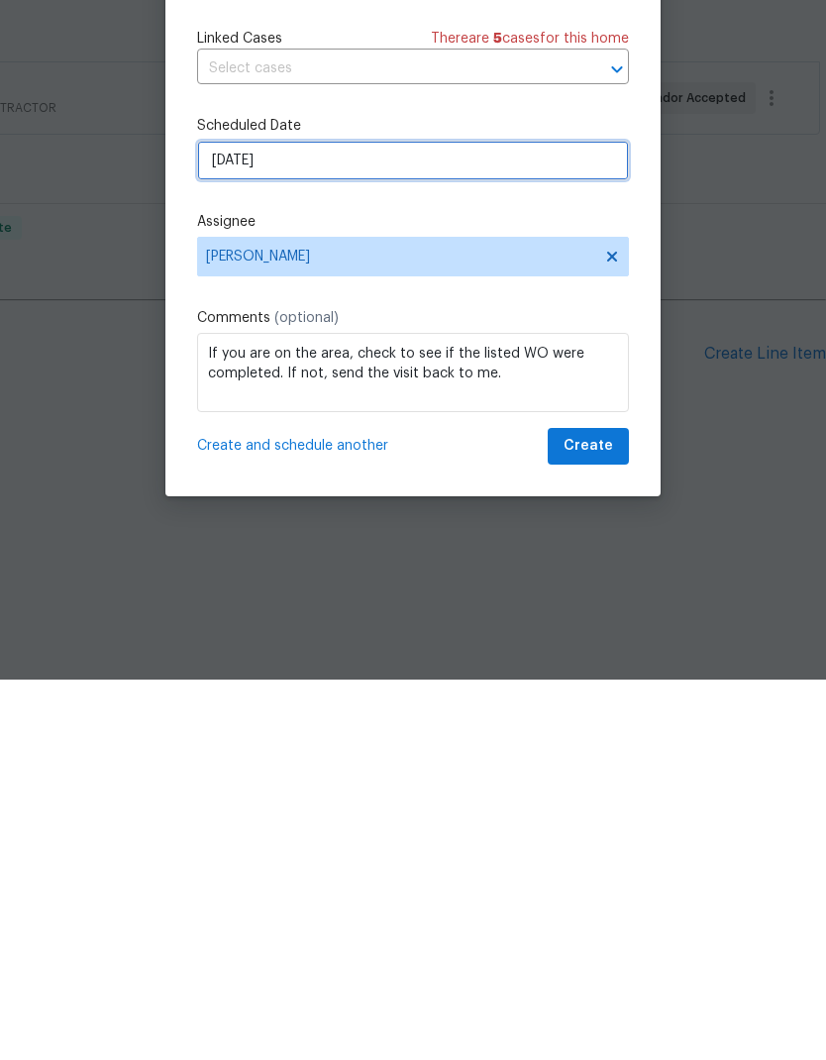
click at [248, 521] on input "9/10/2025" at bounding box center [413, 541] width 432 height 40
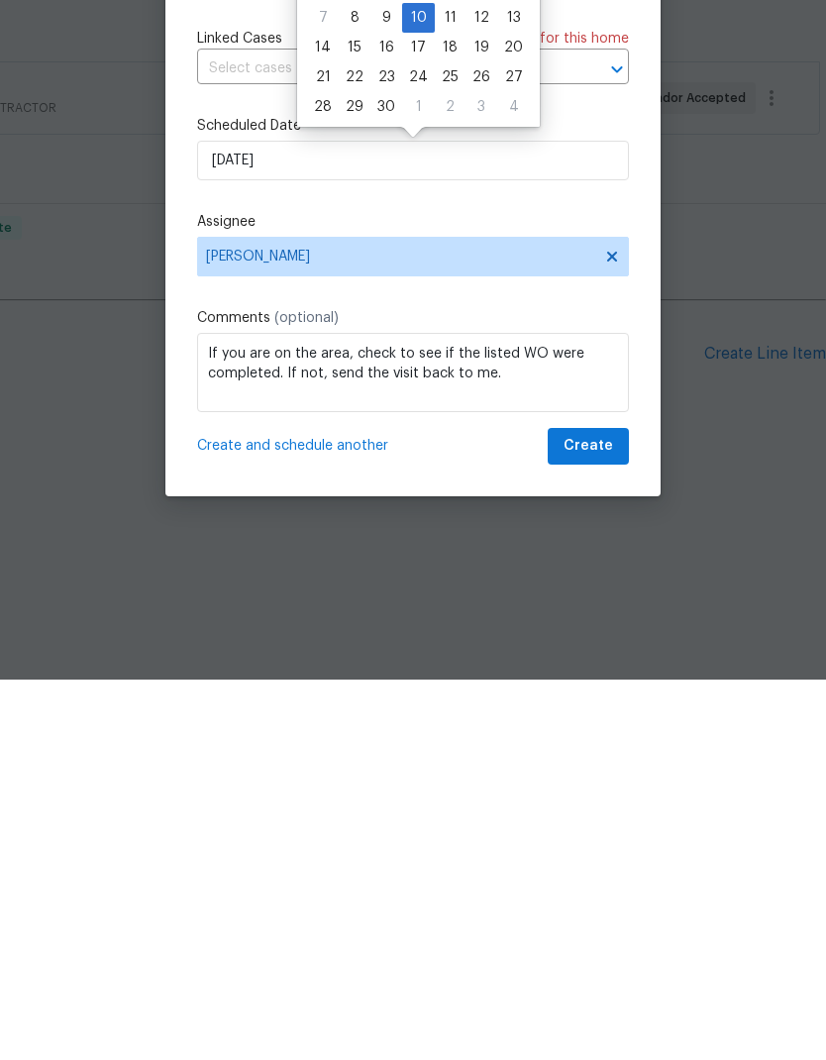
click at [211, 210] on div "Schedule Visit Home 2005 Fontenelle St, Las Vegas, NV 89102 ​ Visit Type Qualit…" at bounding box center [413, 512] width 432 height 665
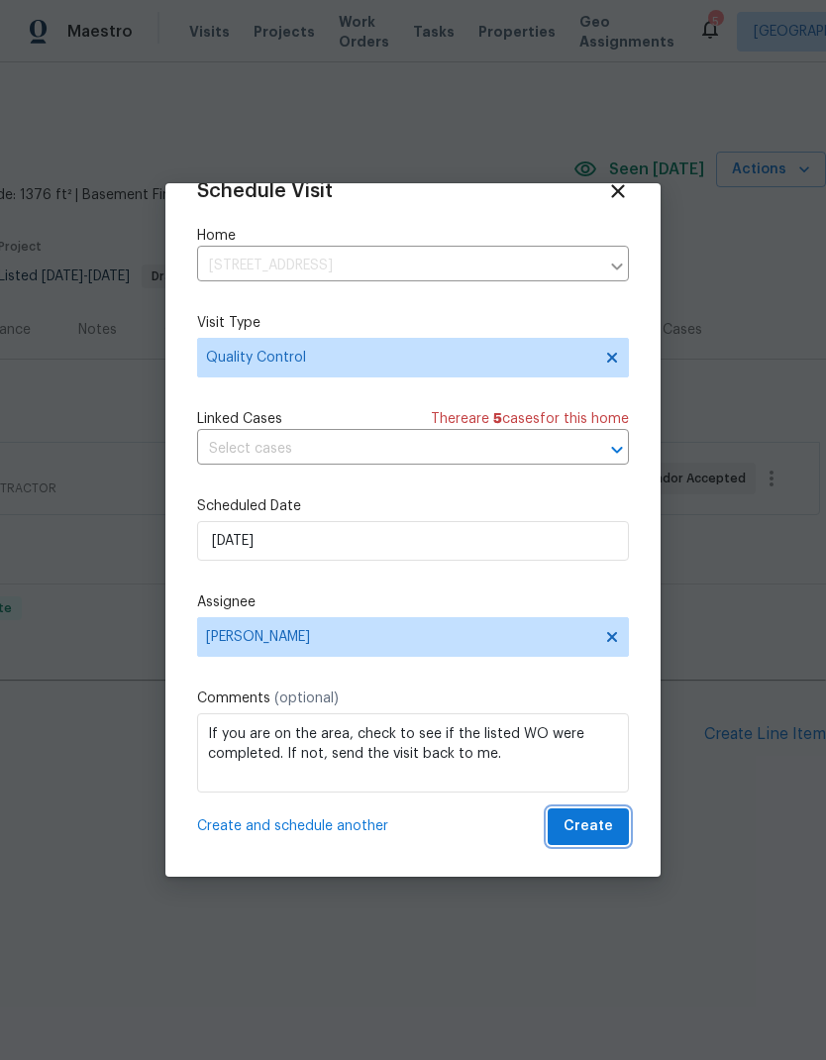
click at [614, 829] on button "Create" at bounding box center [588, 827] width 81 height 37
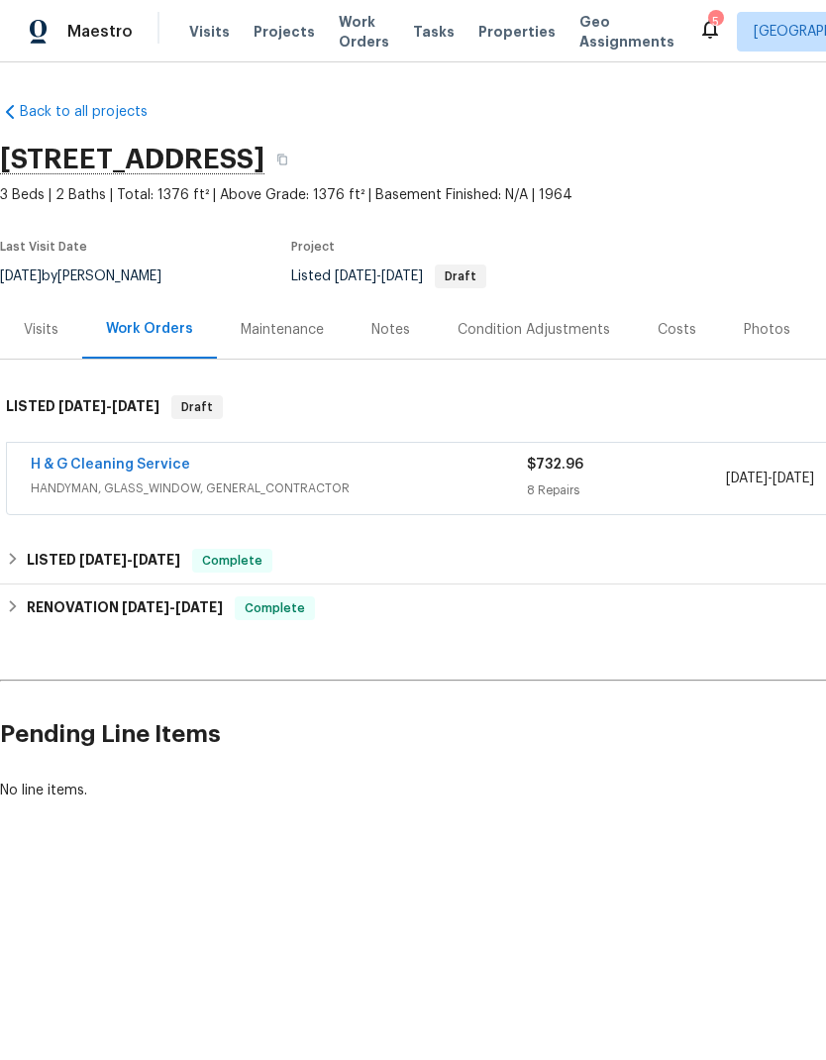
click at [201, 31] on span "Visits" at bounding box center [209, 32] width 41 height 20
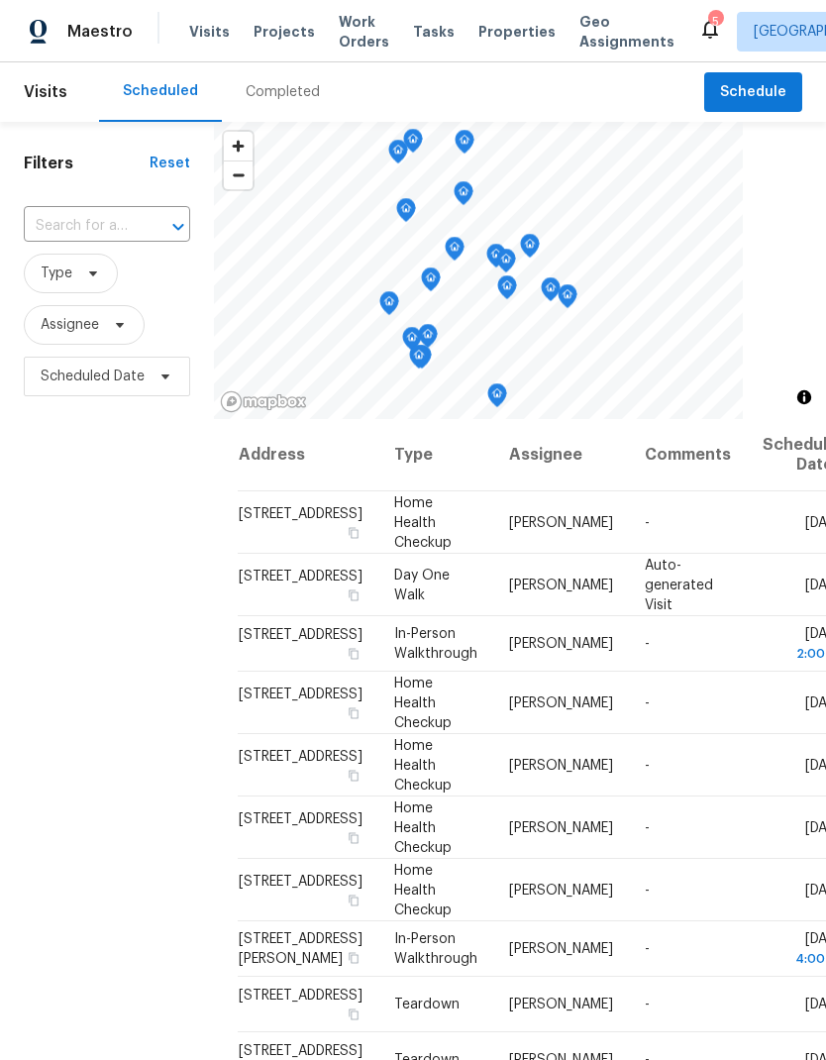
click at [55, 228] on input "text" at bounding box center [79, 226] width 111 height 31
type input "2005"
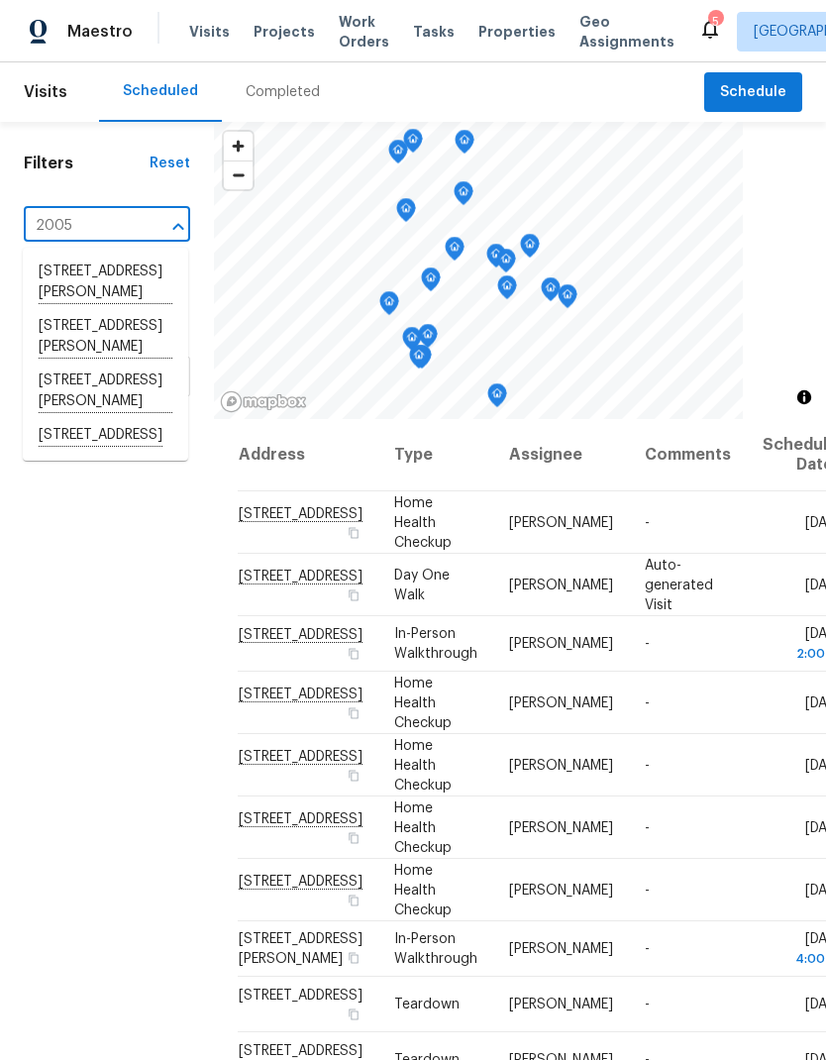
click at [72, 453] on li "[STREET_ADDRESS]" at bounding box center [105, 436] width 165 height 34
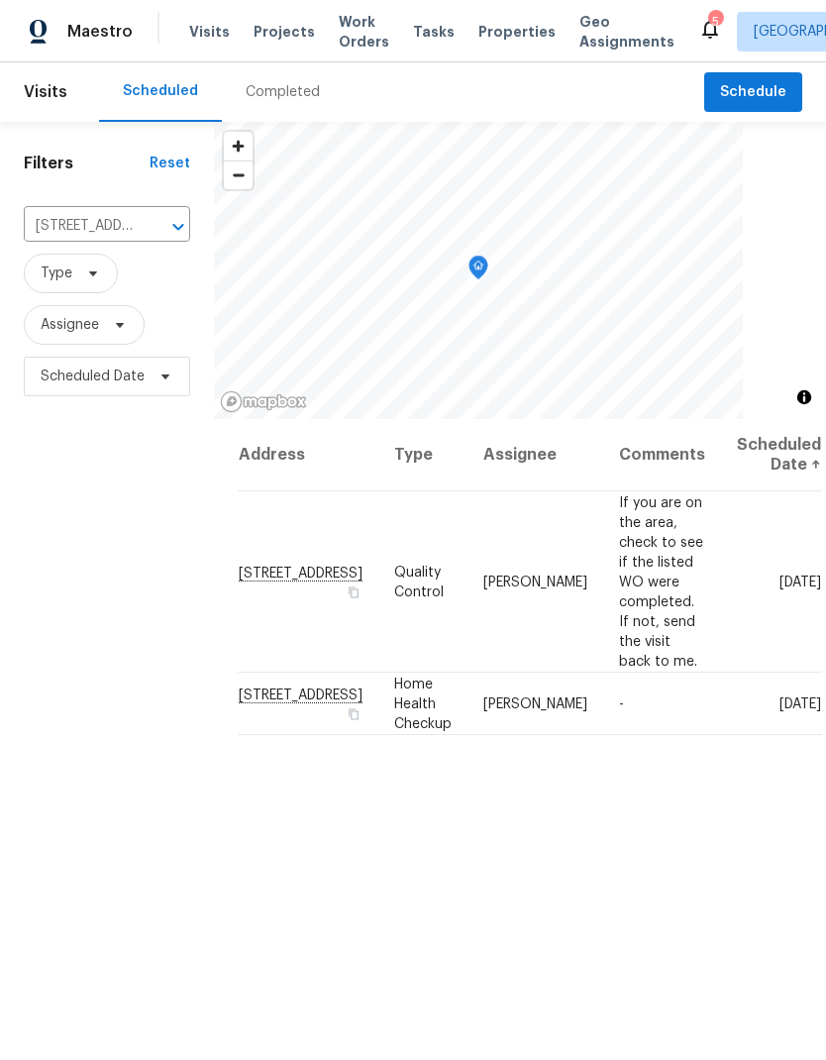
click at [800, 790] on div "Address Type Assignee Comments Scheduled Date ↑ 2005 Fontenelle St, Las Vegas, …" at bounding box center [520, 843] width 612 height 848
click at [60, 273] on span "Type" at bounding box center [57, 274] width 32 height 20
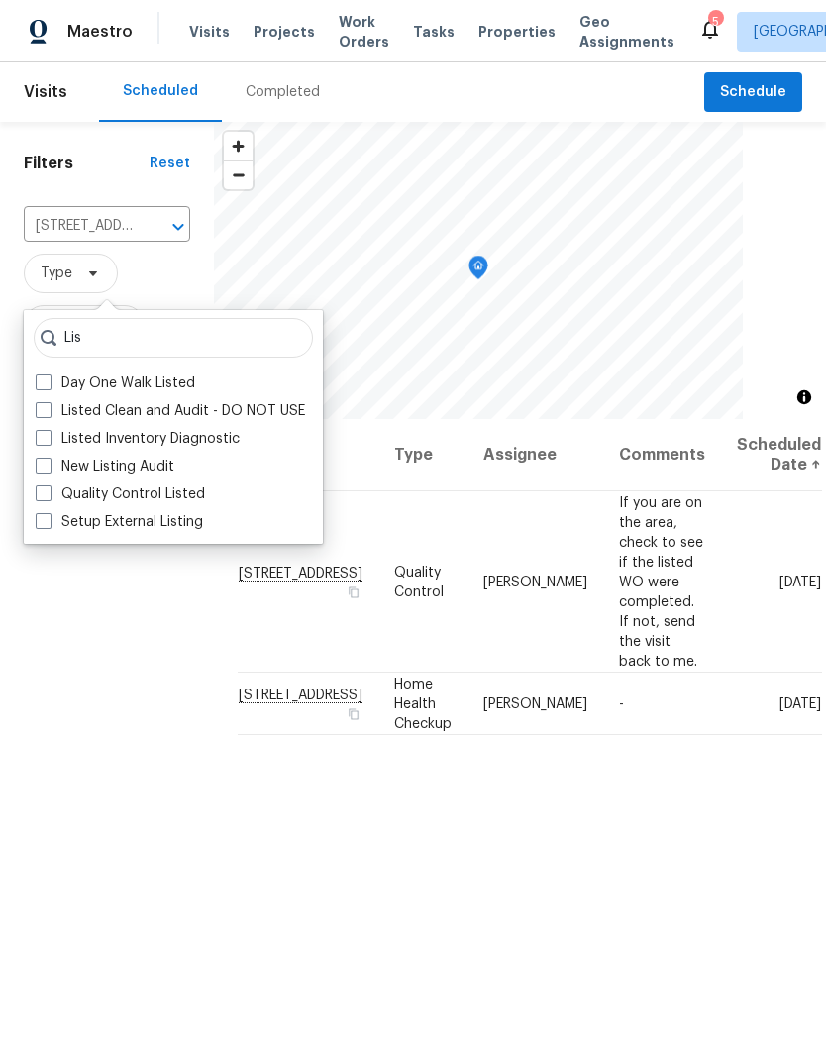
type input "List"
click at [353, 39] on span "Work Orders" at bounding box center [364, 32] width 51 height 40
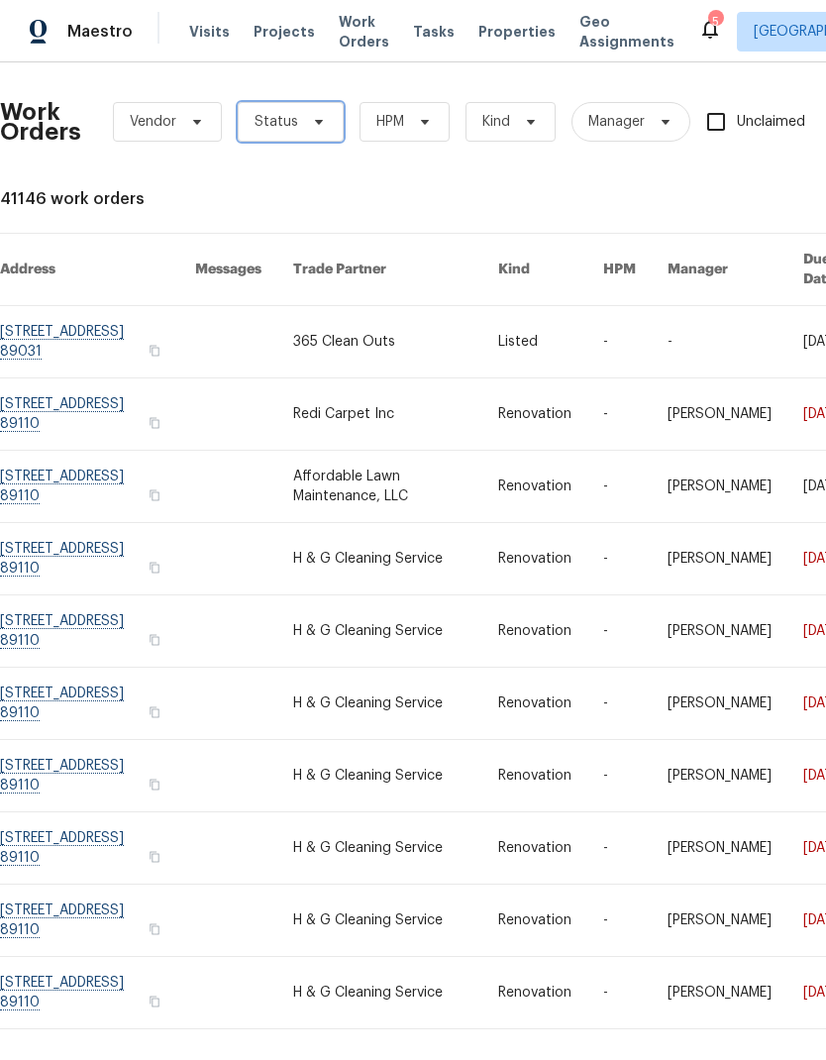
click at [293, 130] on span "Status" at bounding box center [277, 122] width 44 height 20
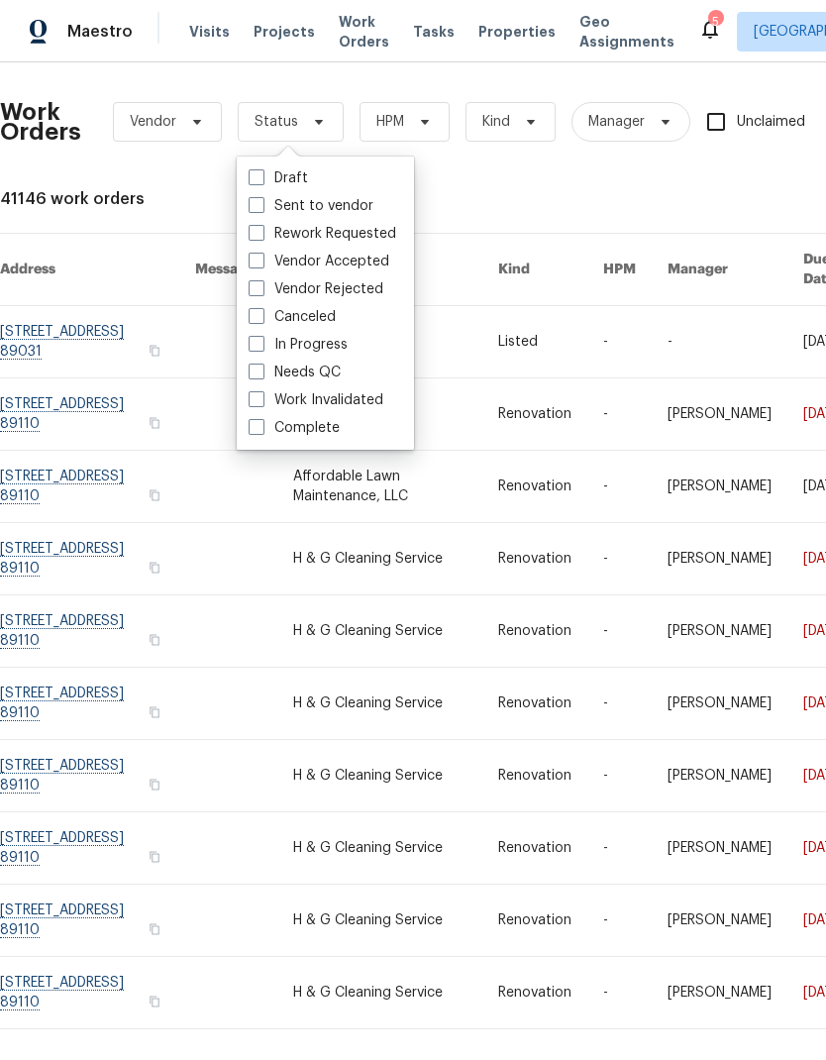
click at [258, 366] on span at bounding box center [257, 372] width 16 height 16
click at [258, 366] on input "Needs QC" at bounding box center [255, 369] width 13 height 13
checkbox input "true"
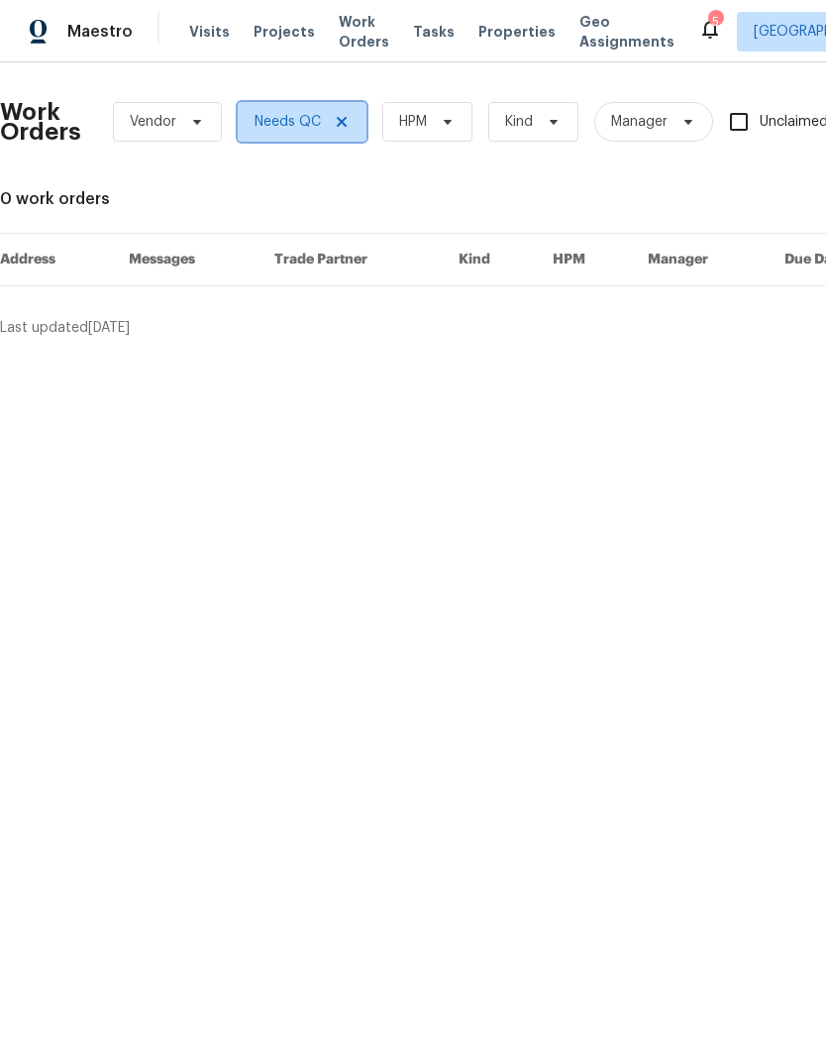
click at [341, 125] on icon at bounding box center [342, 122] width 16 height 16
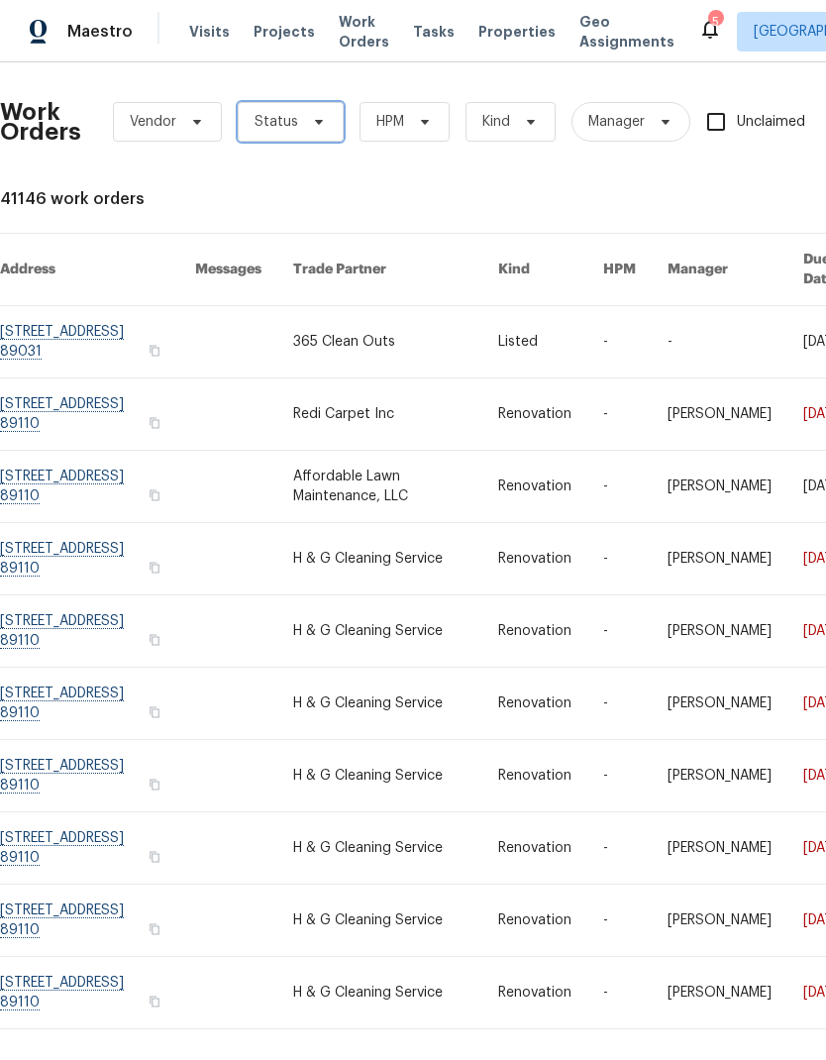
click at [283, 121] on span "Status" at bounding box center [277, 122] width 44 height 20
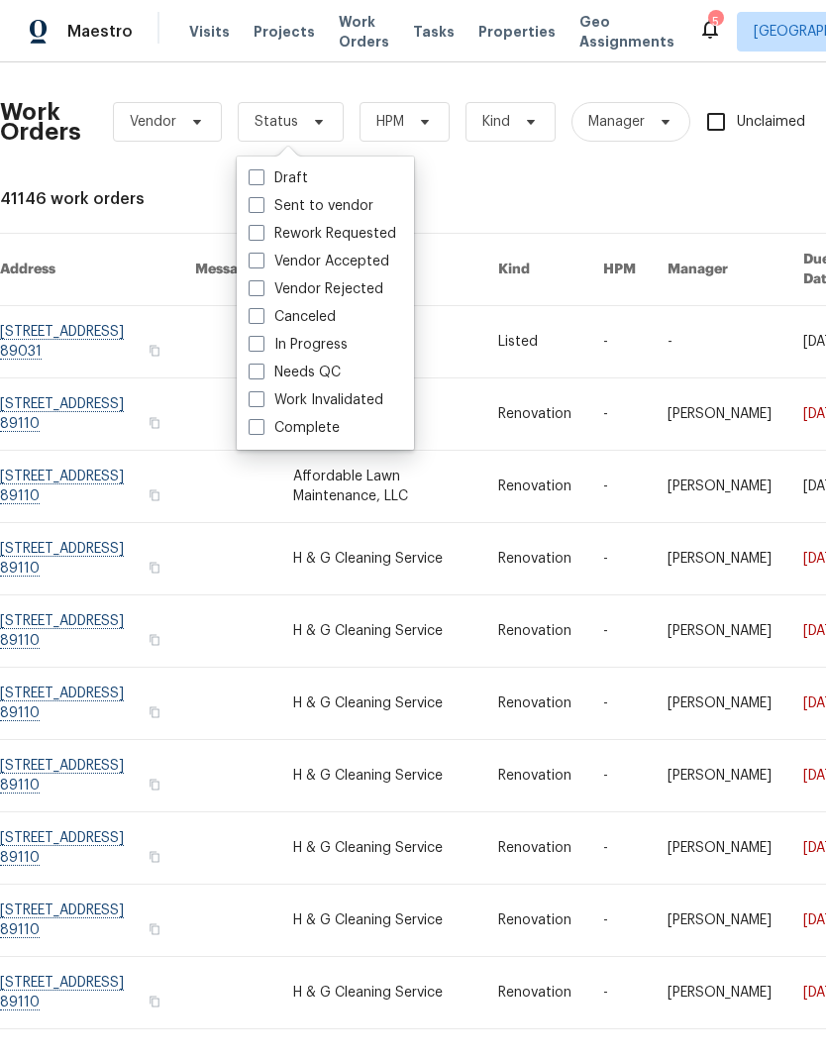
click at [262, 210] on span at bounding box center [257, 205] width 16 height 16
click at [262, 209] on input "Sent to vendor" at bounding box center [255, 202] width 13 height 13
checkbox input "true"
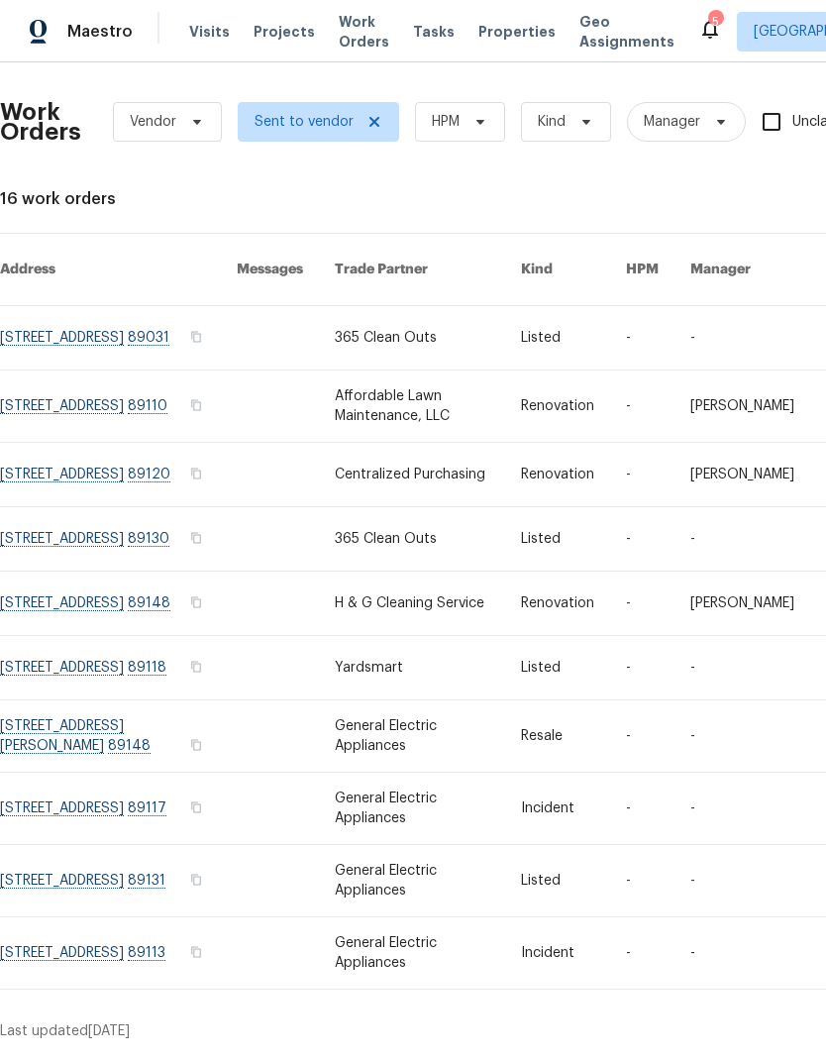
scroll to position [17, 0]
click at [313, 116] on span "Sent to vendor" at bounding box center [319, 122] width 162 height 40
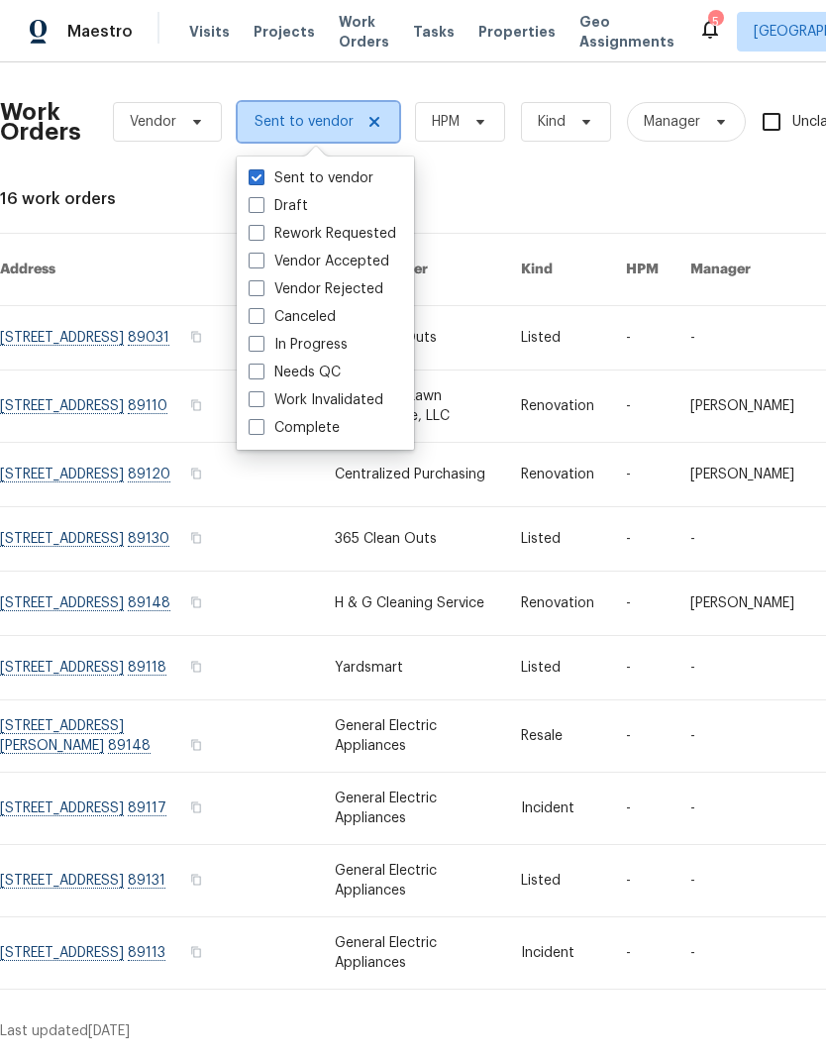
click at [369, 114] on icon at bounding box center [375, 122] width 16 height 16
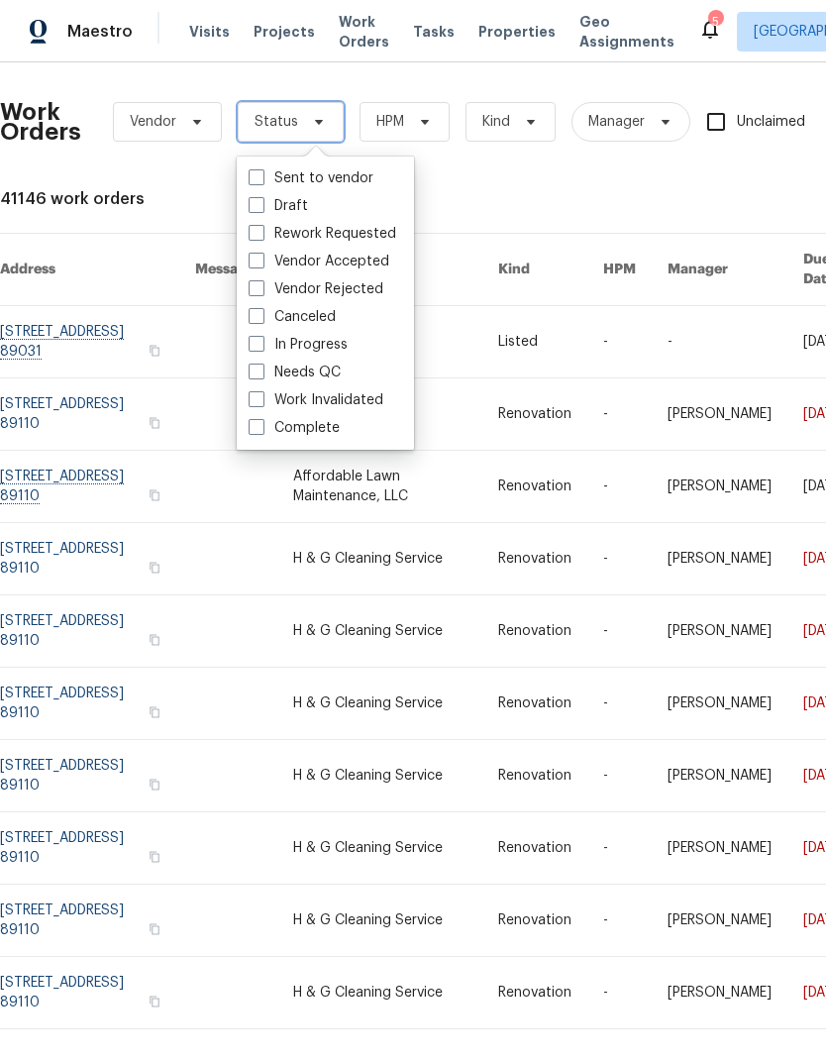
checkbox input "false"
click at [292, 112] on span "Status" at bounding box center [277, 122] width 44 height 20
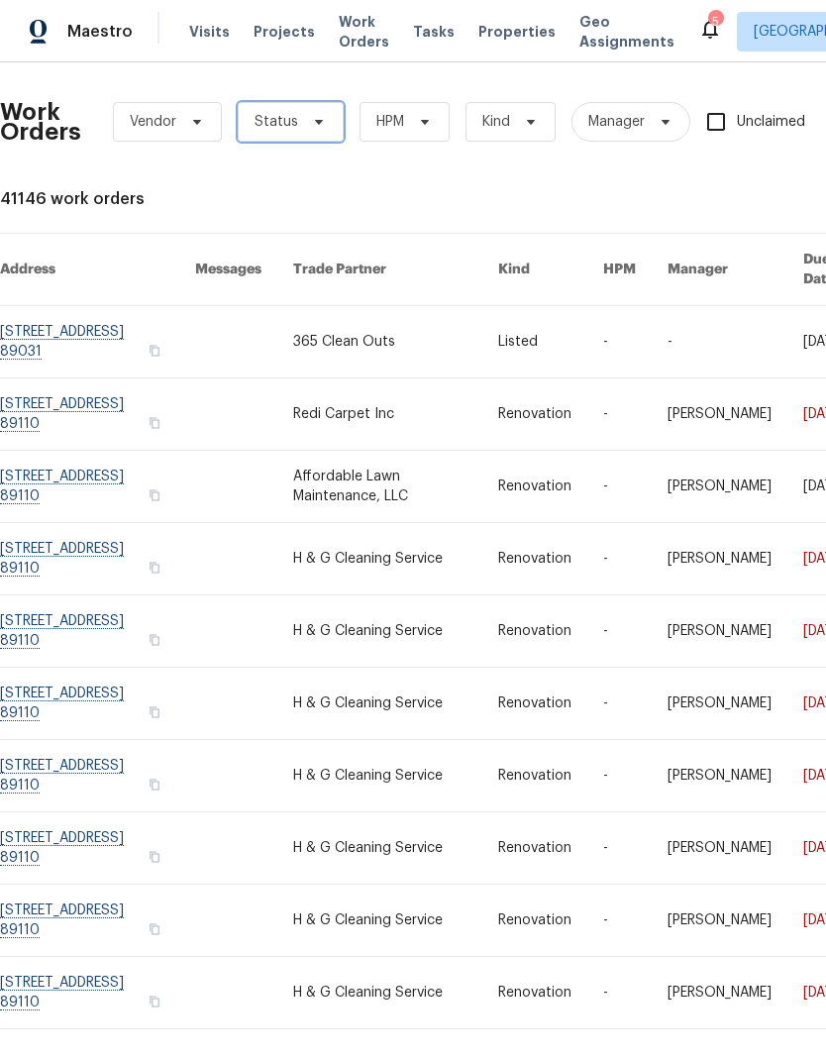
click at [268, 112] on span "Status" at bounding box center [277, 122] width 44 height 20
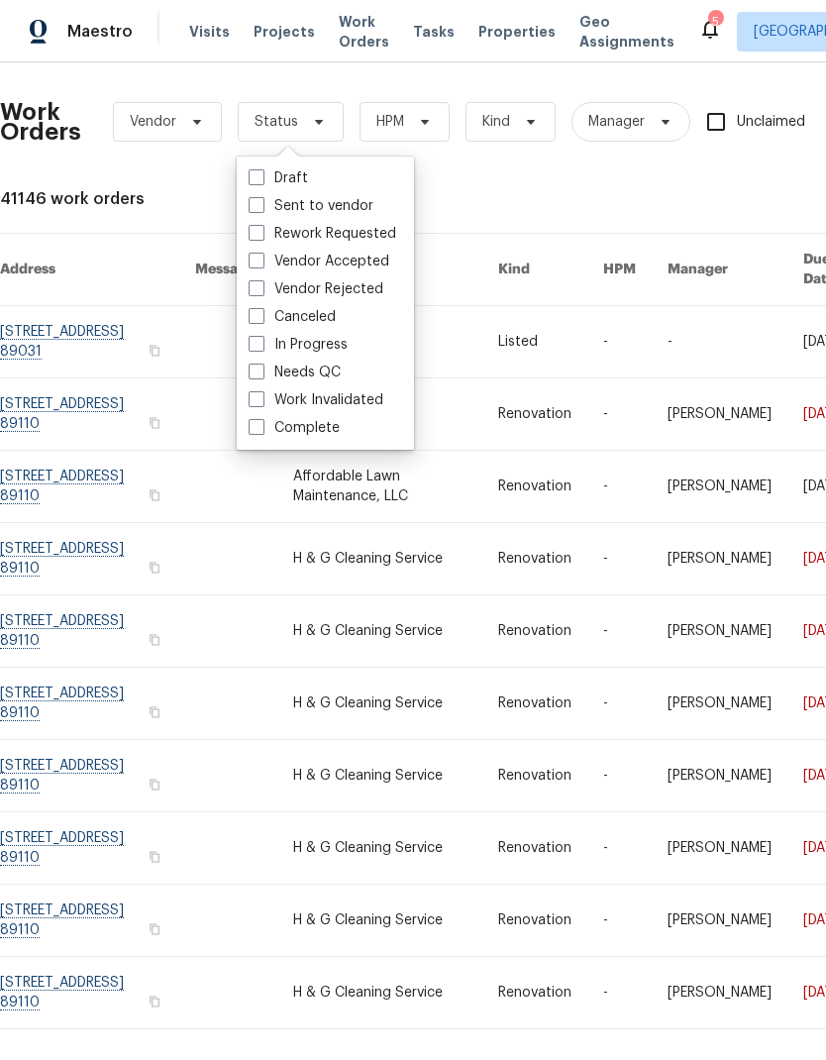
click at [343, 12] on span "Work Orders" at bounding box center [364, 32] width 51 height 40
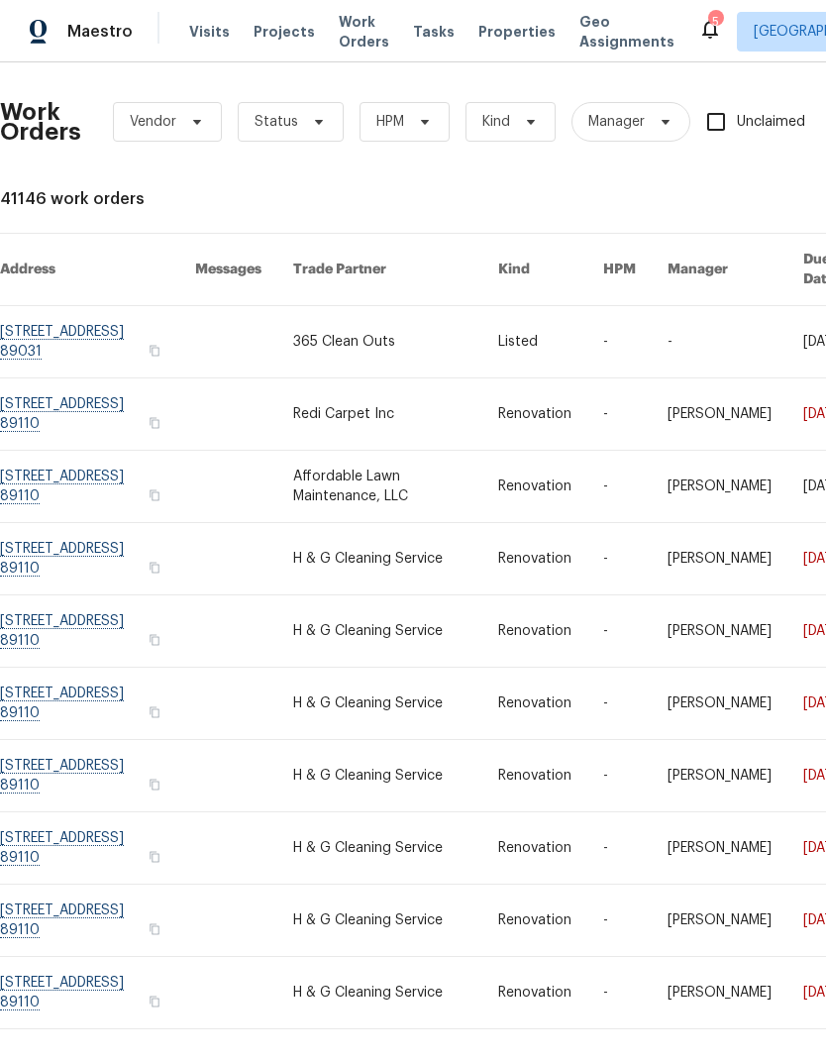
click at [491, 22] on span "Properties" at bounding box center [517, 32] width 77 height 20
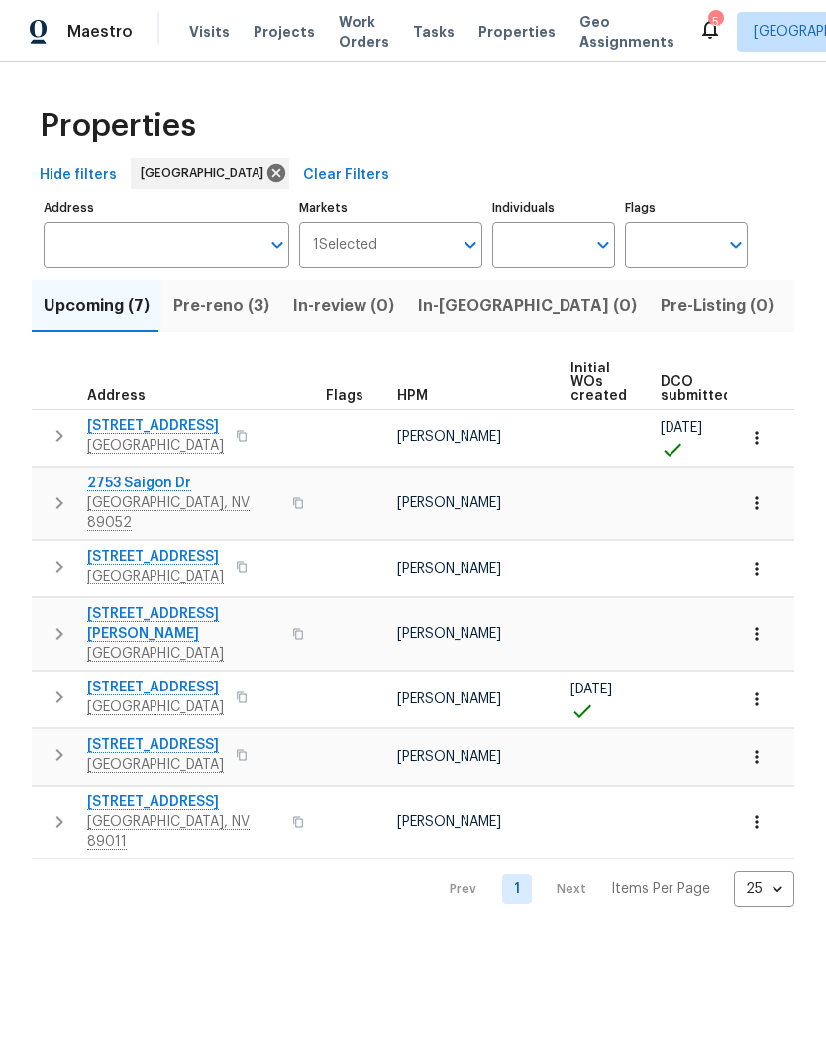
click at [217, 309] on span "Pre-reno (3)" at bounding box center [221, 306] width 96 height 28
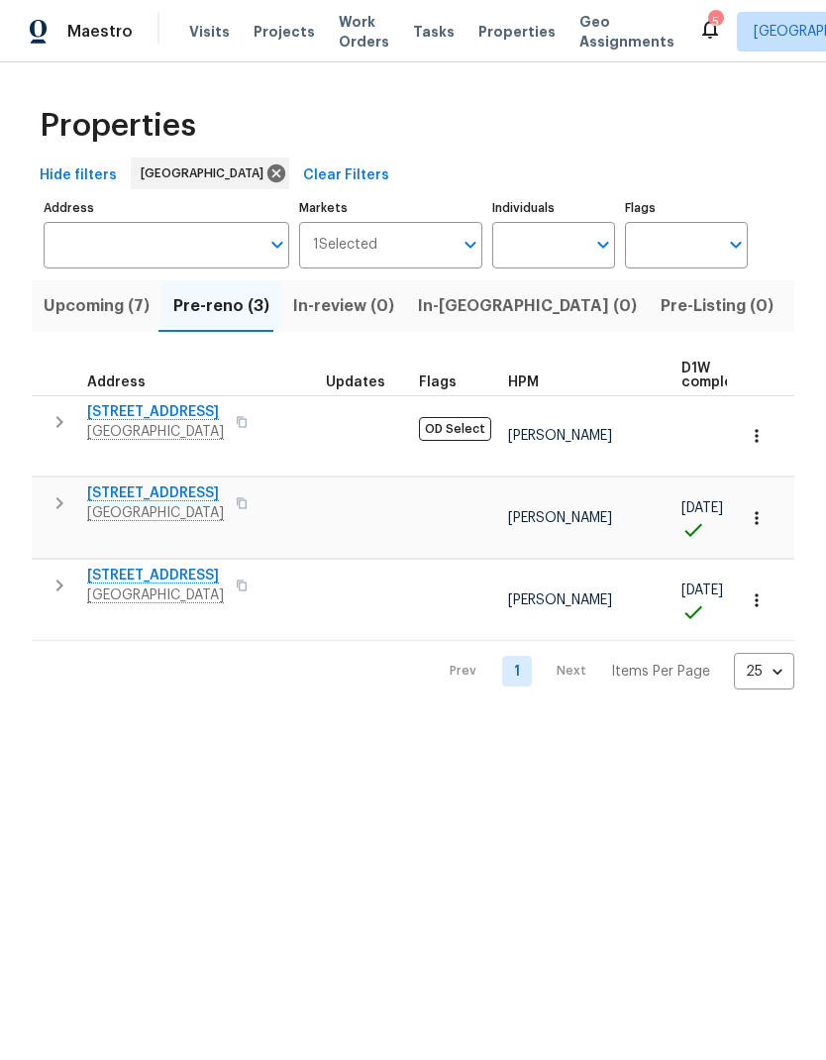
click at [77, 303] on span "Upcoming (7)" at bounding box center [97, 306] width 106 height 28
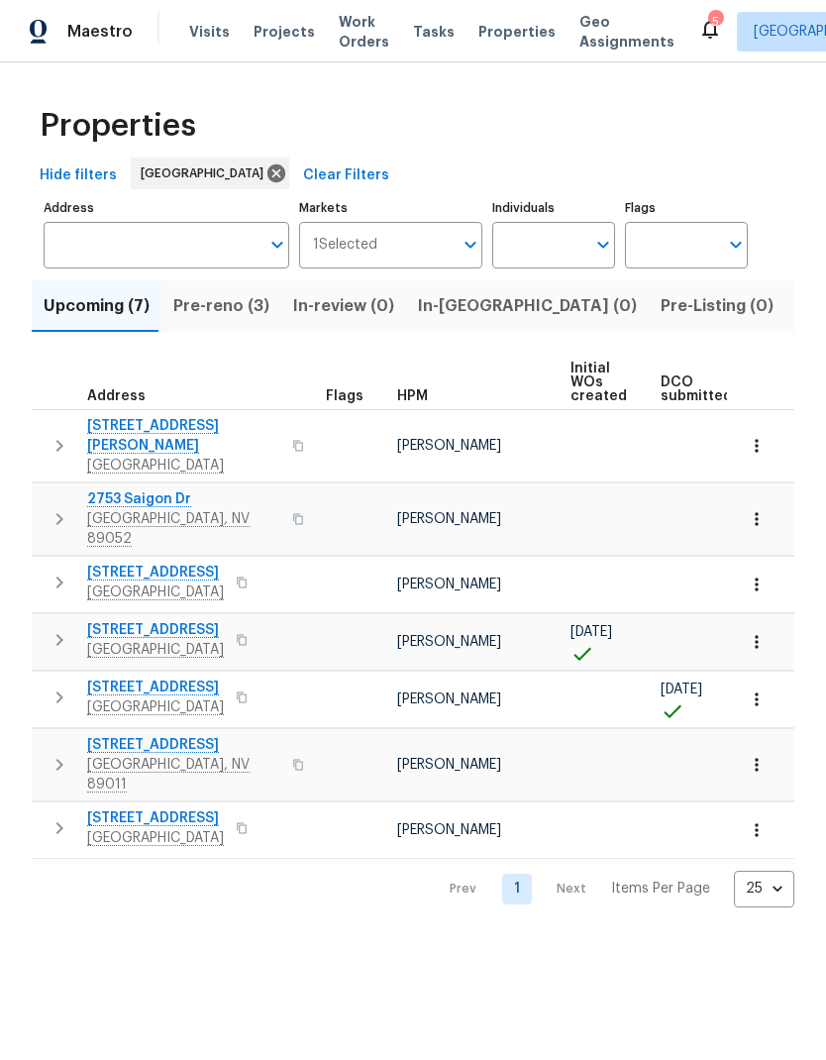
click at [213, 317] on span "Pre-reno (3)" at bounding box center [221, 306] width 96 height 28
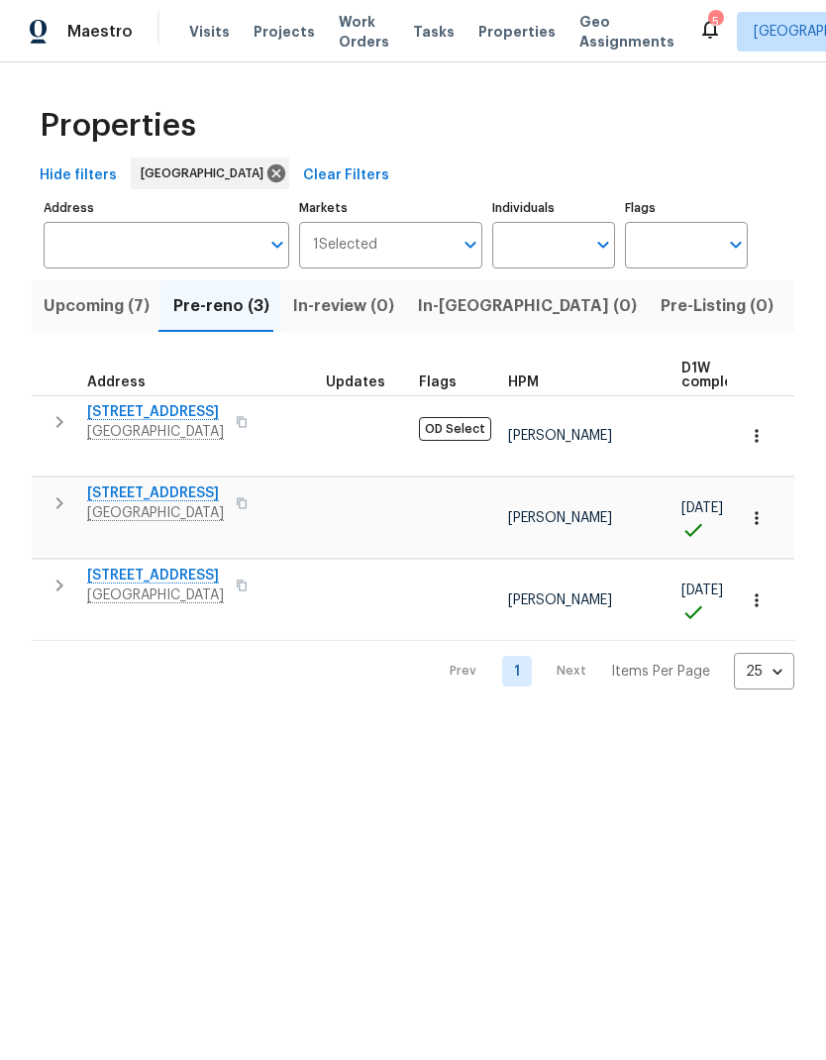
click at [71, 294] on span "Upcoming (7)" at bounding box center [97, 306] width 106 height 28
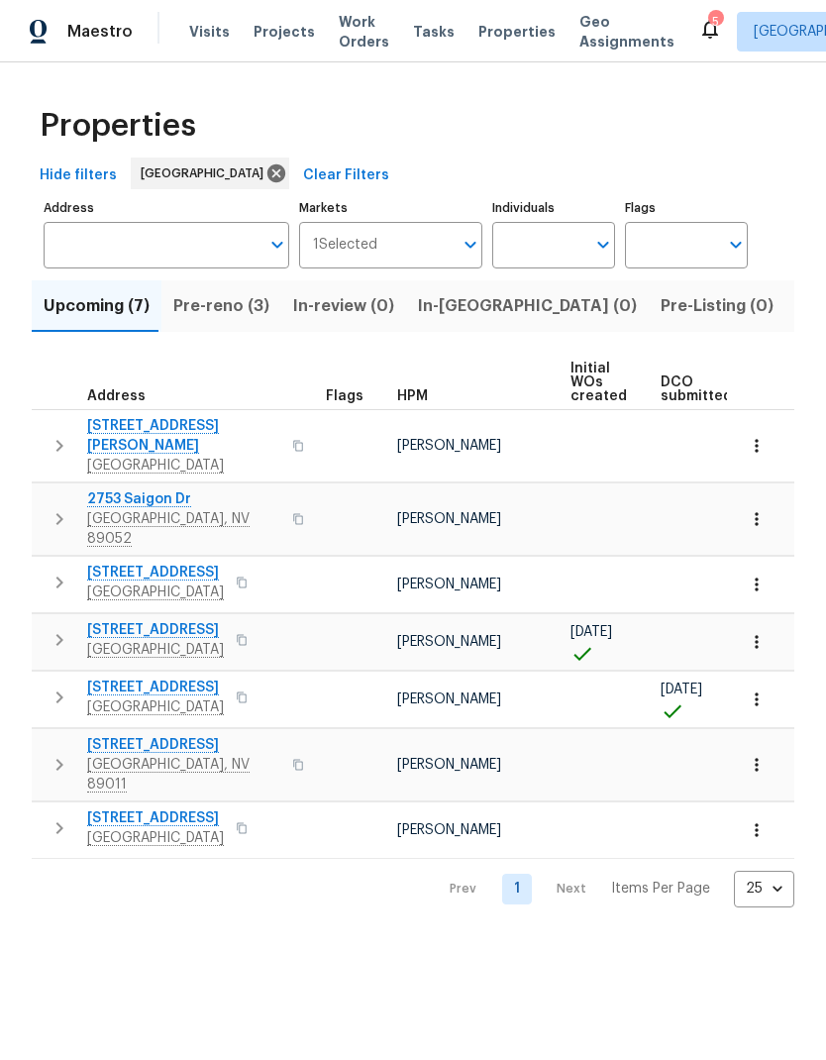
click at [402, 391] on span "HPM" at bounding box center [412, 396] width 31 height 14
